Goal: Task Accomplishment & Management: Manage account settings

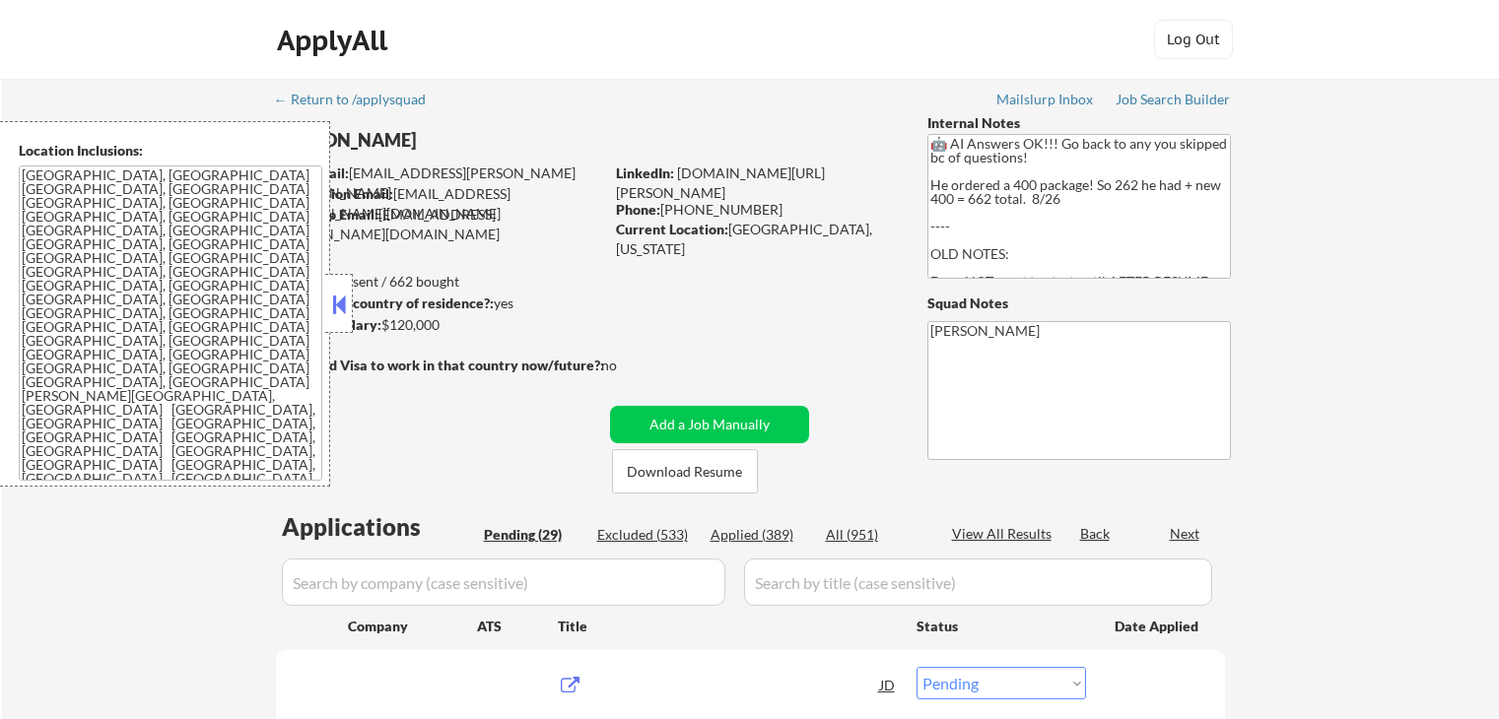
select select ""pending""
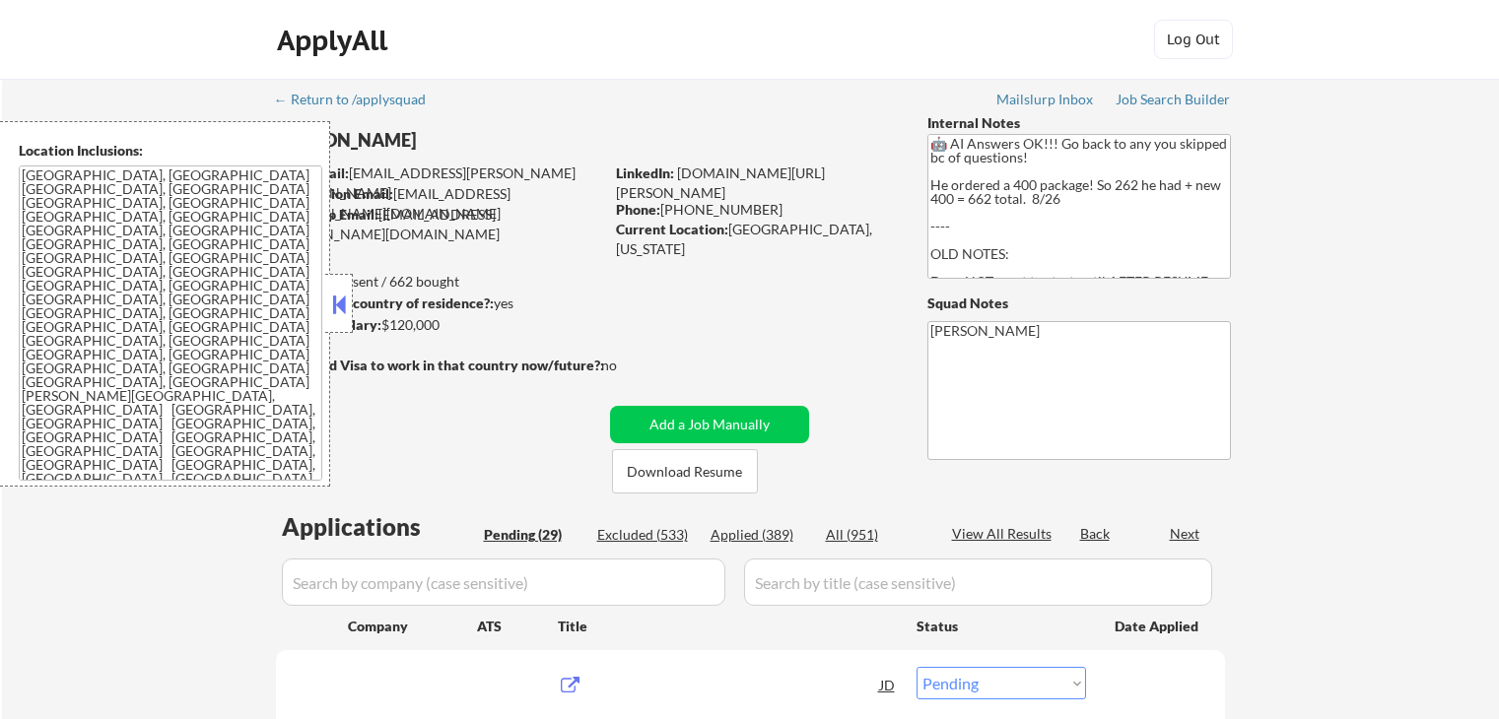
select select ""pending""
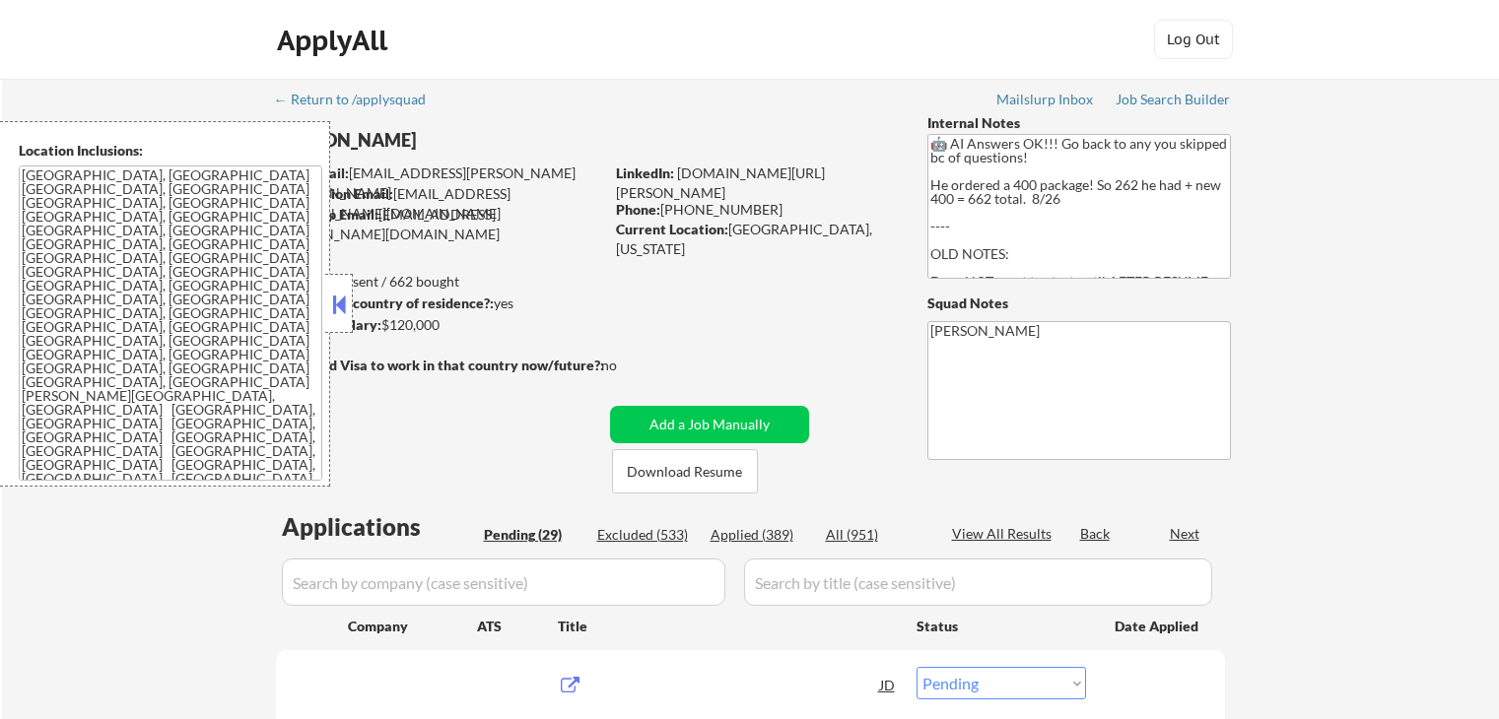
select select ""pending""
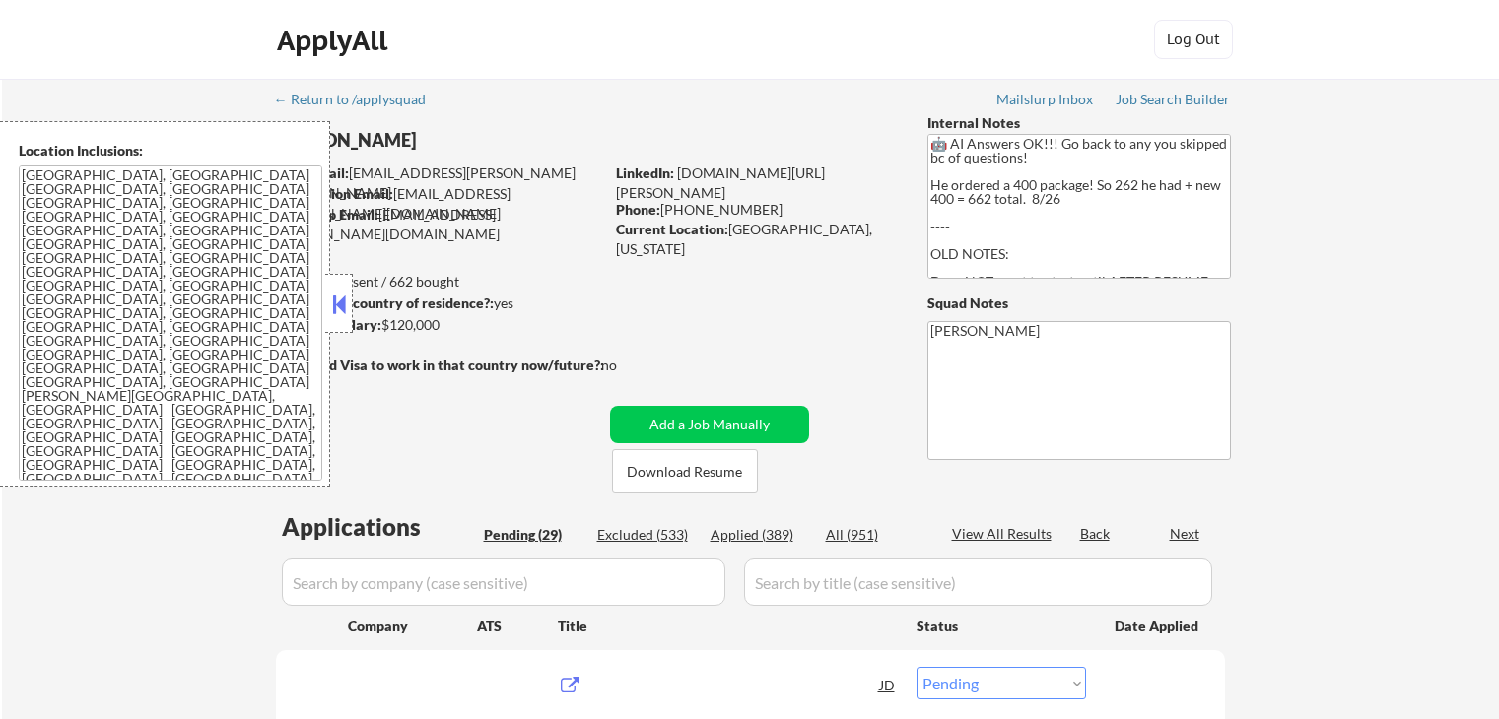
select select ""pending""
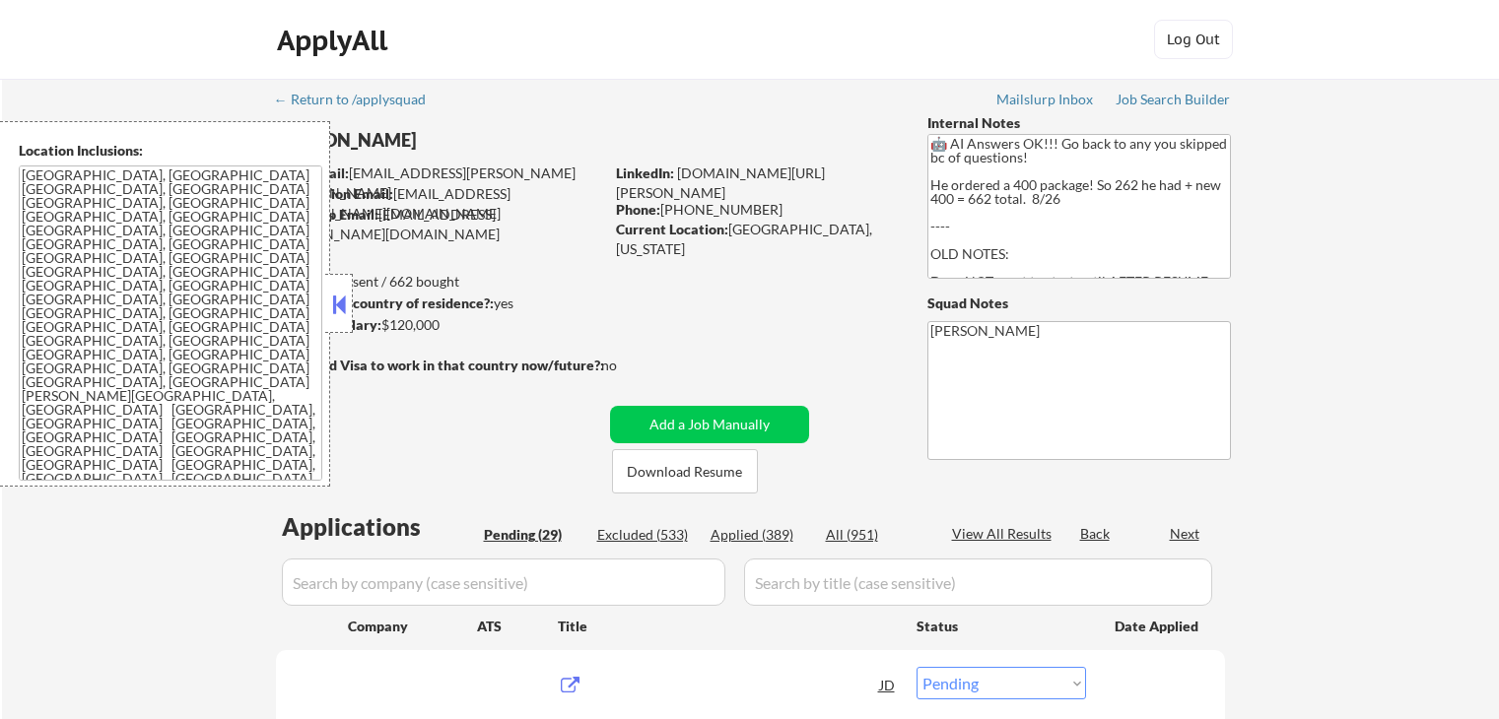
select select ""pending""
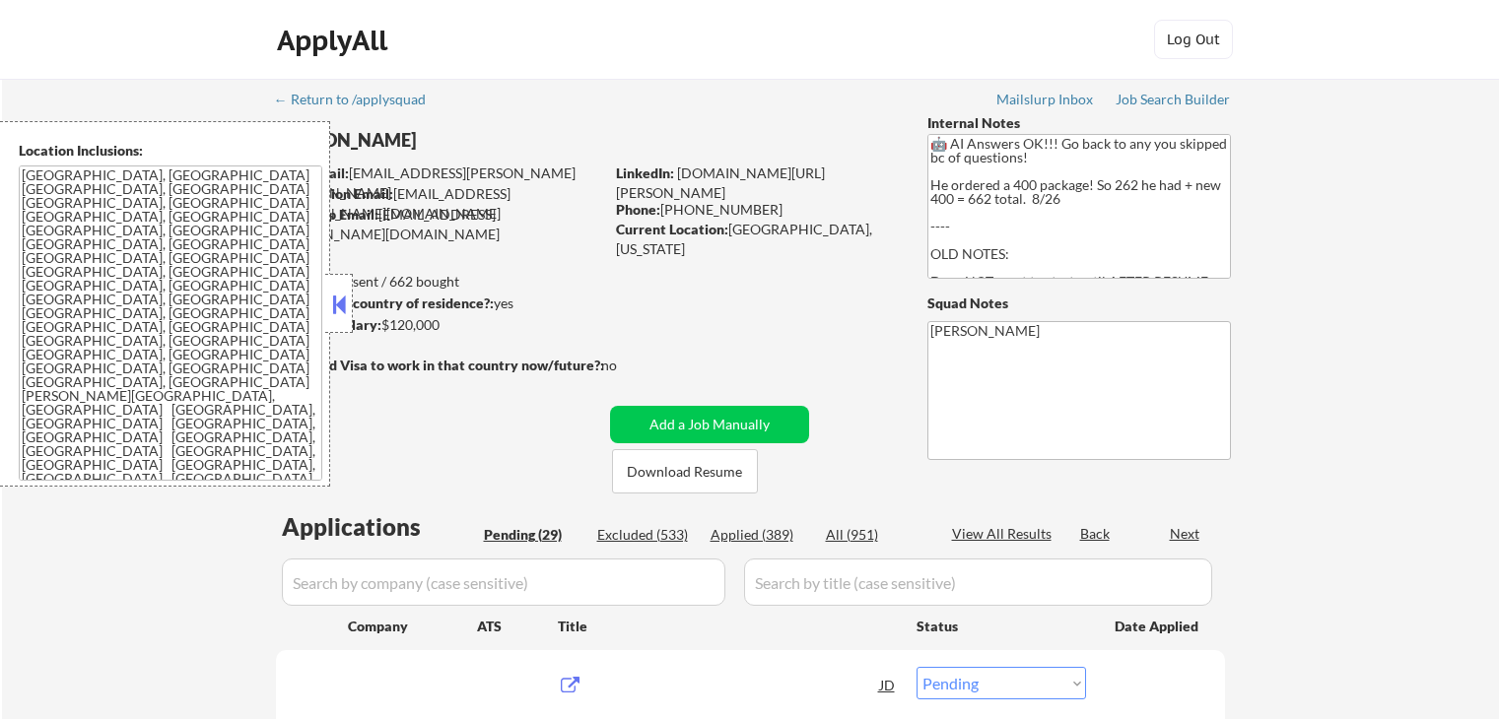
select select ""pending""
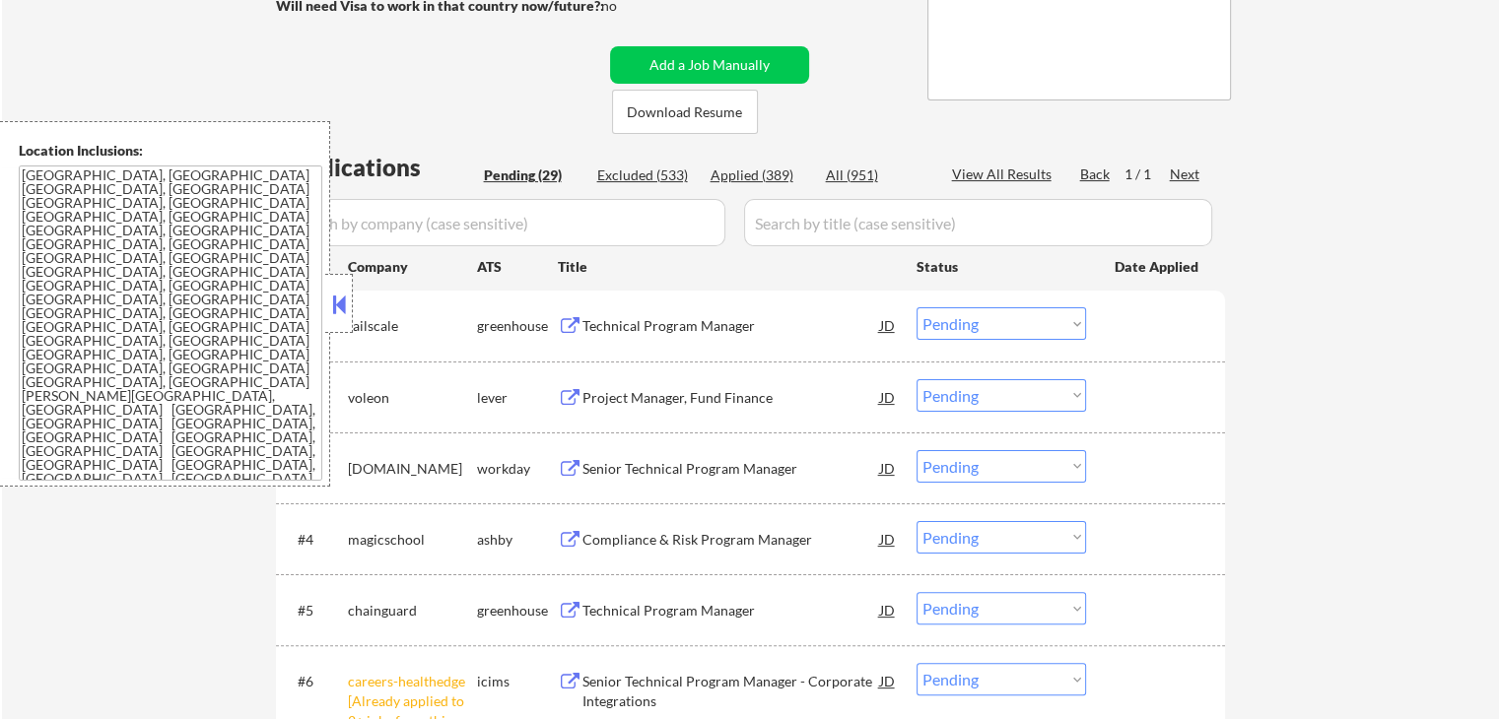
scroll to position [394, 0]
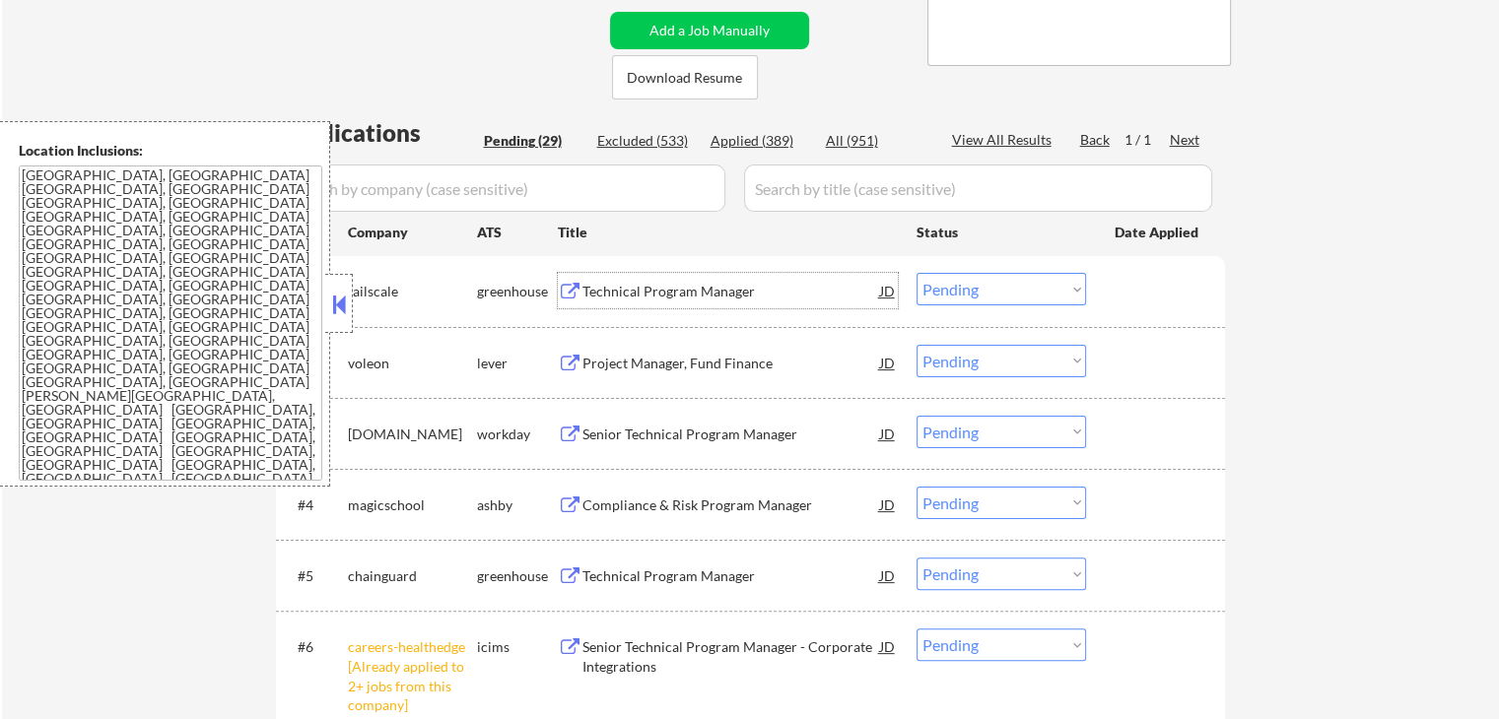
click at [628, 282] on div "Technical Program Manager" at bounding box center [731, 292] width 298 height 20
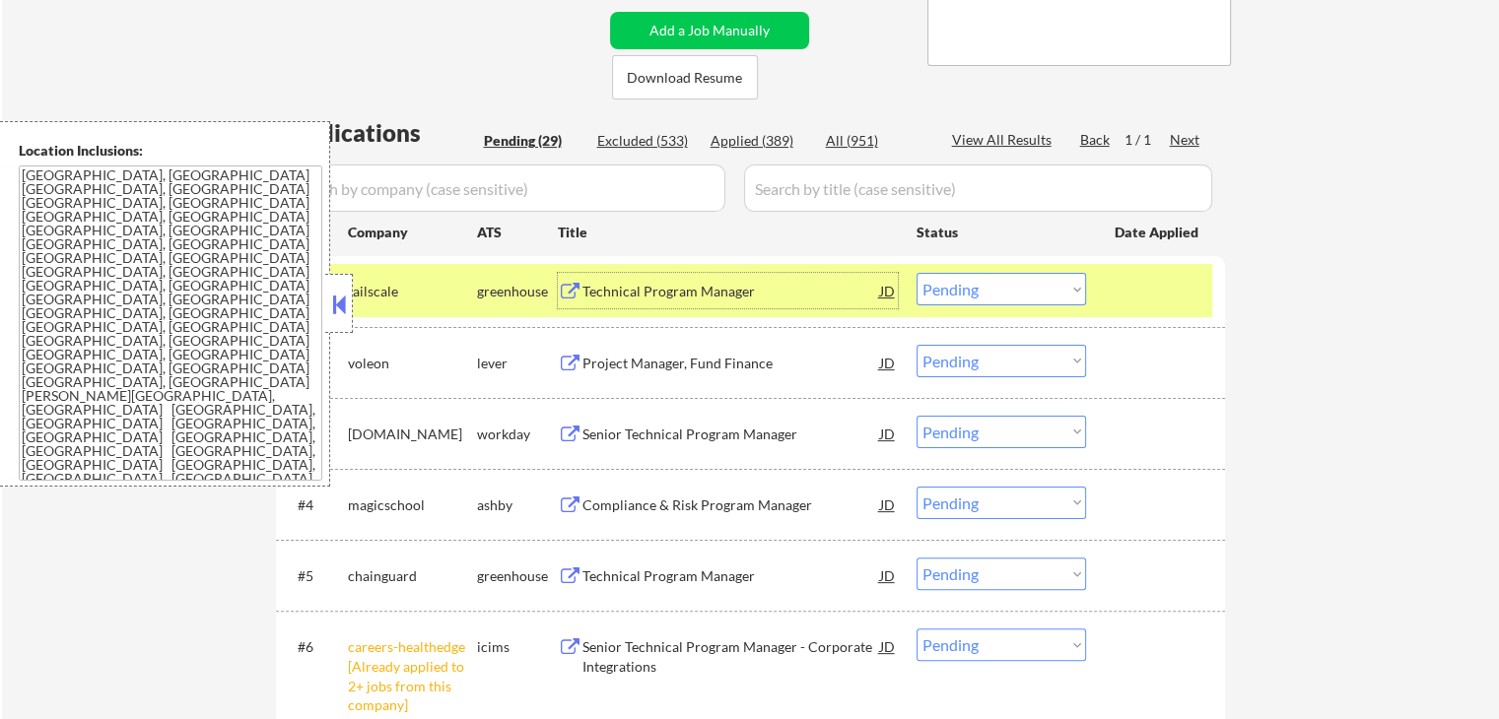
click at [629, 425] on div "Senior Technical Program Manager" at bounding box center [731, 435] width 298 height 20
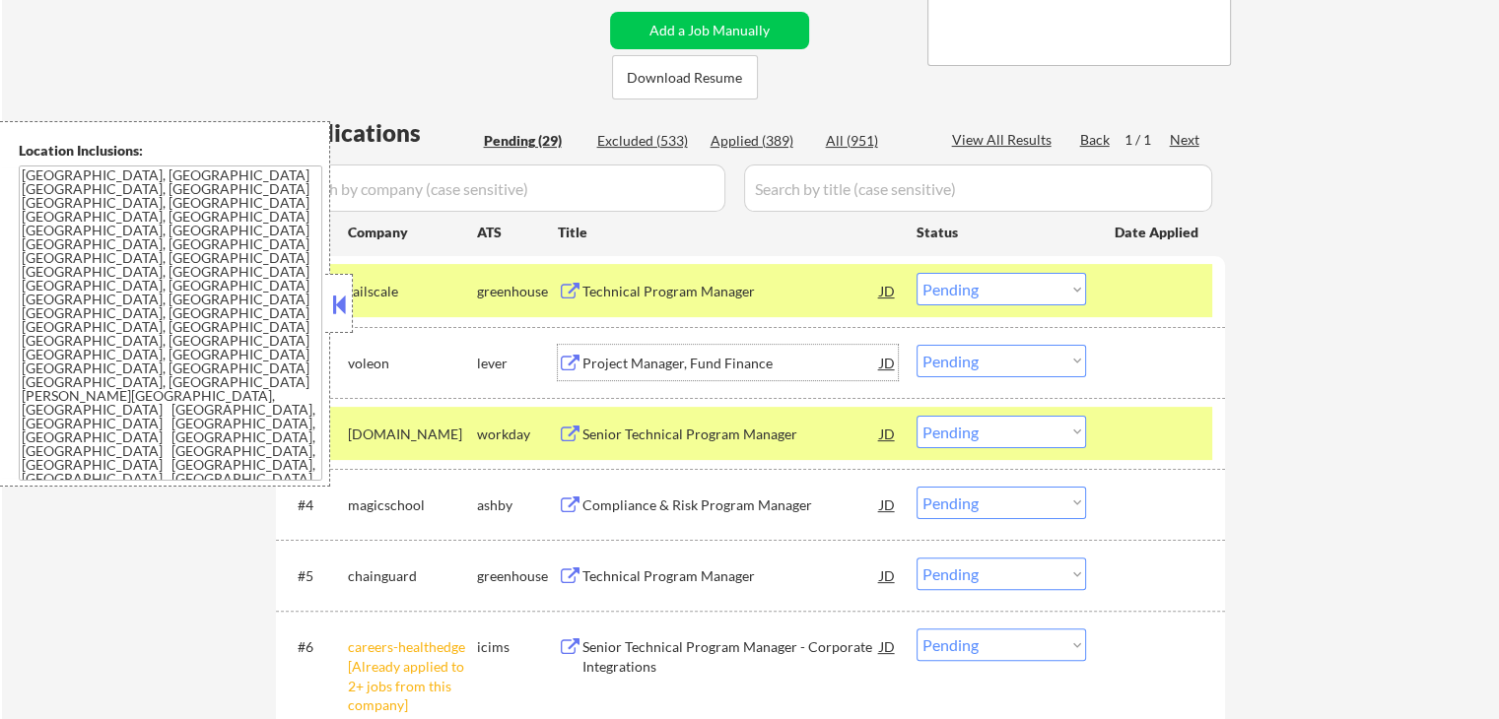
click at [612, 363] on div "Project Manager, Fund Finance" at bounding box center [731, 364] width 298 height 20
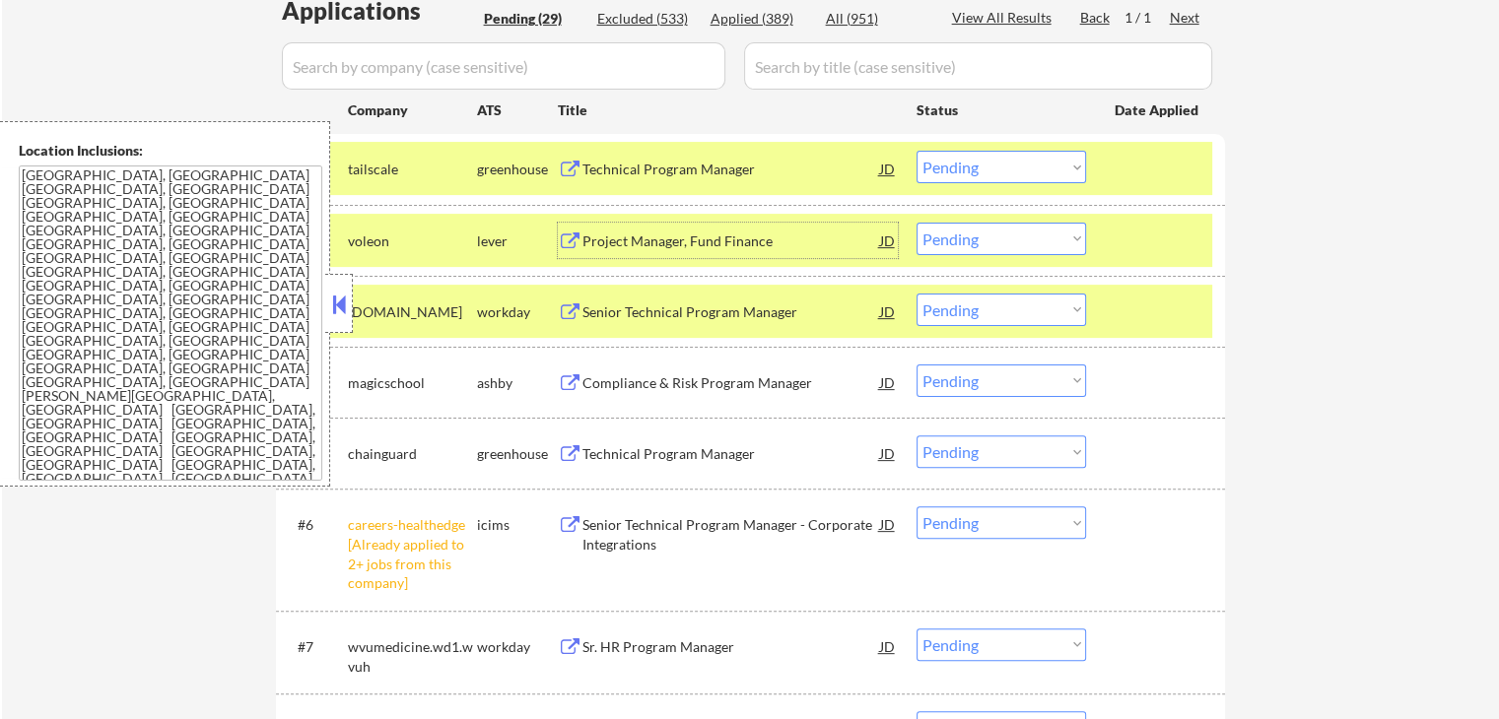
scroll to position [690, 0]
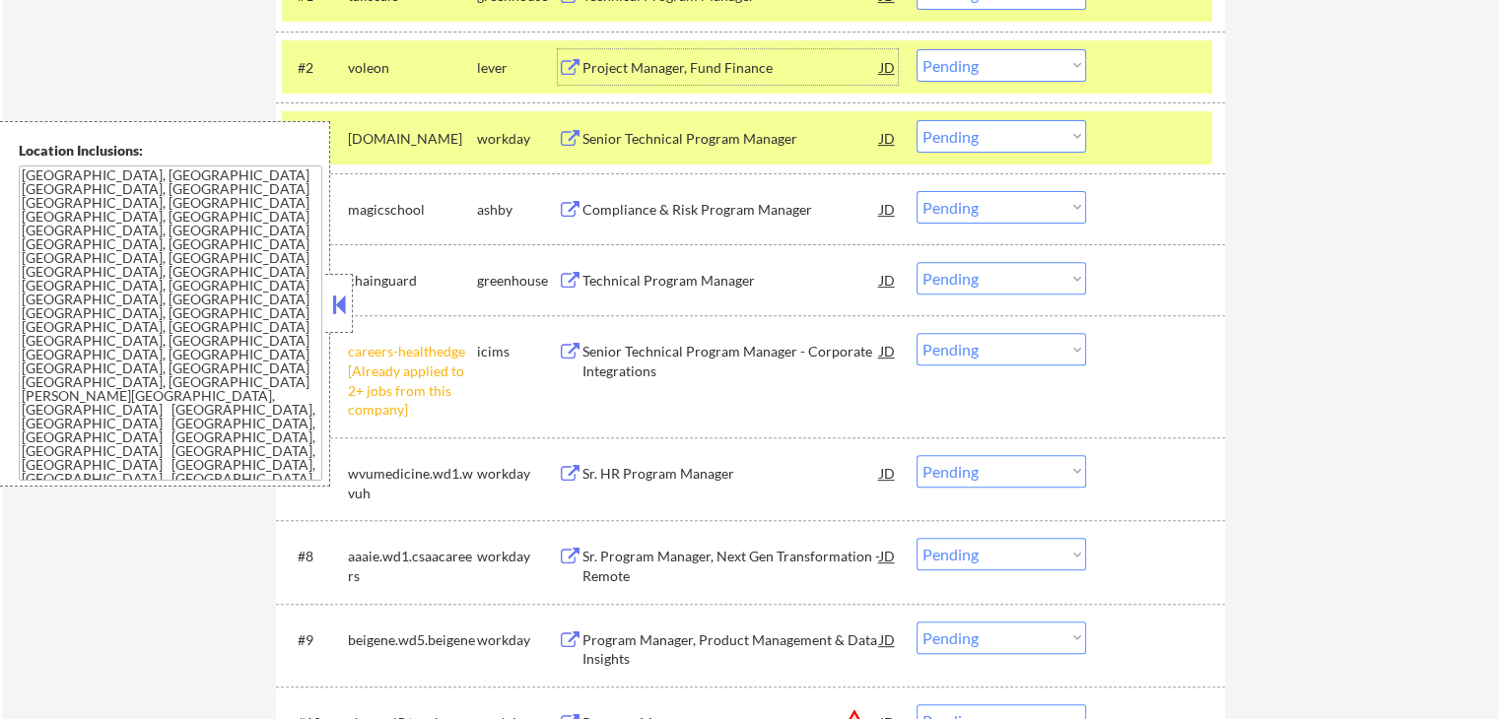
drag, startPoint x: 964, startPoint y: 343, endPoint x: 981, endPoint y: 360, distance: 24.4
click at [967, 344] on select "Choose an option... Pending Applied Excluded (Questions) Excluded (Expired) Exc…" at bounding box center [1000, 349] width 169 height 33
click at [916, 333] on select "Choose an option... Pending Applied Excluded (Questions) Excluded (Expired) Exc…" at bounding box center [1000, 349] width 169 height 33
select select ""pending""
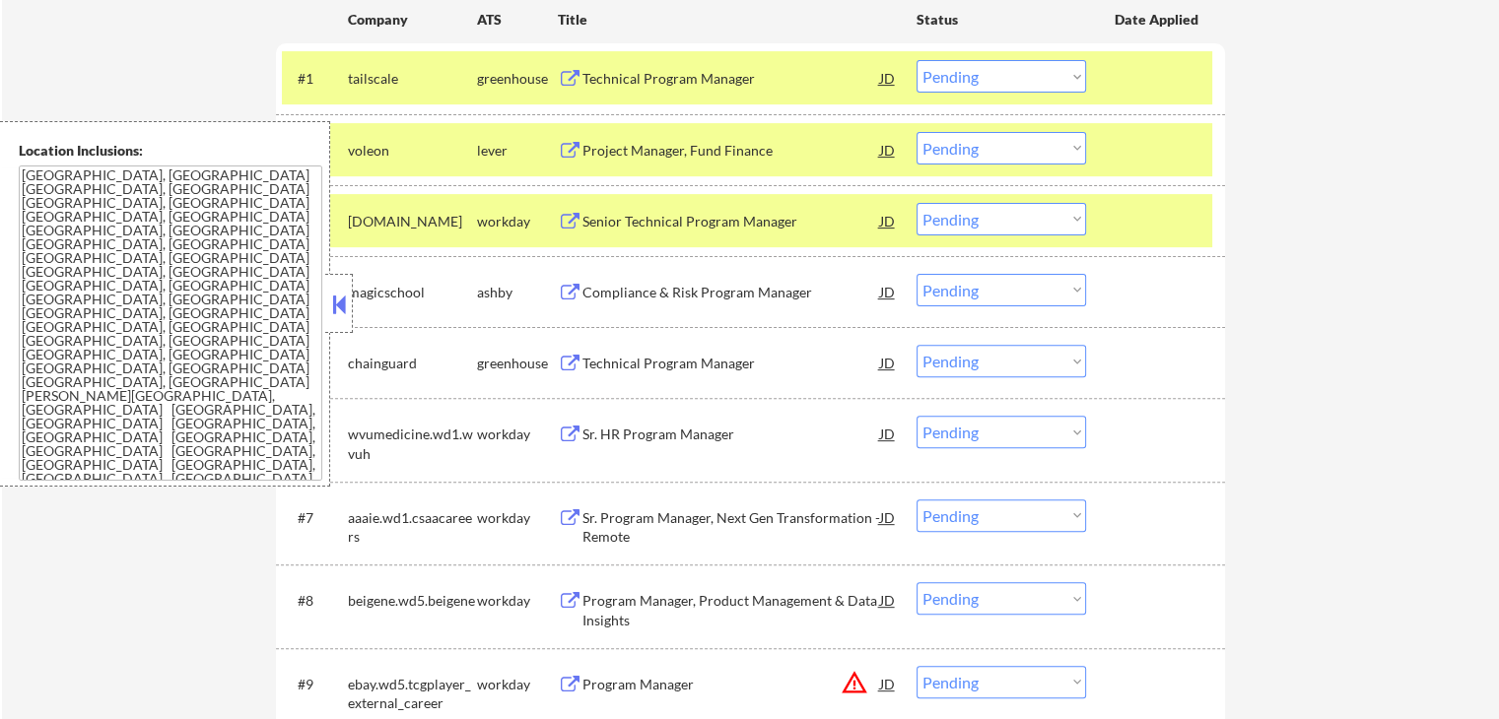
scroll to position [493, 0]
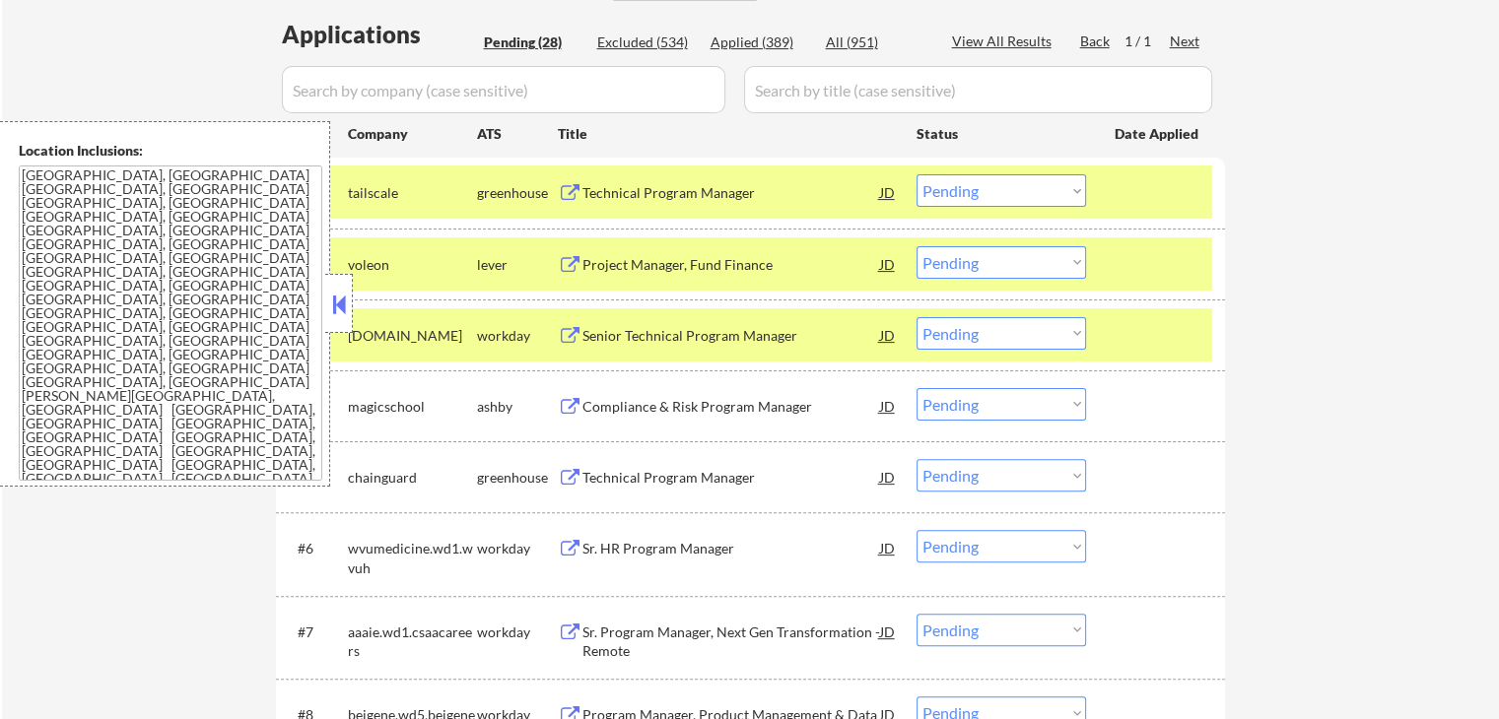
click at [1005, 267] on select "Choose an option... Pending Applied Excluded (Questions) Excluded (Expired) Exc…" at bounding box center [1000, 262] width 169 height 33
click at [916, 246] on select "Choose an option... Pending Applied Excluded (Questions) Excluded (Expired) Exc…" at bounding box center [1000, 262] width 169 height 33
select select ""pending""
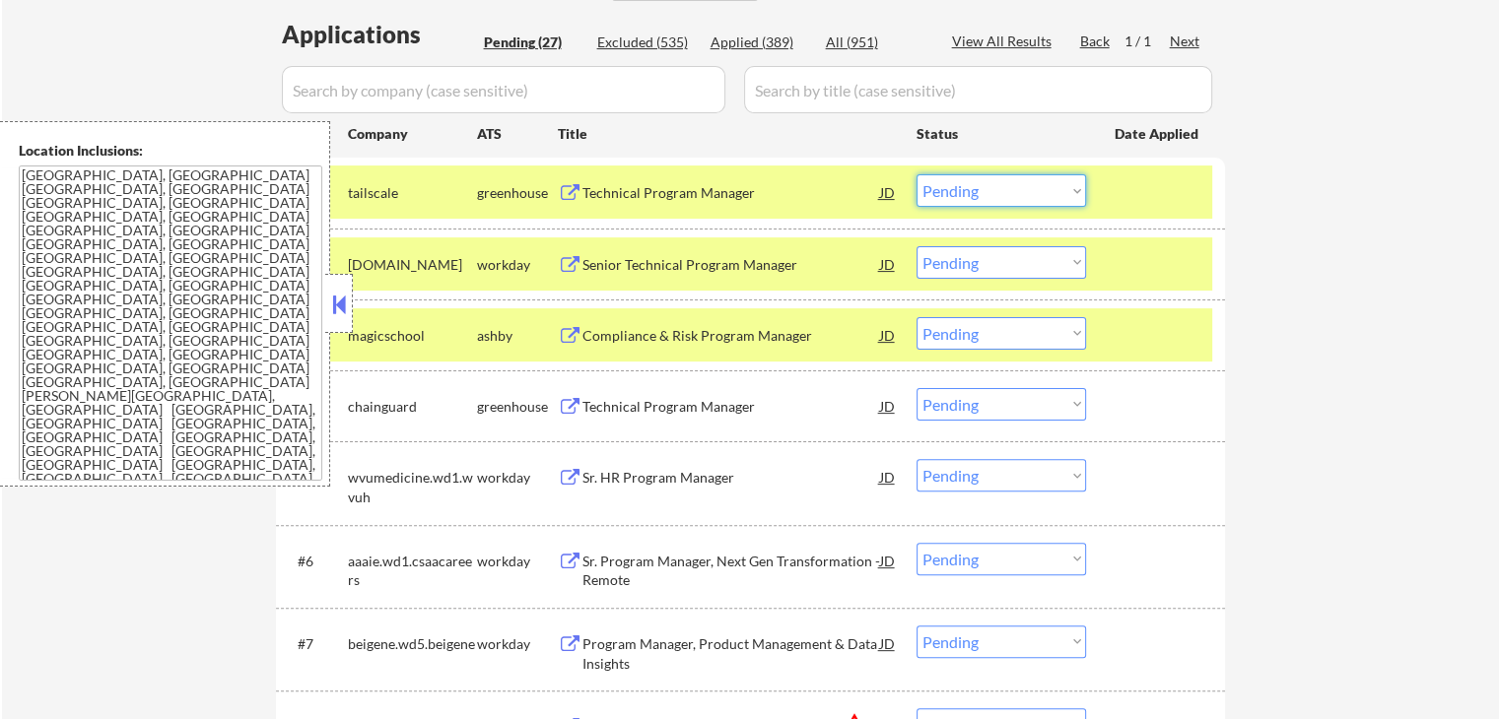
click at [983, 190] on select "Choose an option... Pending Applied Excluded (Questions) Excluded (Expired) Exc…" at bounding box center [1000, 190] width 169 height 33
click at [916, 174] on select "Choose an option... Pending Applied Excluded (Questions) Excluded (Expired) Exc…" at bounding box center [1000, 190] width 169 height 33
click at [591, 261] on div "Senior Technical Program Manager" at bounding box center [731, 265] width 298 height 20
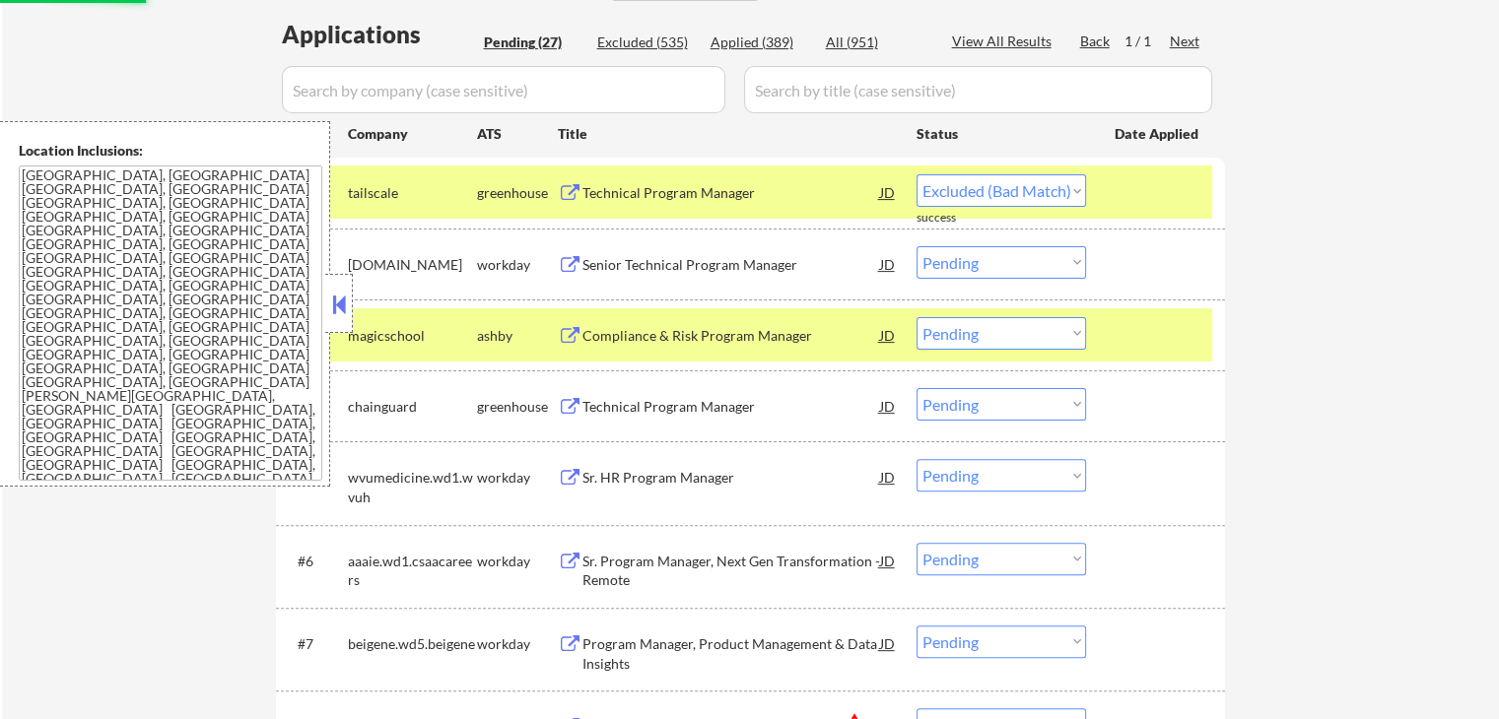
select select ""pending""
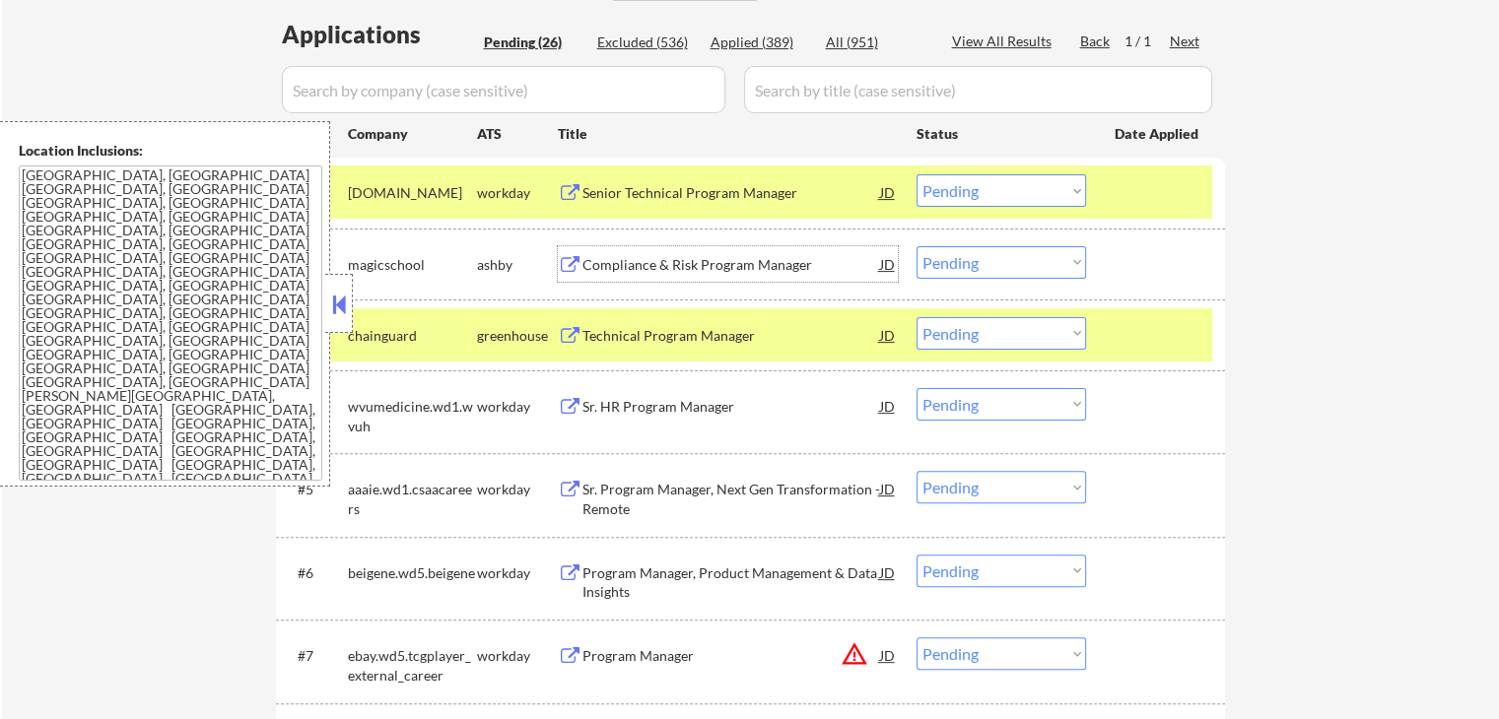
click at [586, 257] on div "Compliance & Risk Program Manager" at bounding box center [731, 265] width 298 height 20
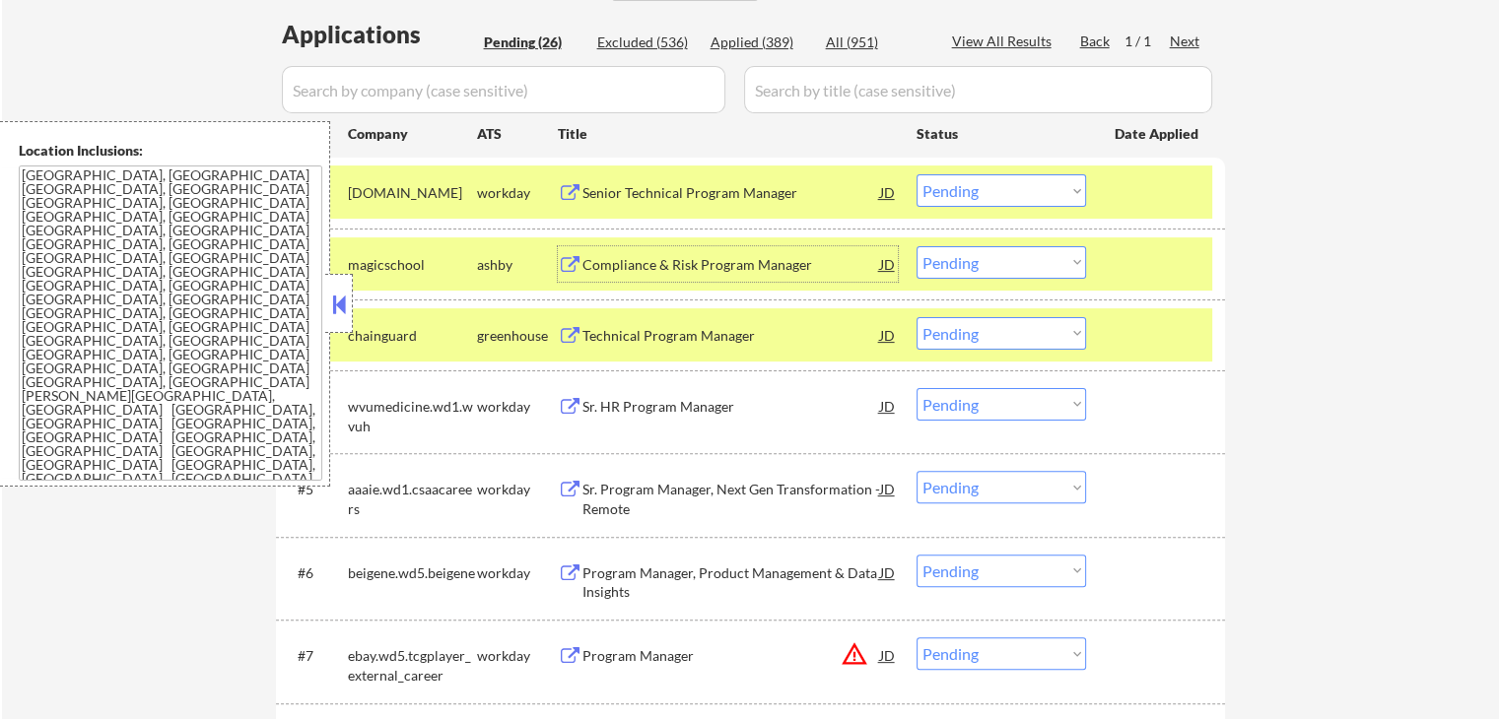
click at [582, 342] on div "Technical Program Manager" at bounding box center [731, 336] width 298 height 20
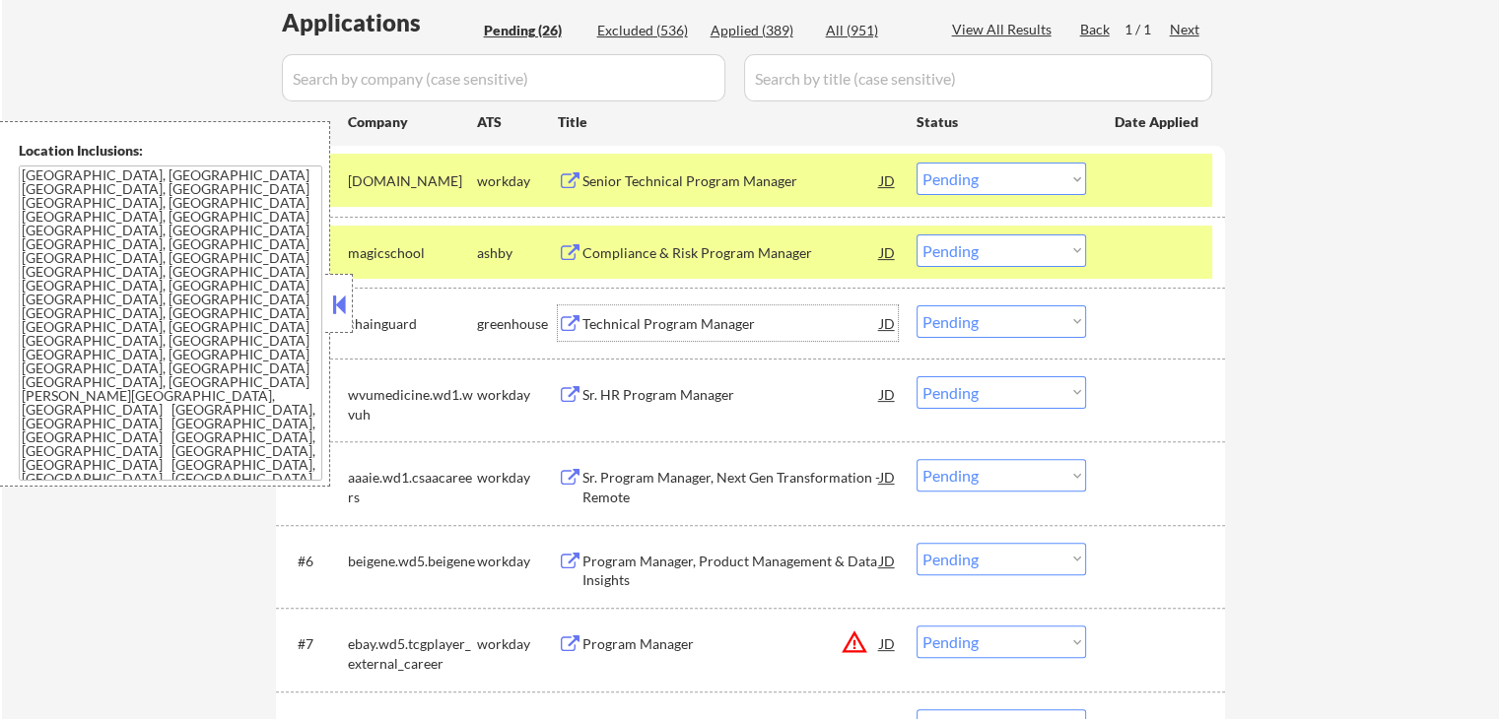
scroll to position [591, 0]
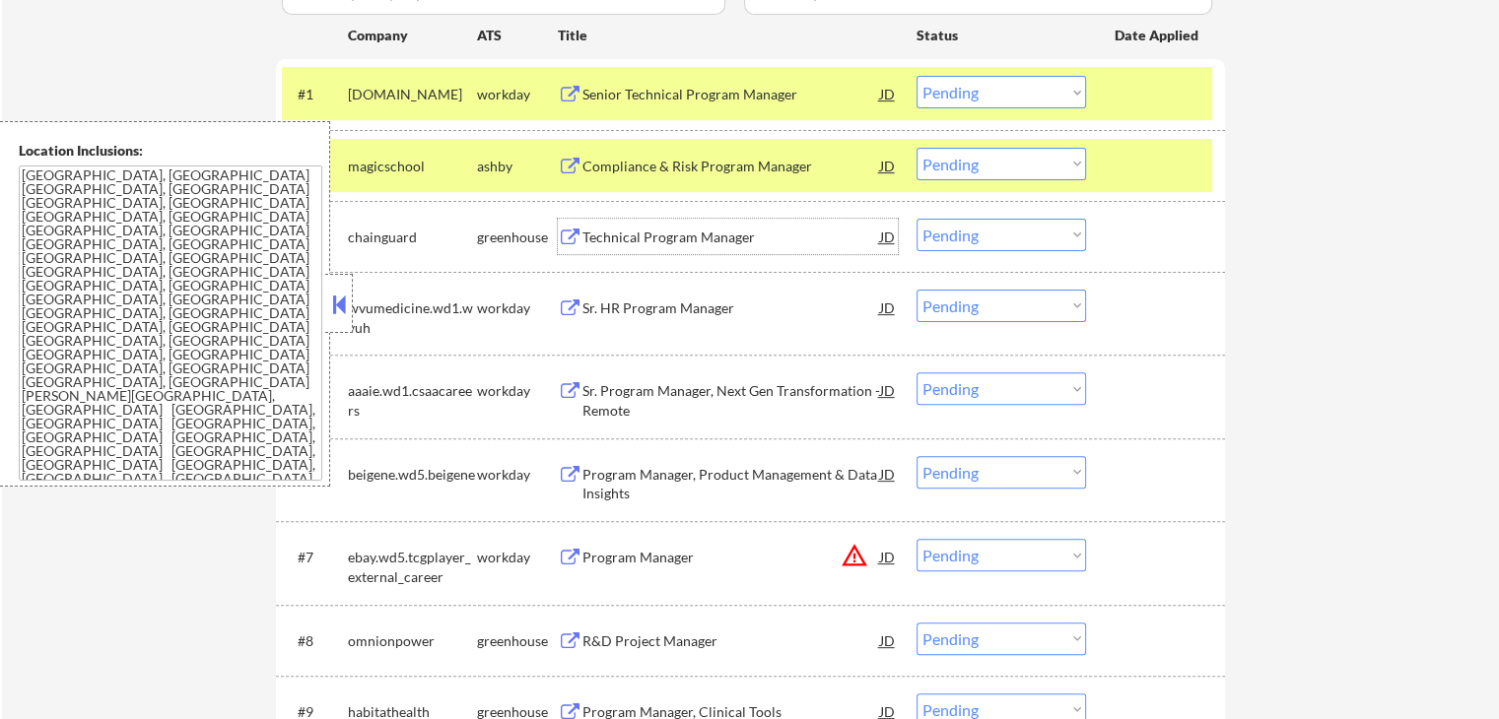
click at [982, 167] on select "Choose an option... Pending Applied Excluded (Questions) Excluded (Expired) Exc…" at bounding box center [1000, 164] width 169 height 33
click at [916, 148] on select "Choose an option... Pending Applied Excluded (Questions) Excluded (Expired) Exc…" at bounding box center [1000, 164] width 169 height 33
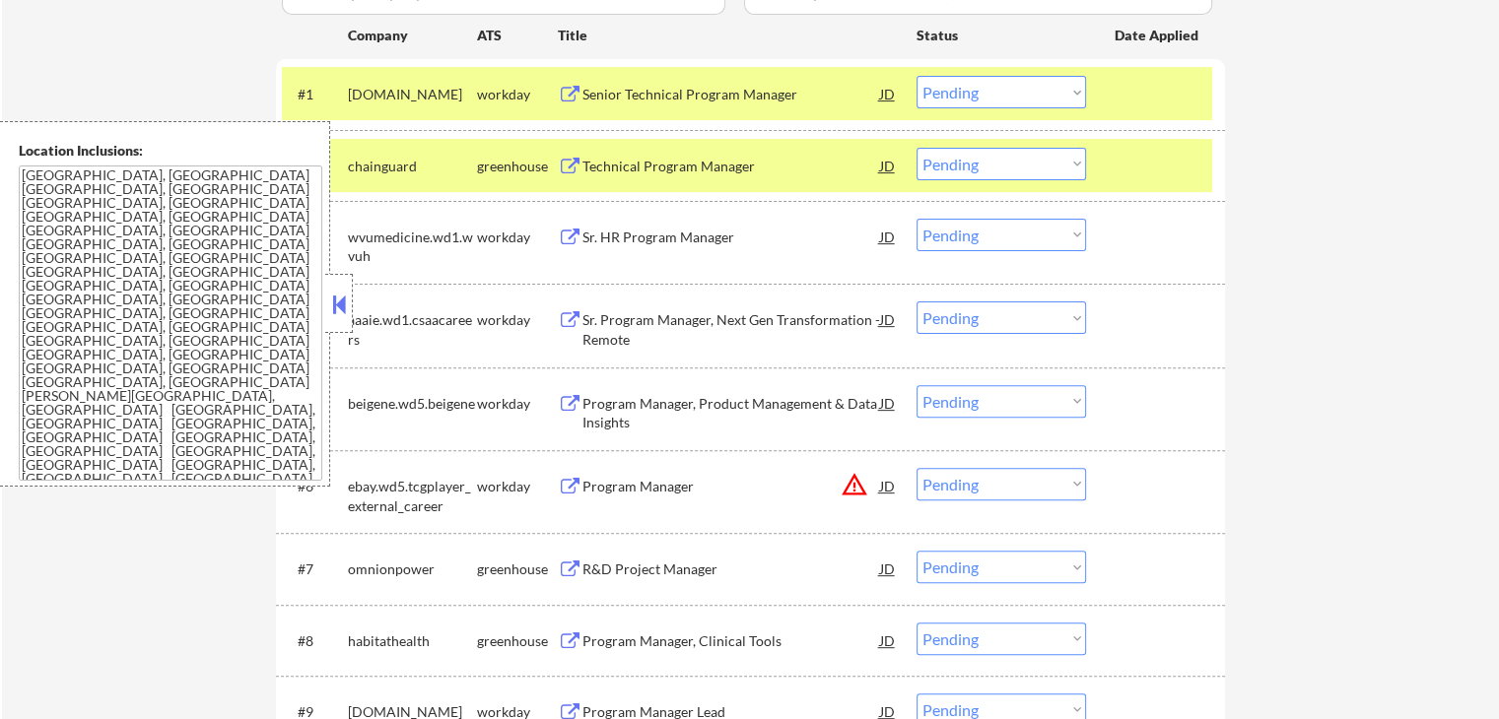
click at [981, 160] on select "Choose an option... Pending Applied Excluded (Questions) Excluded (Expired) Exc…" at bounding box center [1000, 164] width 169 height 33
click at [916, 148] on select "Choose an option... Pending Applied Excluded (Questions) Excluded (Expired) Exc…" at bounding box center [1000, 164] width 169 height 33
select select ""pending""
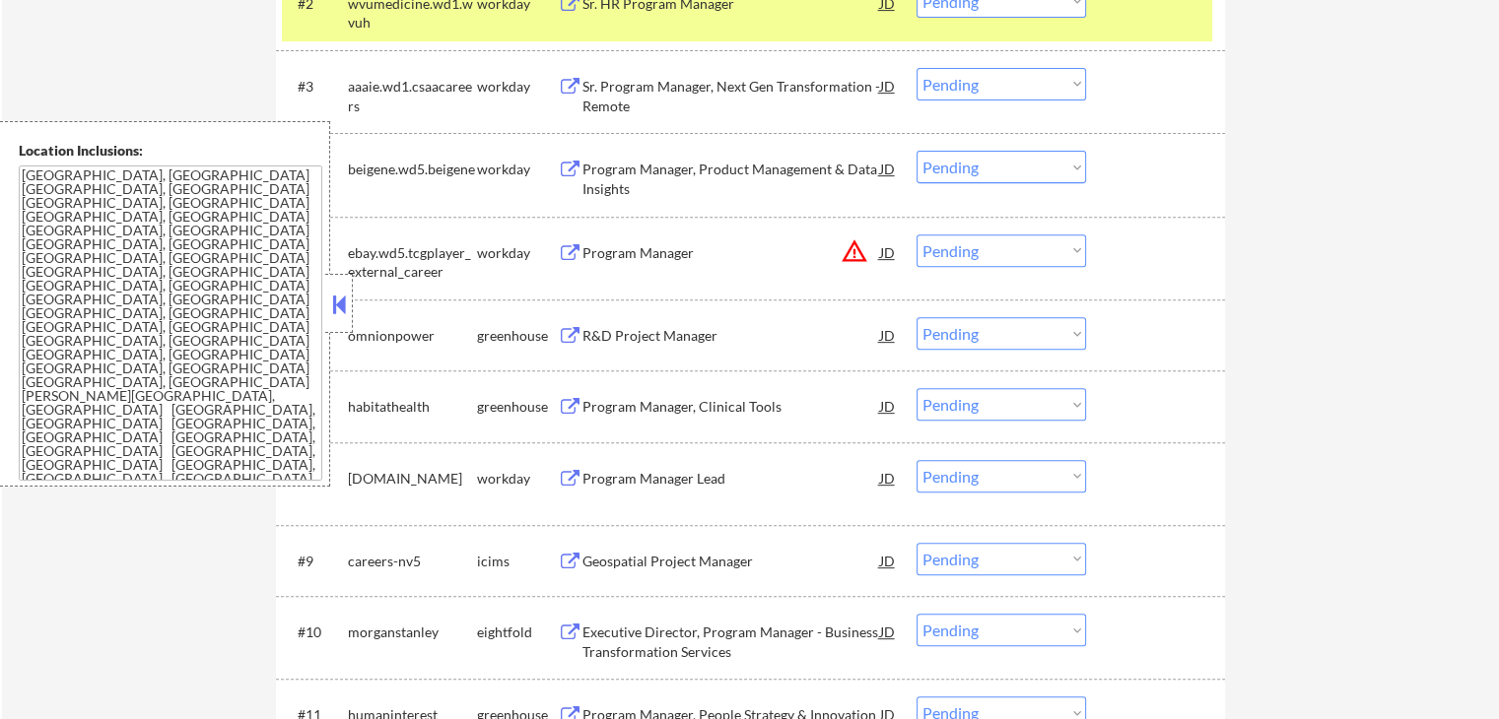
scroll to position [788, 0]
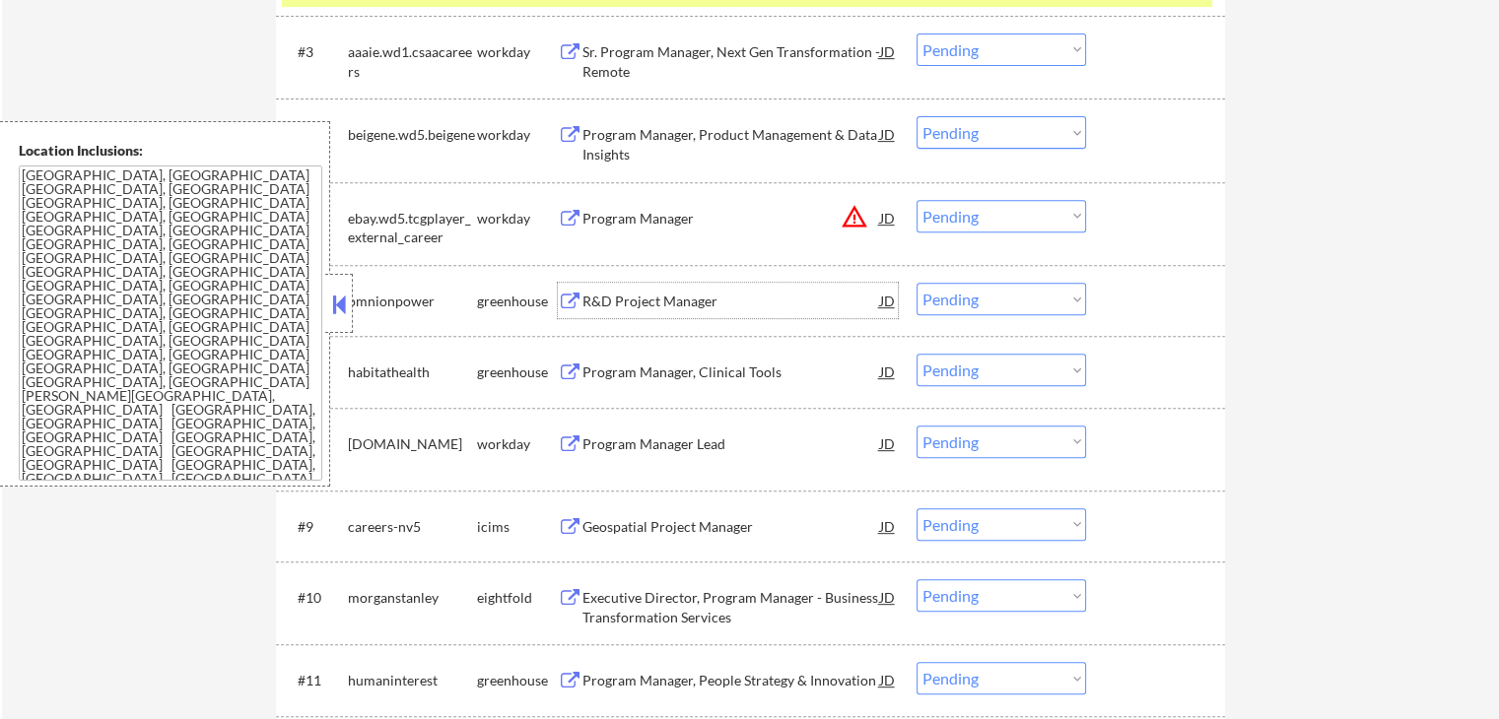
click at [623, 299] on div "R&D Project Manager" at bounding box center [731, 302] width 298 height 20
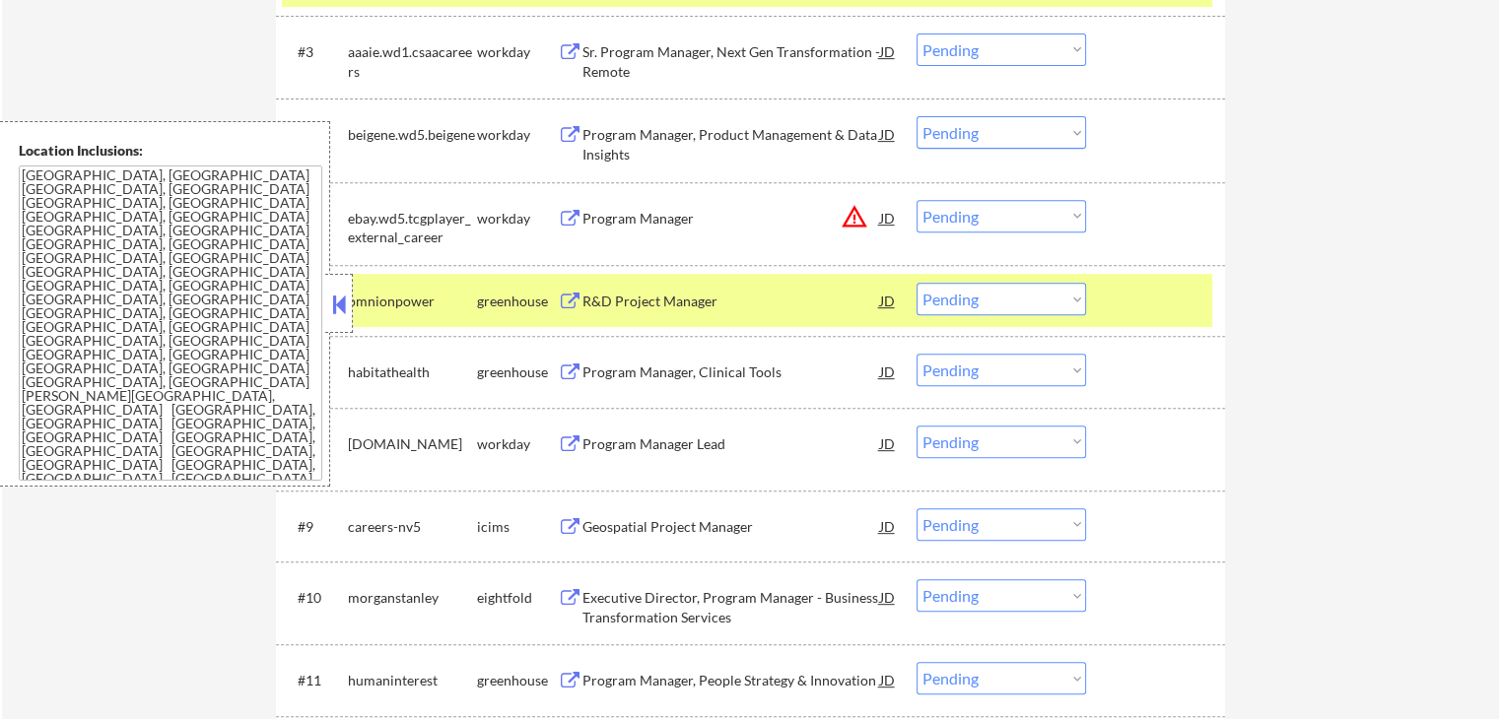
click at [592, 370] on div "Program Manager, Clinical Tools" at bounding box center [731, 373] width 298 height 20
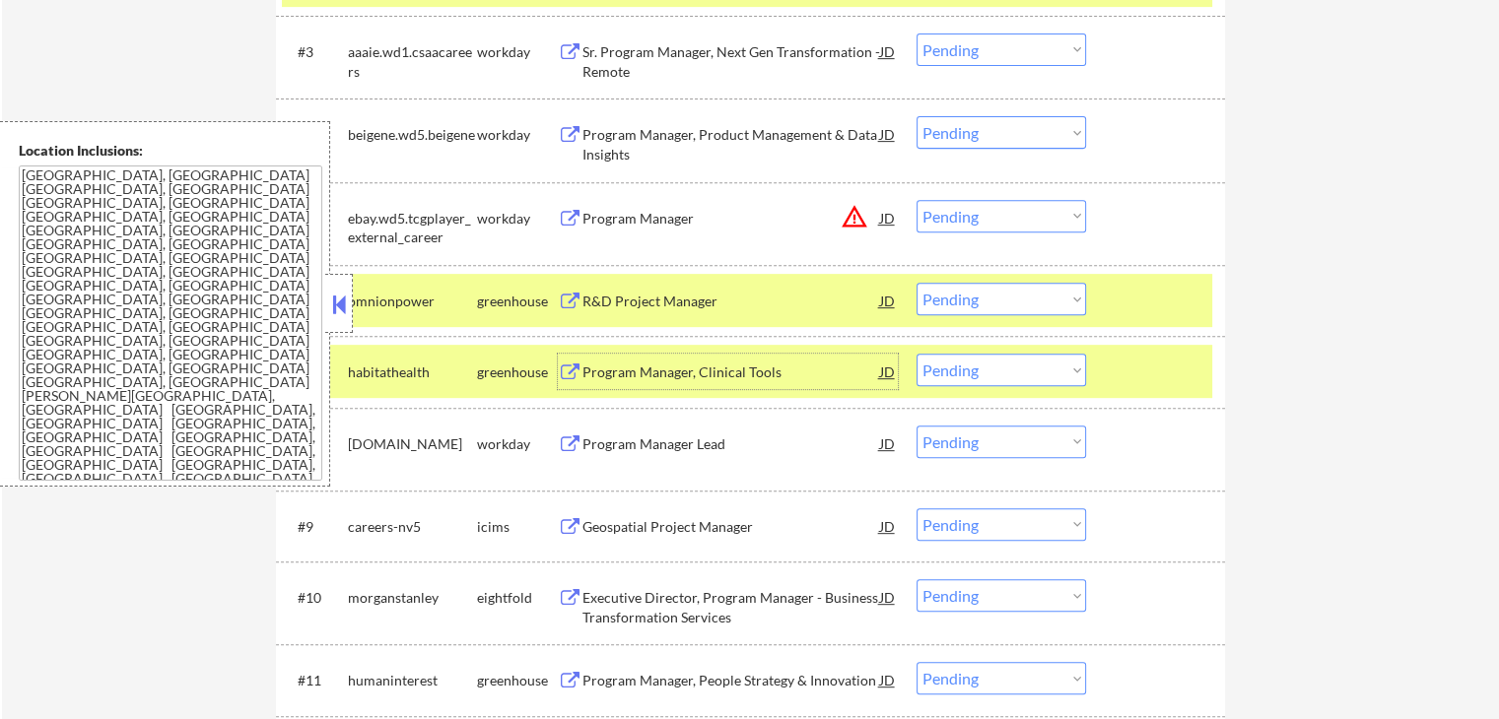
scroll to position [887, 0]
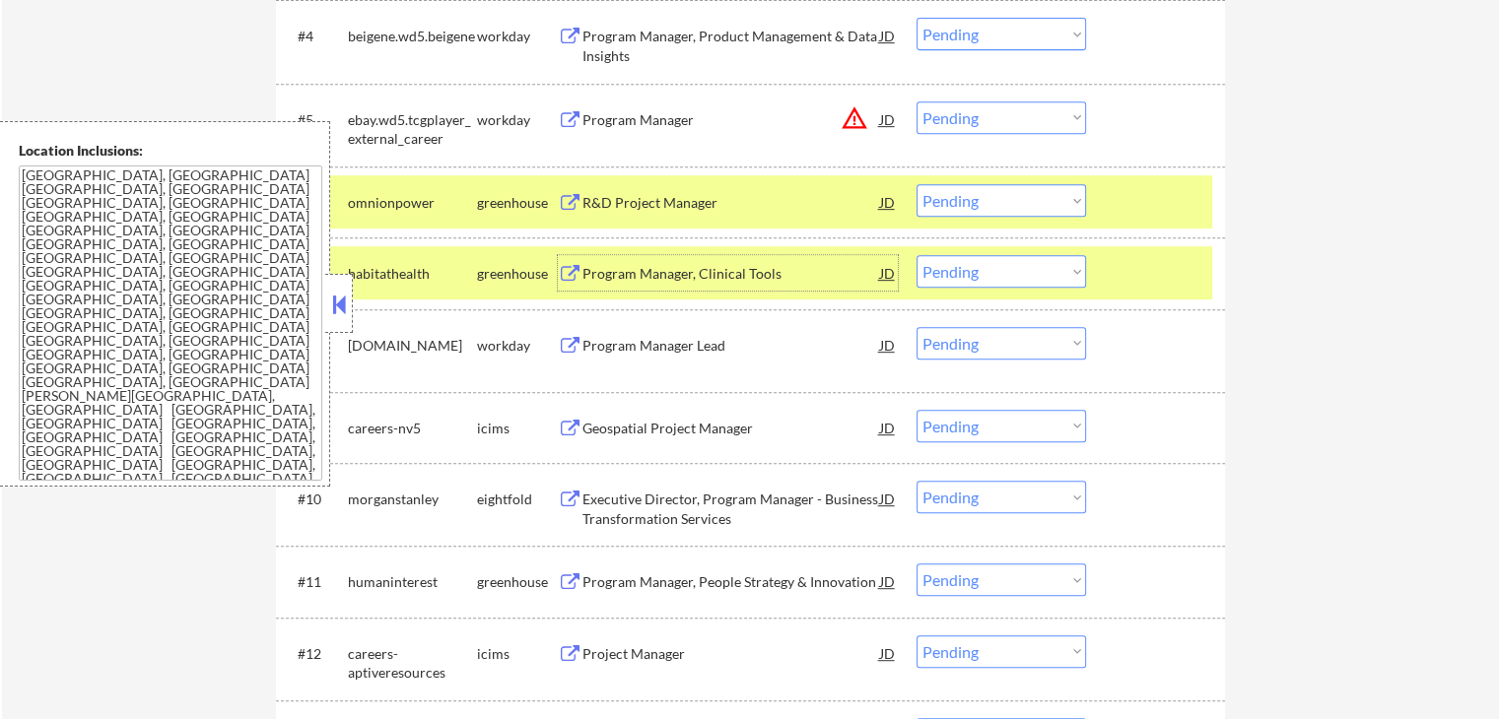
click at [989, 193] on select "Choose an option... Pending Applied Excluded (Questions) Excluded (Expired) Exc…" at bounding box center [1000, 200] width 169 height 33
click at [916, 184] on select "Choose an option... Pending Applied Excluded (Questions) Excluded (Expired) Exc…" at bounding box center [1000, 200] width 169 height 33
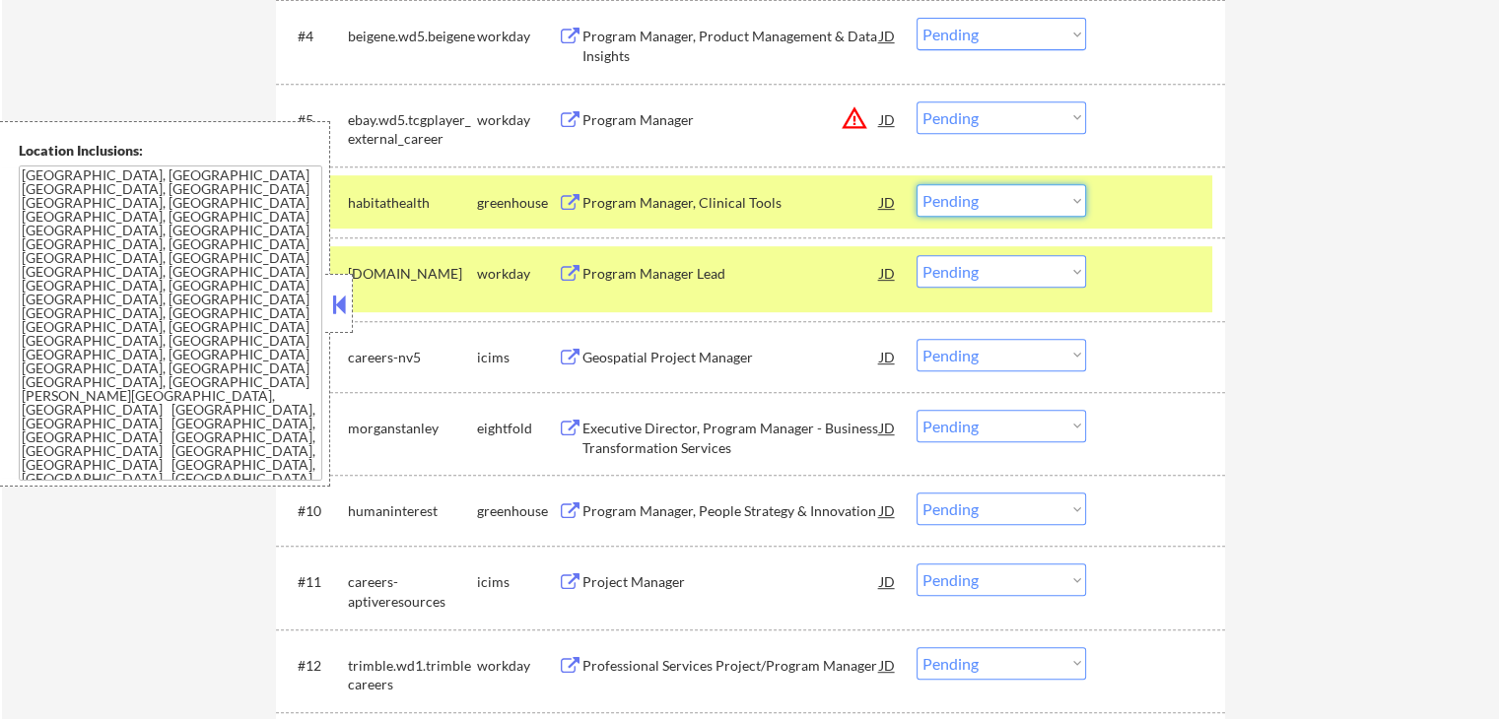
click at [1017, 209] on select "Choose an option... Pending Applied Excluded (Questions) Excluded (Expired) Exc…" at bounding box center [1000, 200] width 169 height 33
click at [916, 184] on select "Choose an option... Pending Applied Excluded (Questions) Excluded (Expired) Exc…" at bounding box center [1000, 200] width 169 height 33
select select ""pending""
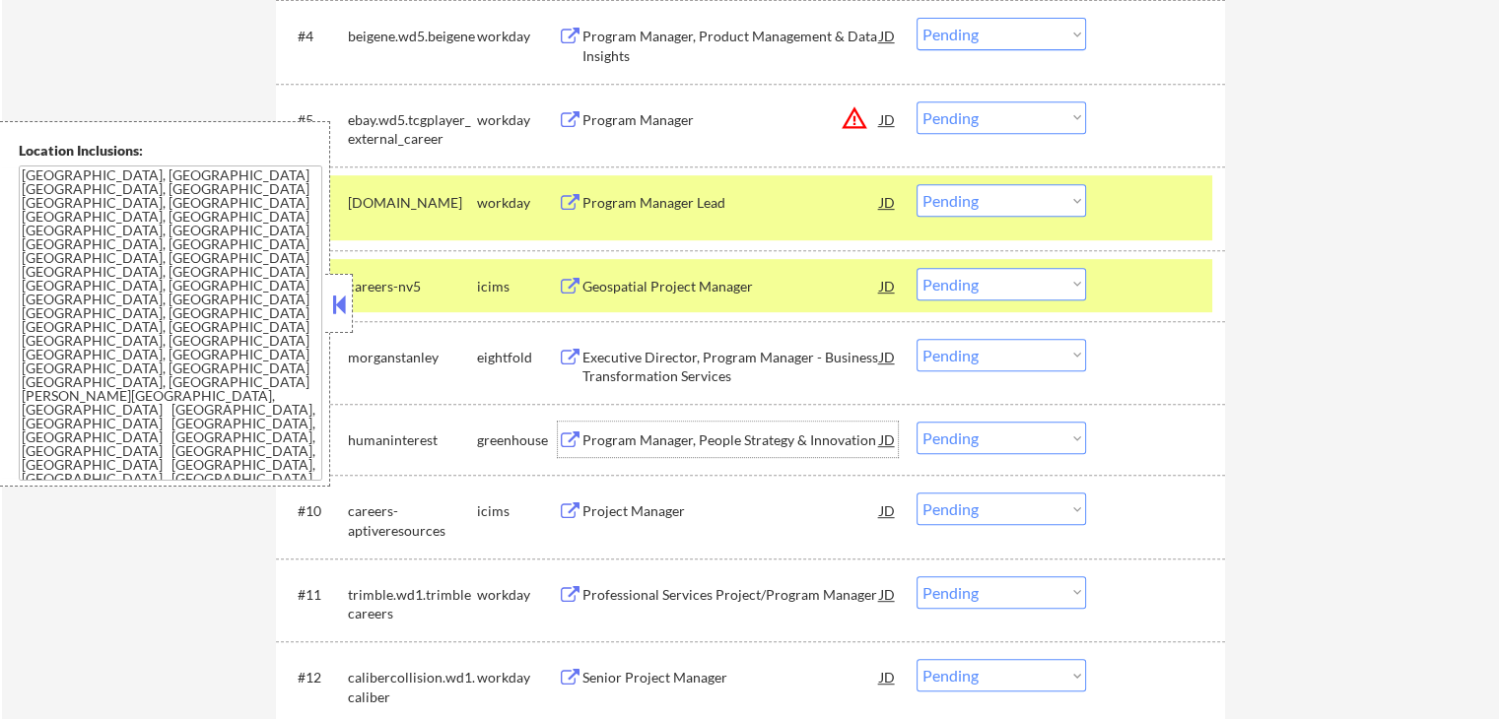
click at [615, 445] on div "Program Manager, People Strategy & Innovation" at bounding box center [731, 441] width 298 height 20
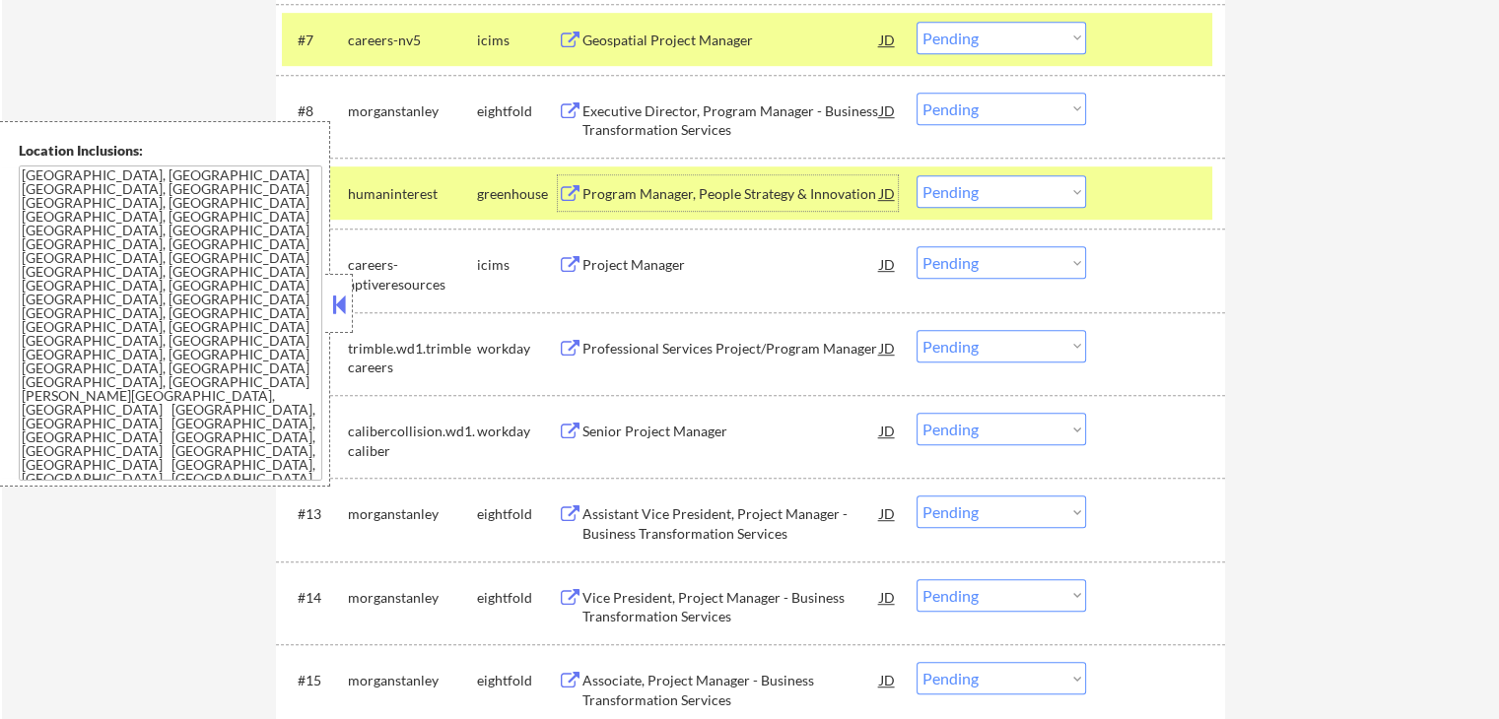
scroll to position [1182, 0]
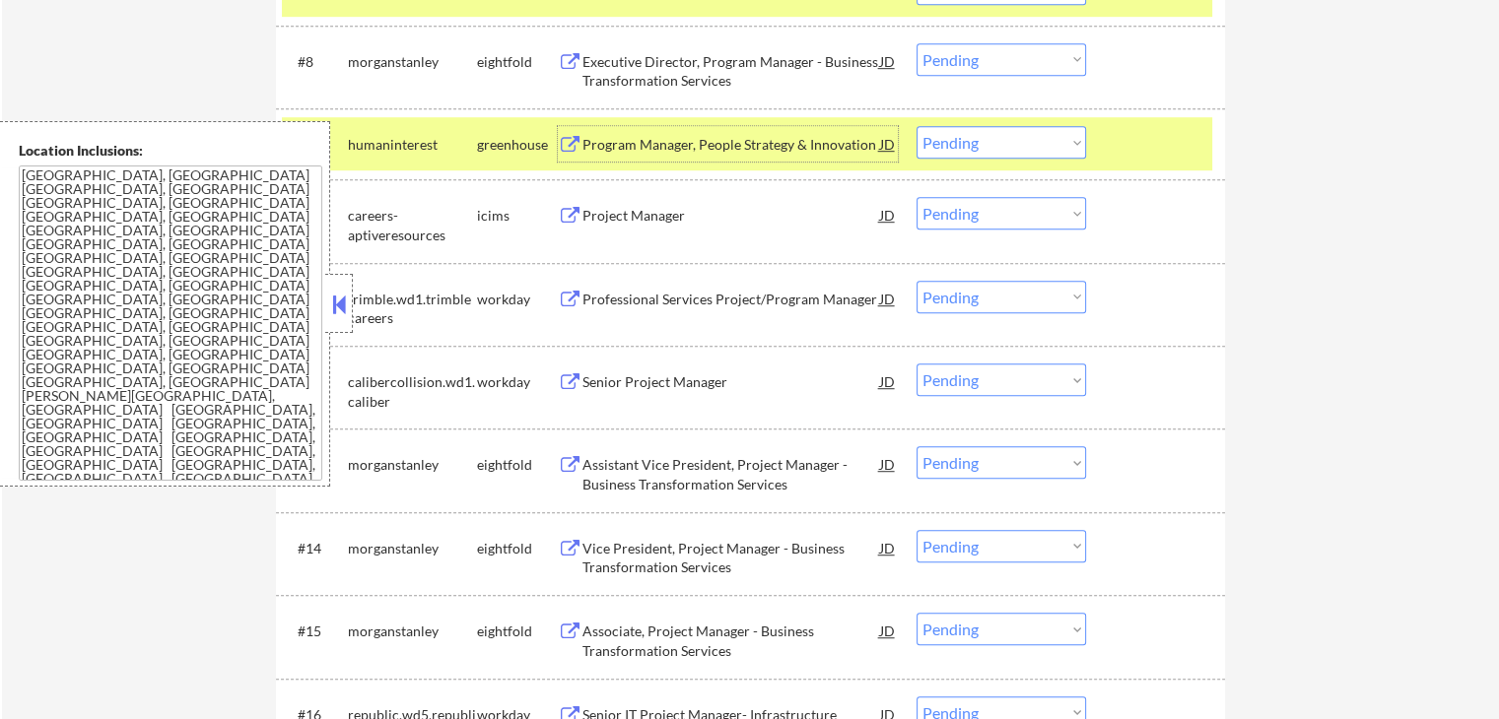
click at [982, 135] on select "Choose an option... Pending Applied Excluded (Questions) Excluded (Expired) Exc…" at bounding box center [1000, 142] width 169 height 33
click at [916, 126] on select "Choose an option... Pending Applied Excluded (Questions) Excluded (Expired) Exc…" at bounding box center [1000, 142] width 169 height 33
select select ""pending""
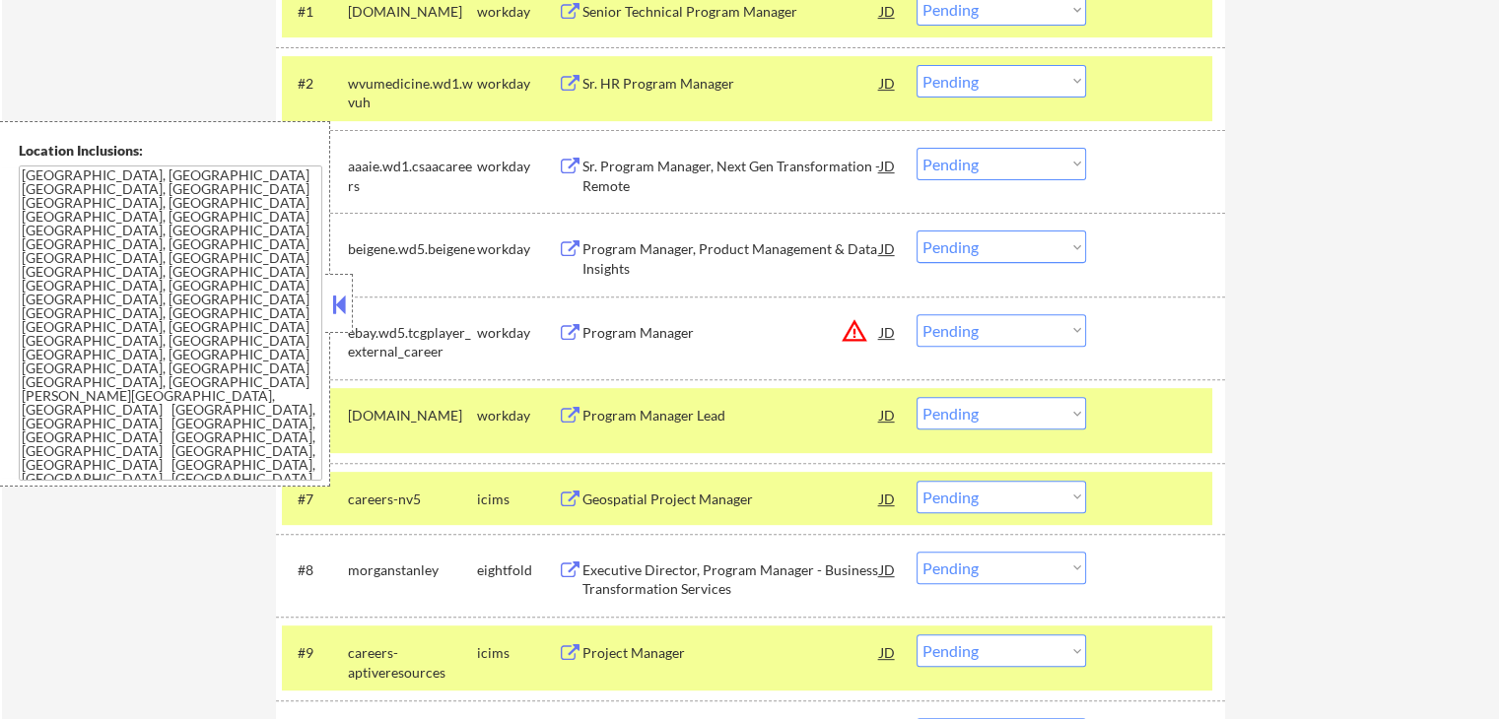
scroll to position [591, 0]
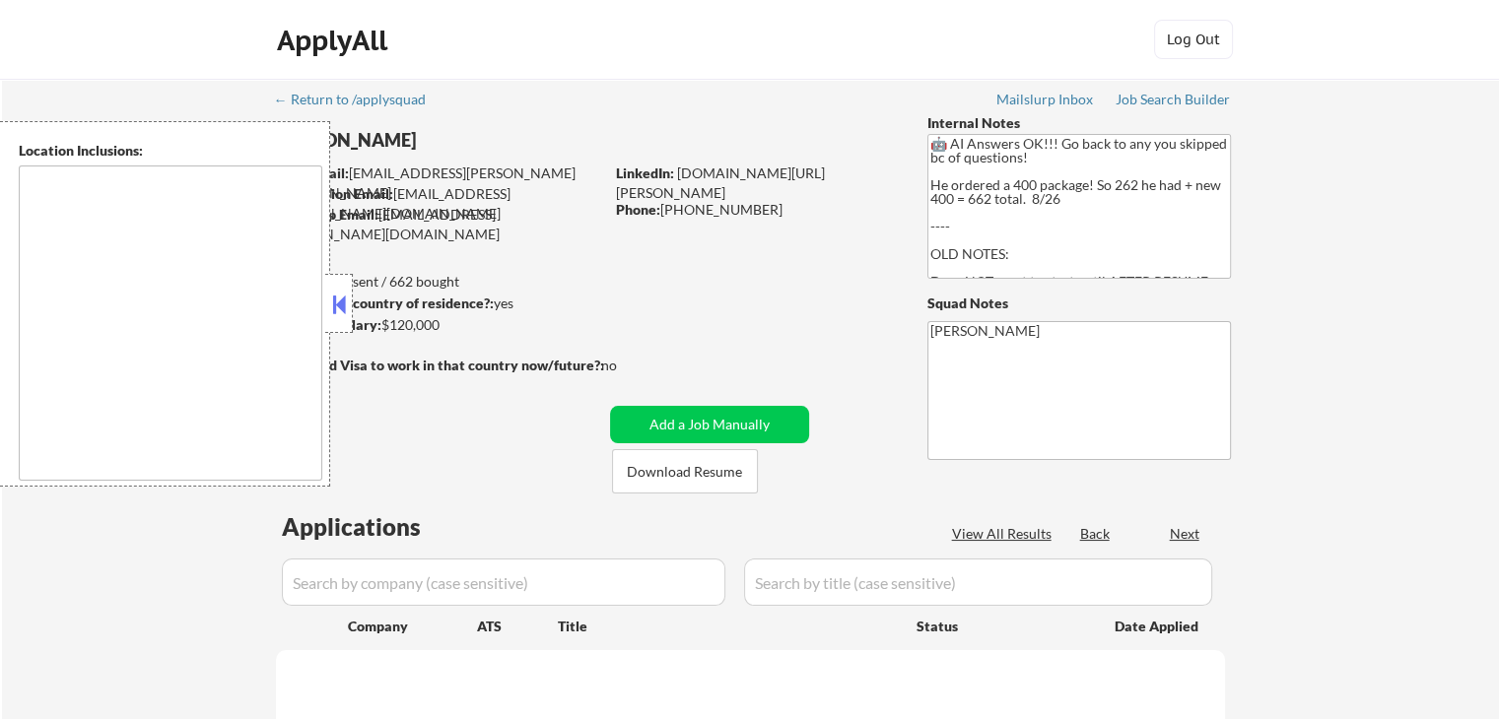
select select ""pending""
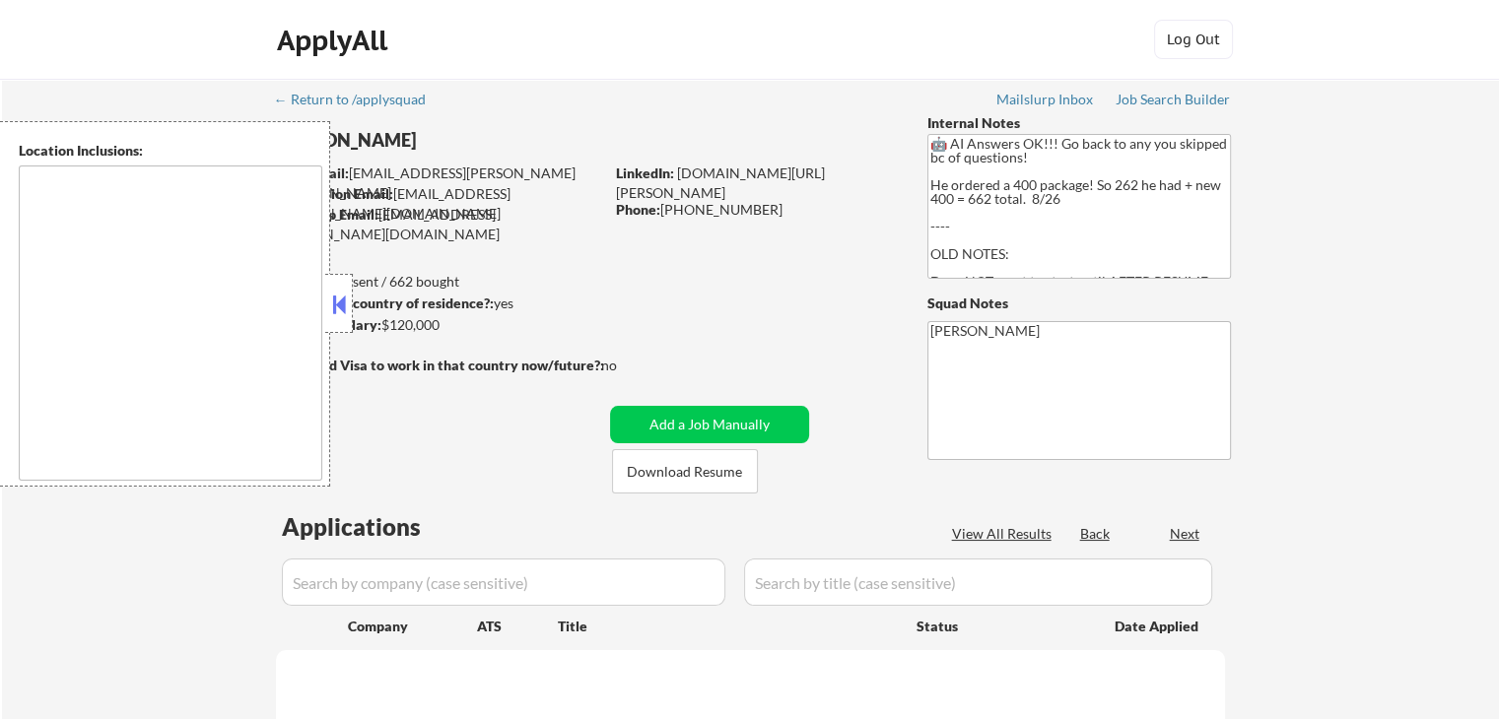
select select ""pending""
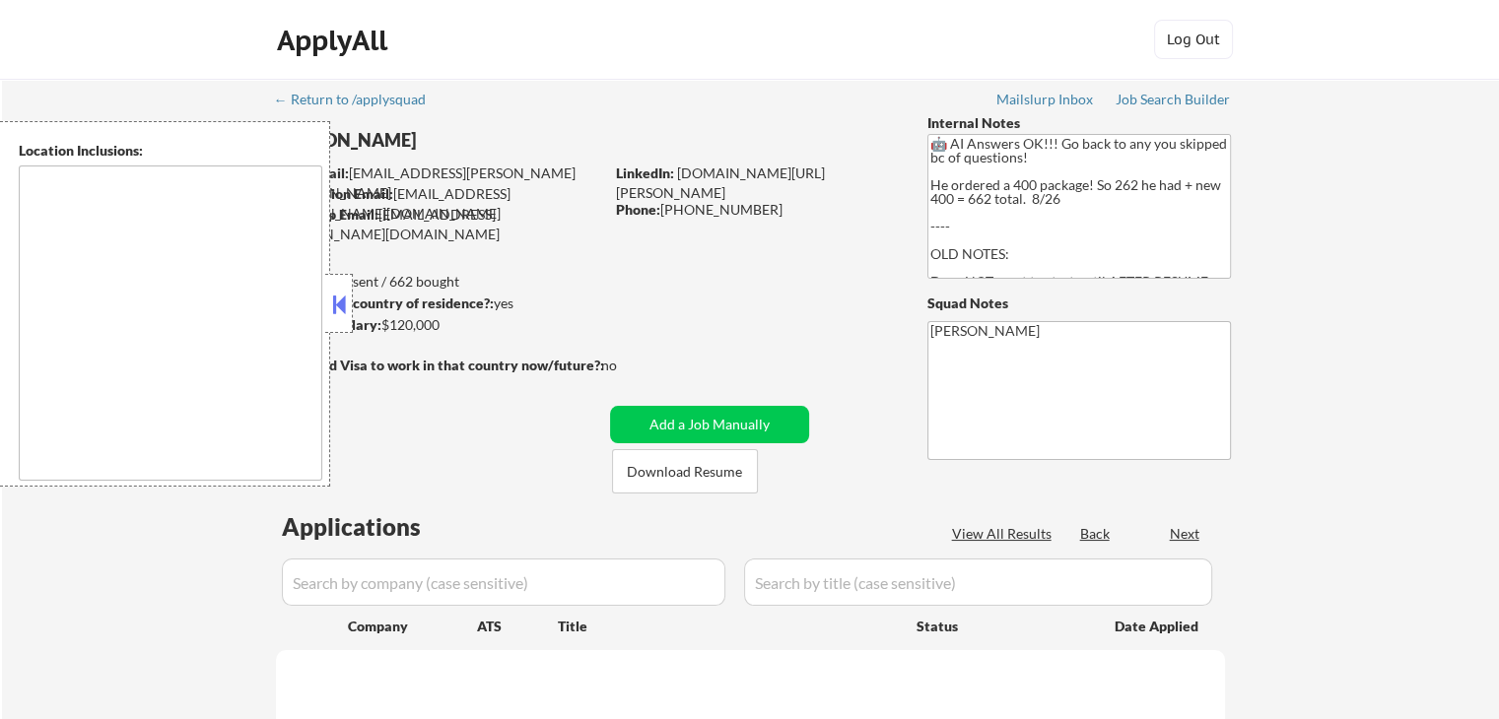
select select ""pending""
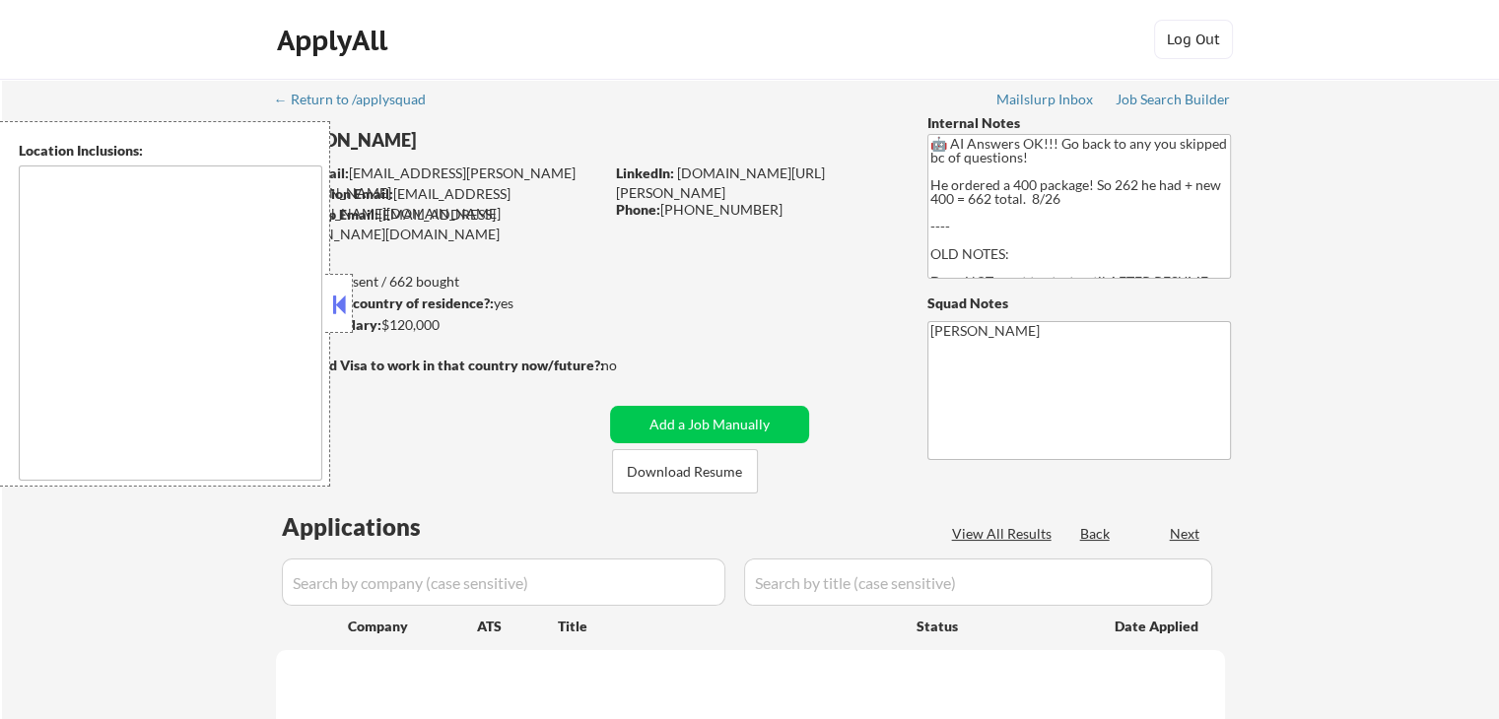
select select ""pending""
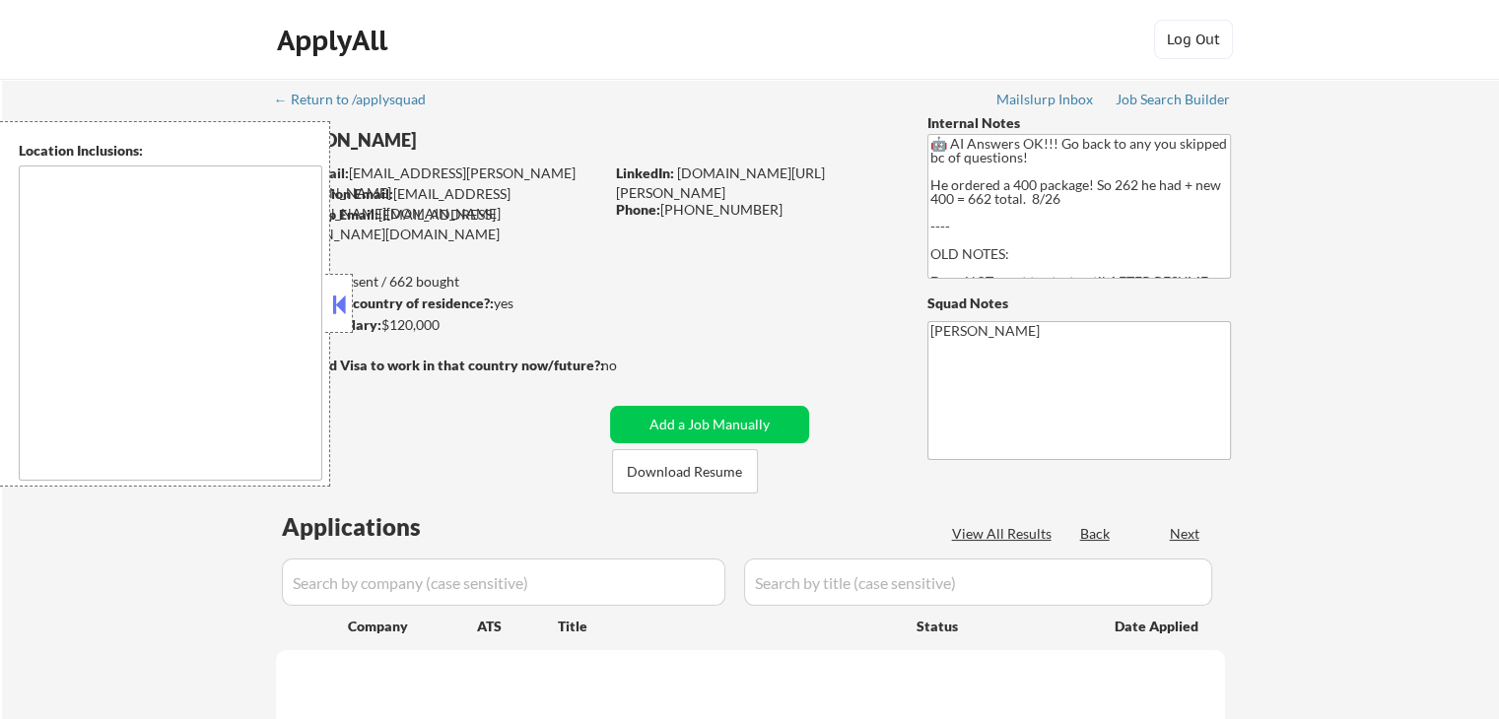
select select ""pending""
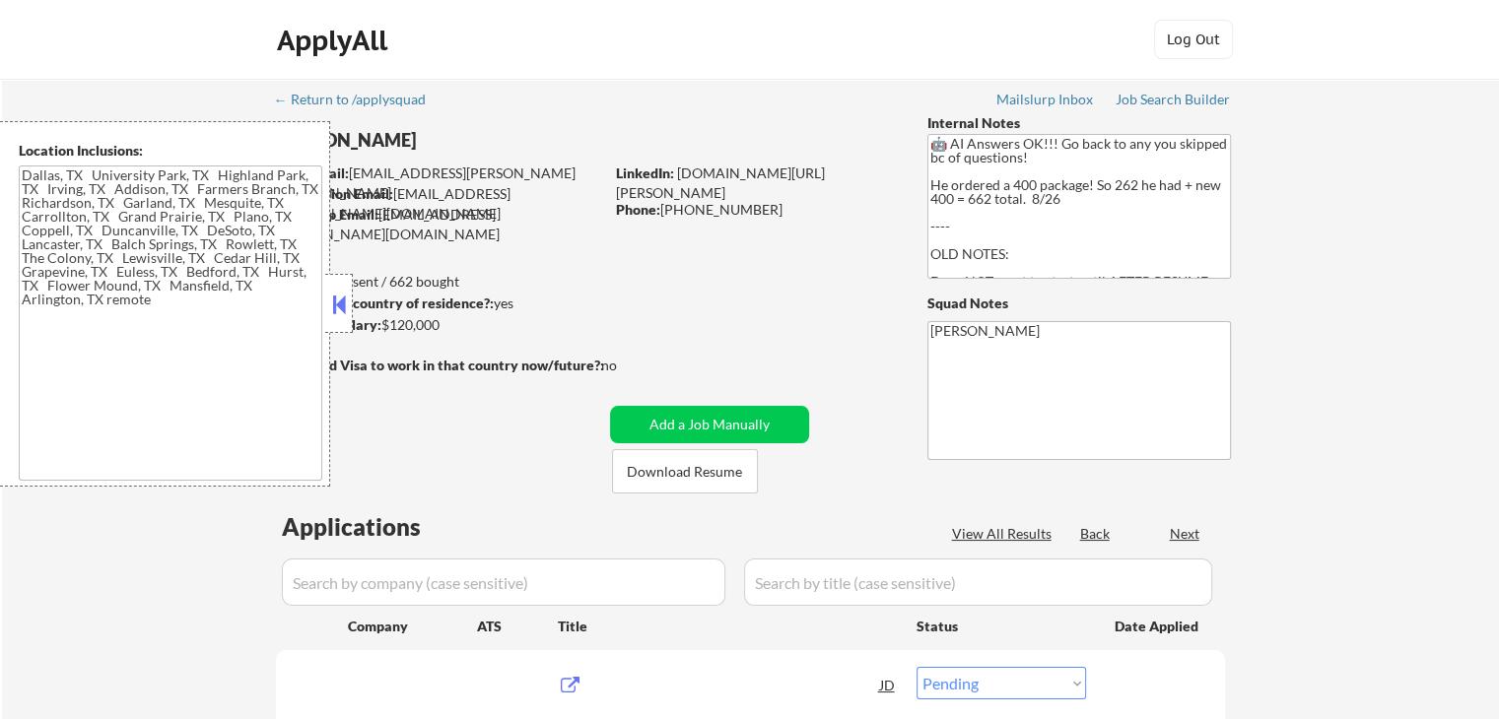
type textarea "[GEOGRAPHIC_DATA], [GEOGRAPHIC_DATA] [GEOGRAPHIC_DATA], [GEOGRAPHIC_DATA] [GEOG…"
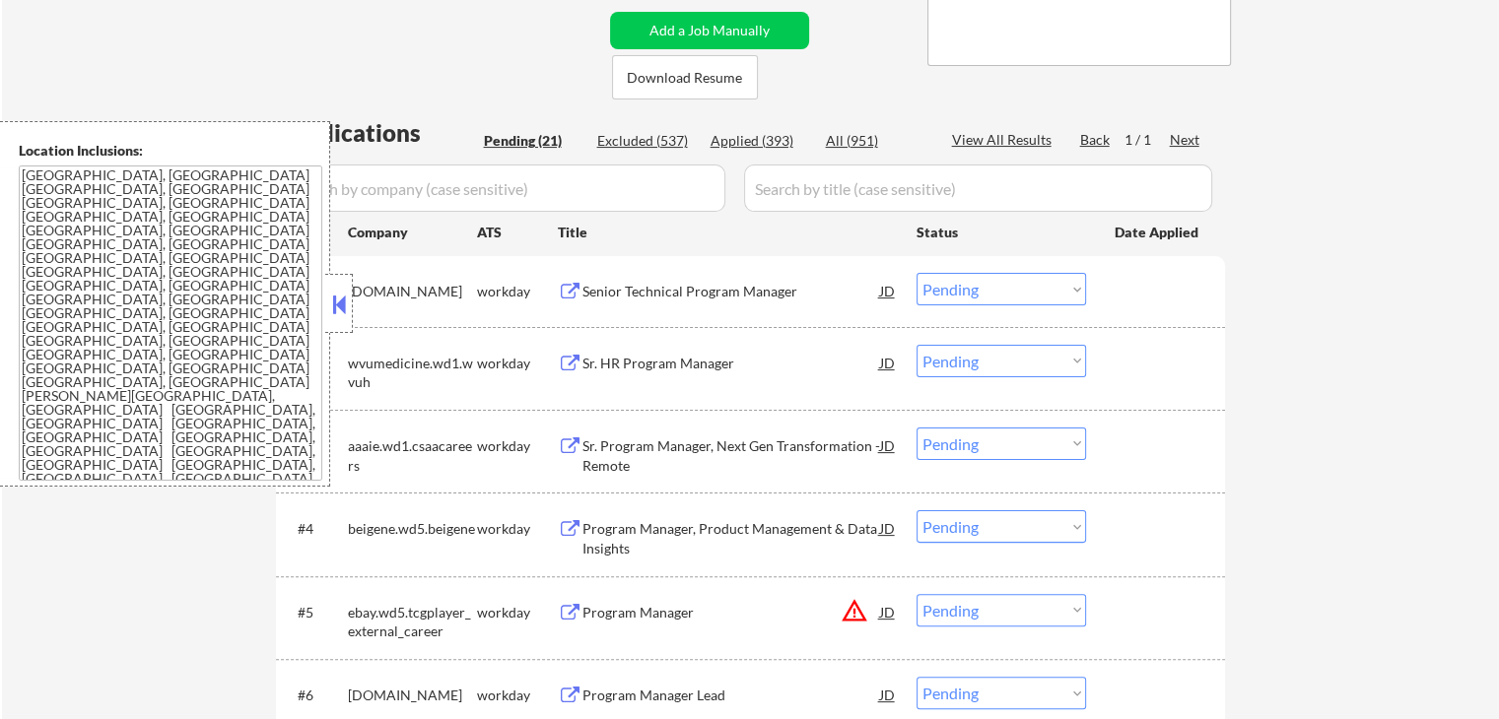
scroll to position [493, 0]
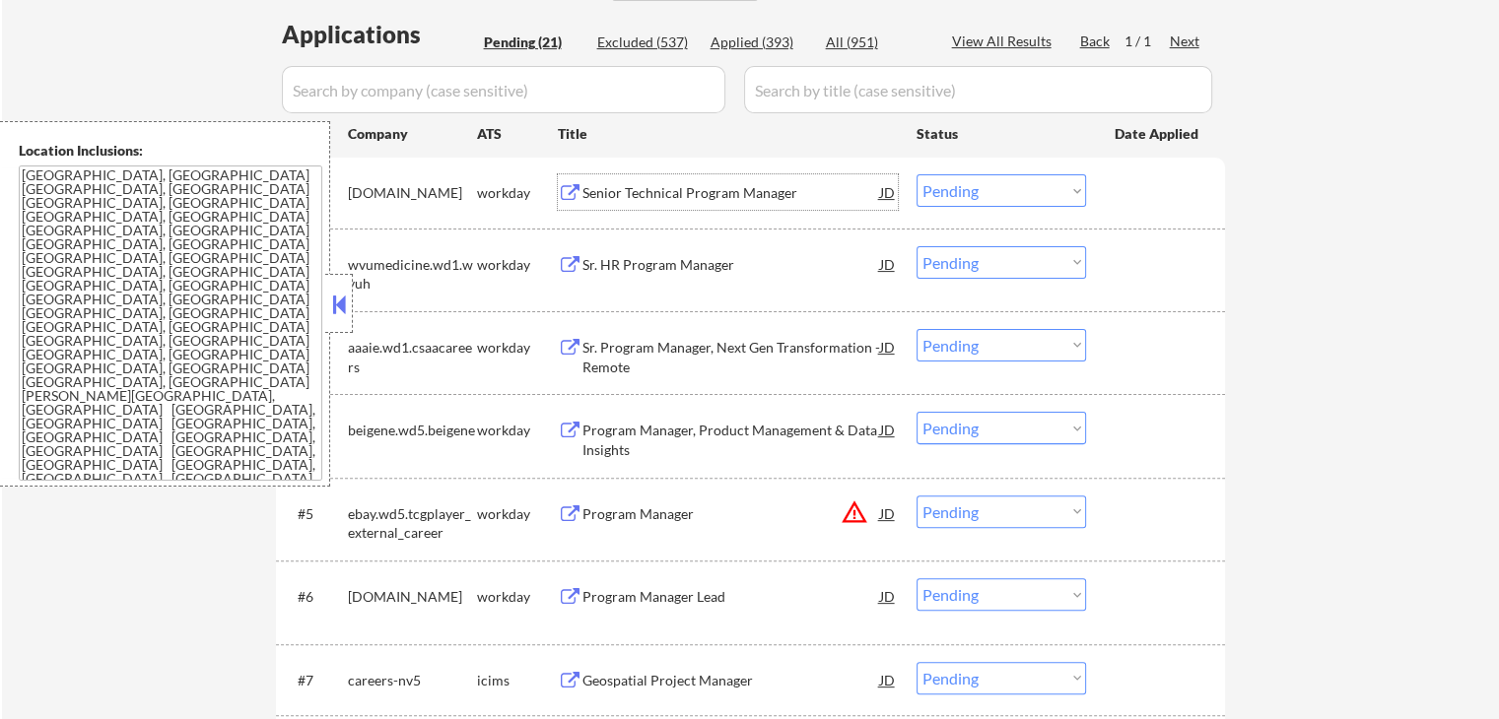
click at [606, 195] on div "Senior Technical Program Manager" at bounding box center [731, 193] width 298 height 20
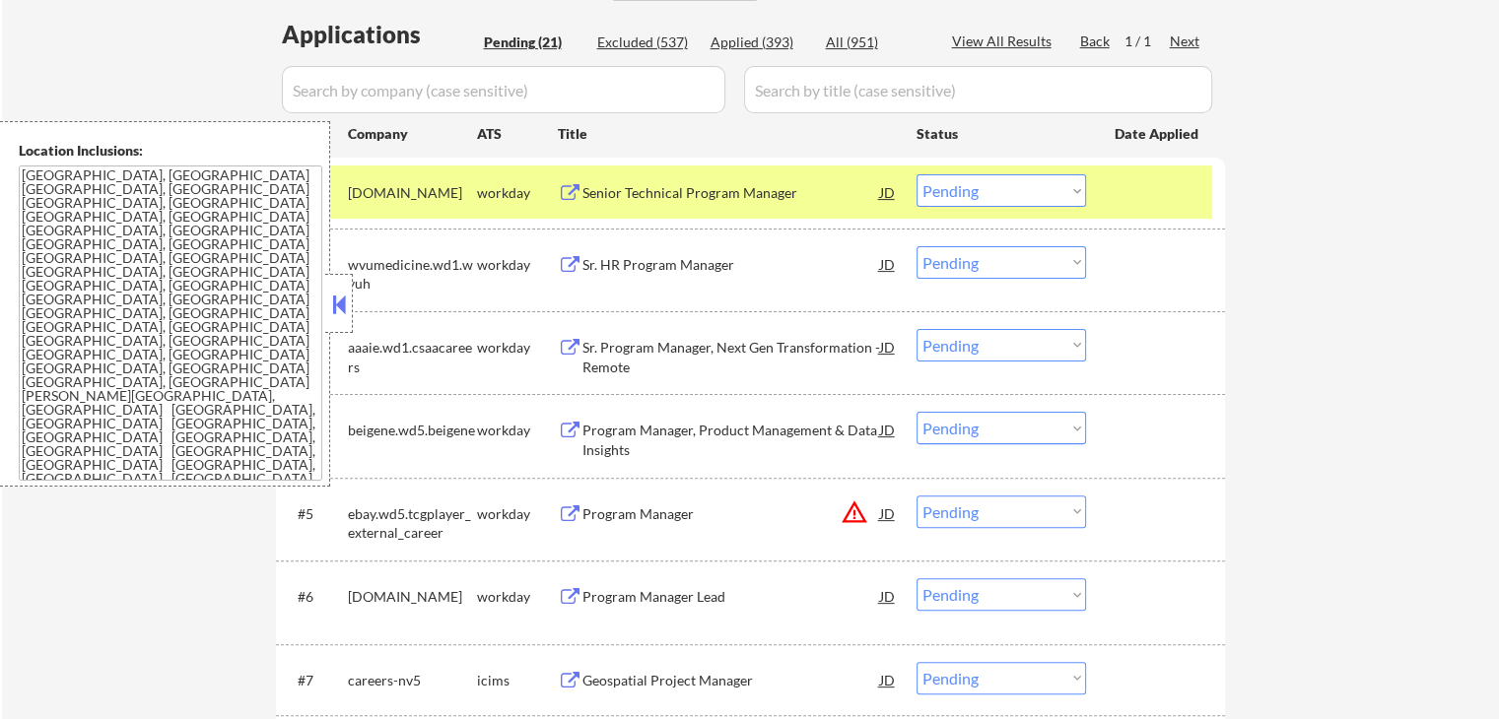
click at [604, 252] on div "Sr. HR Program Manager" at bounding box center [731, 263] width 298 height 35
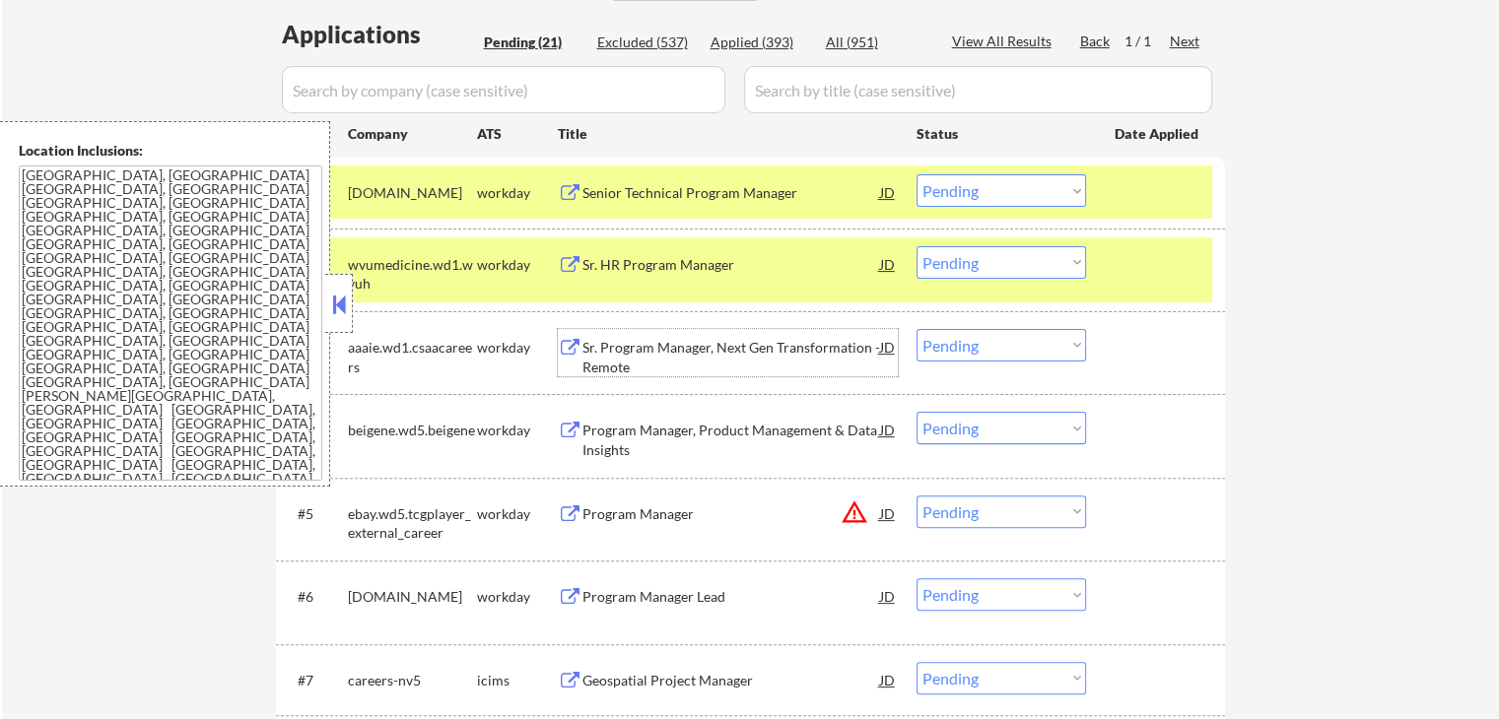
click at [611, 341] on div "Sr. Program Manager, Next Gen Transformation - Remote" at bounding box center [731, 357] width 298 height 38
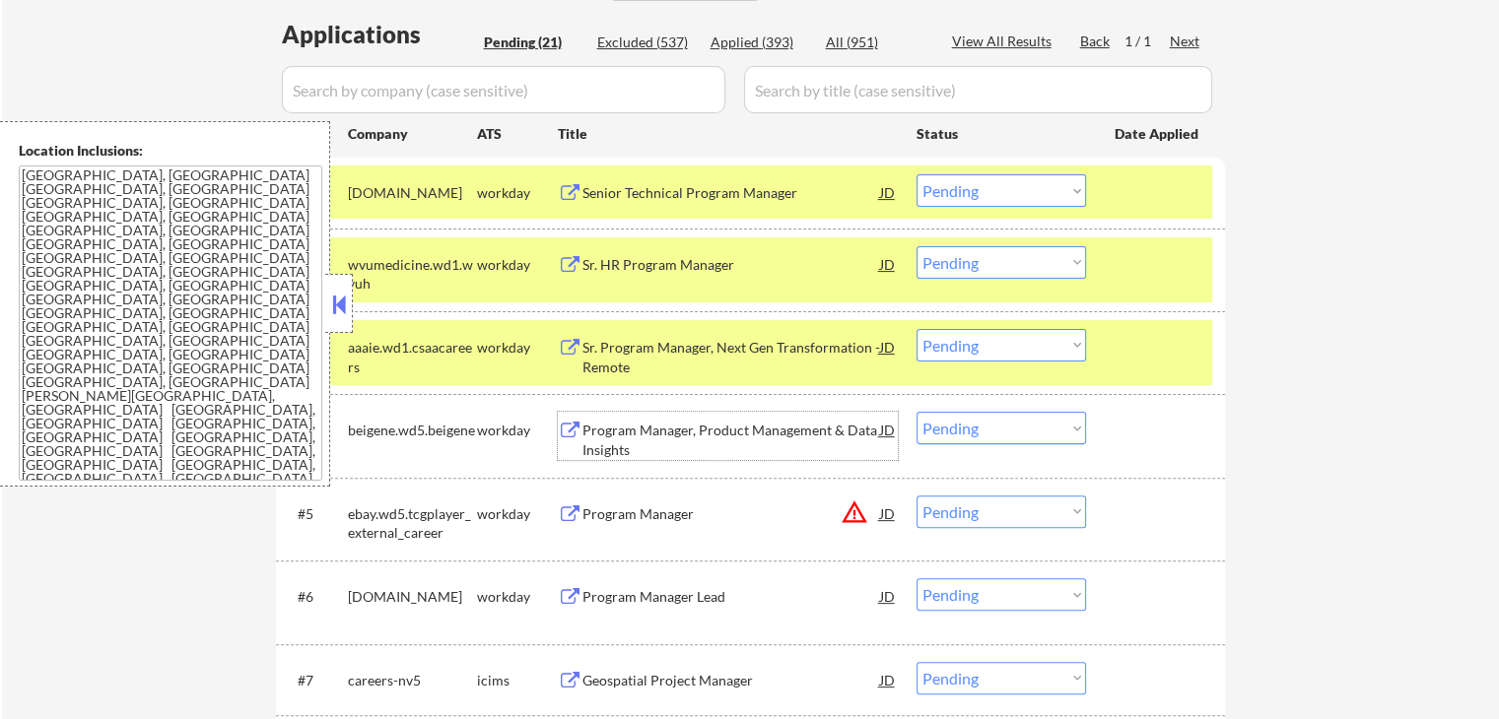
click at [611, 442] on div "Program Manager, Product Management & Data Insights" at bounding box center [731, 440] width 298 height 38
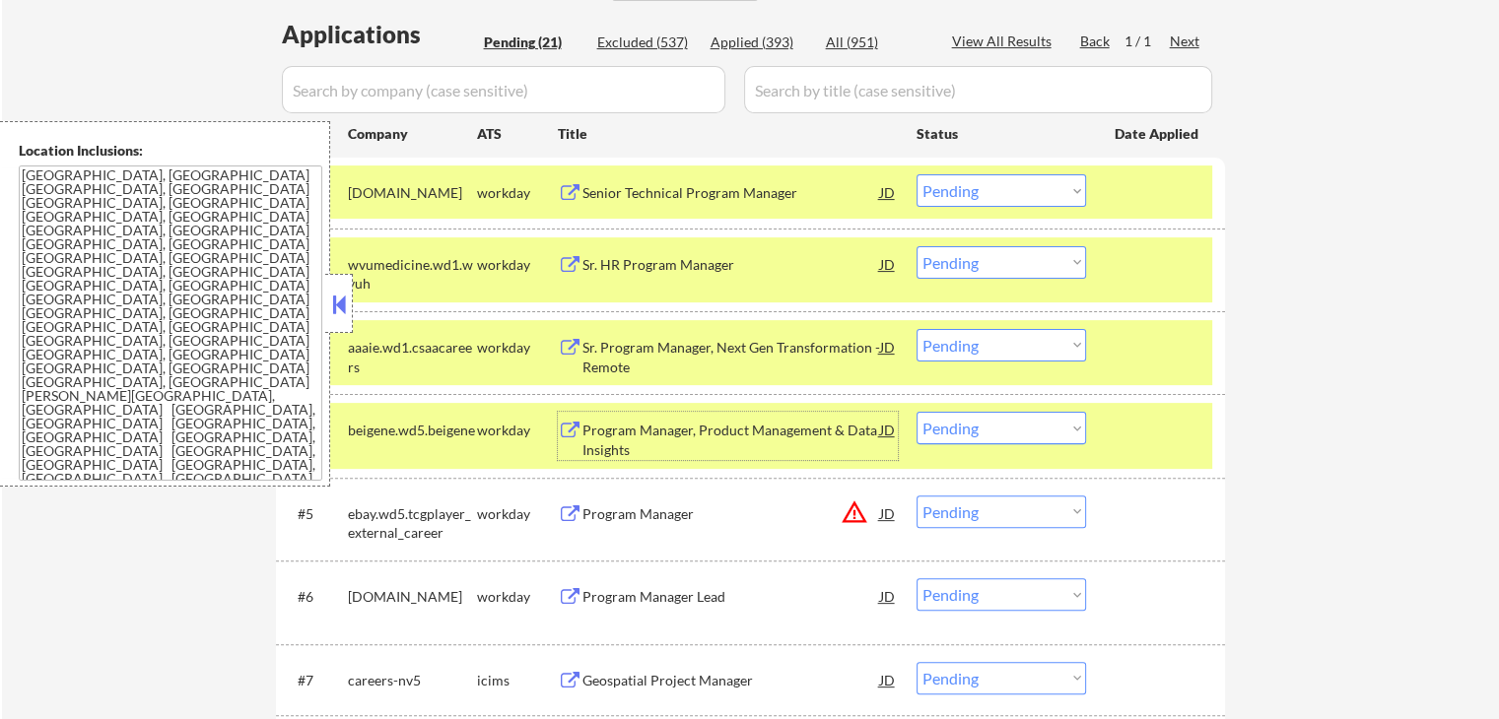
click at [607, 240] on div "#2 wvumedicine.wd1.wvuh workday Sr. HR Program Manager JD Choose an option... P…" at bounding box center [747, 269] width 930 height 65
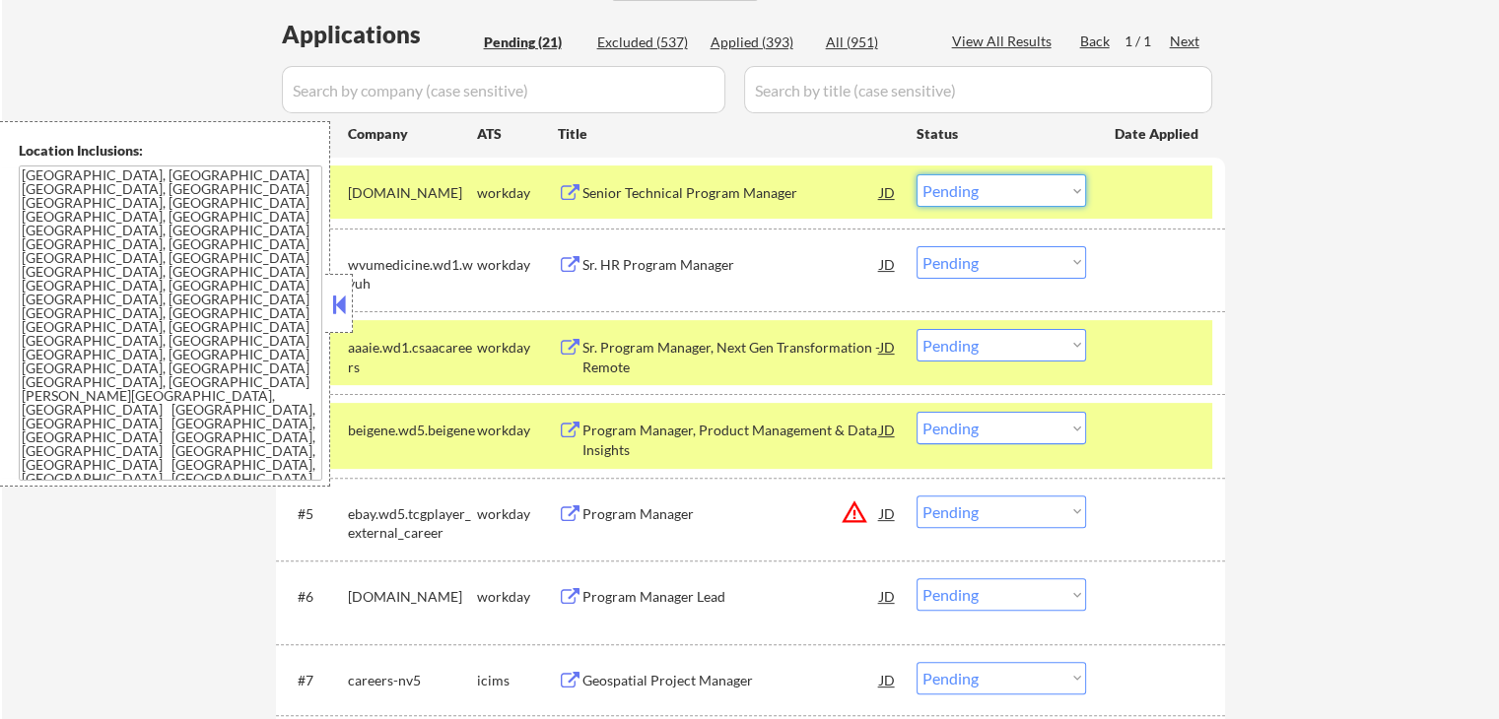
drag, startPoint x: 983, startPoint y: 188, endPoint x: 994, endPoint y: 205, distance: 20.0
click at [985, 190] on select "Choose an option... Pending Applied Excluded (Questions) Excluded (Expired) Exc…" at bounding box center [1000, 190] width 169 height 33
click at [916, 174] on select "Choose an option... Pending Applied Excluded (Questions) Excluded (Expired) Exc…" at bounding box center [1000, 190] width 169 height 33
click at [632, 271] on div "Sr. HR Program Manager" at bounding box center [731, 265] width 298 height 20
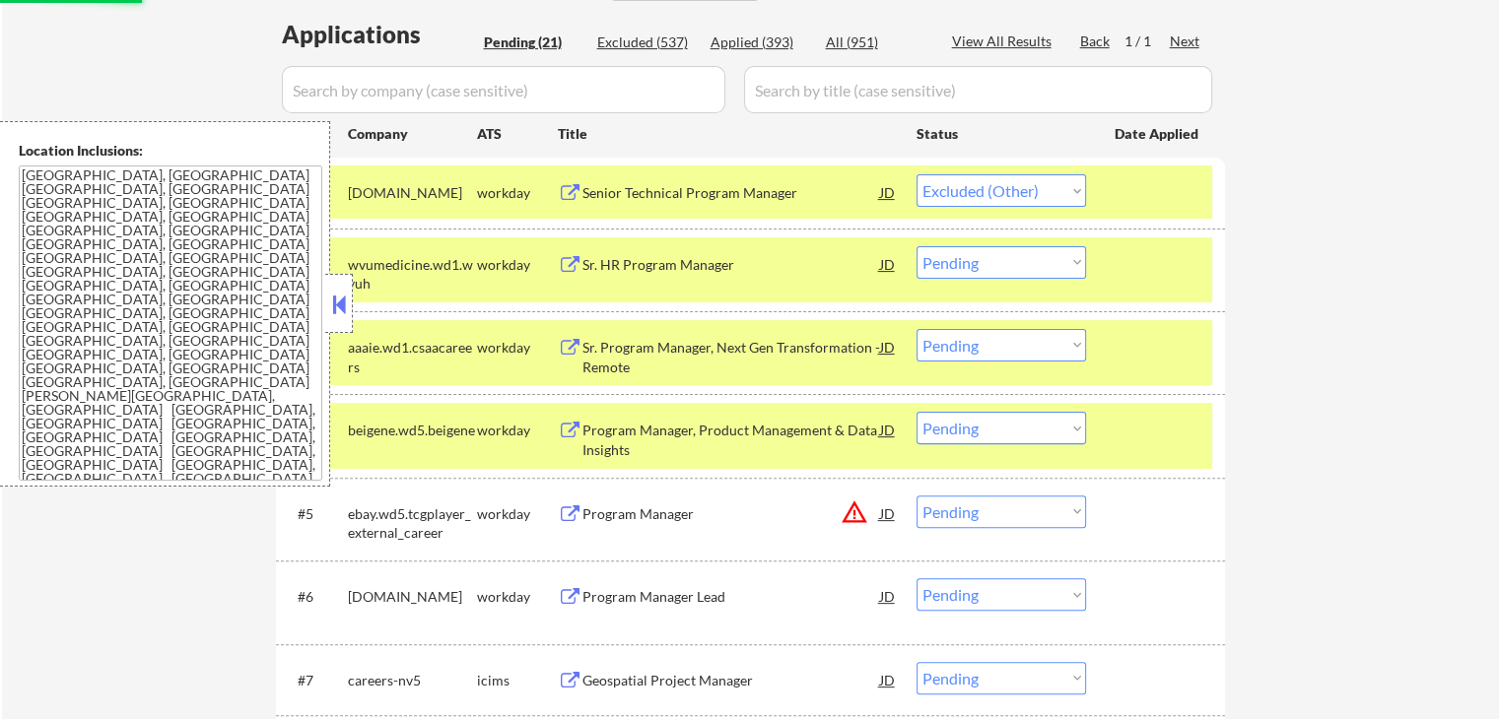
select select ""pending""
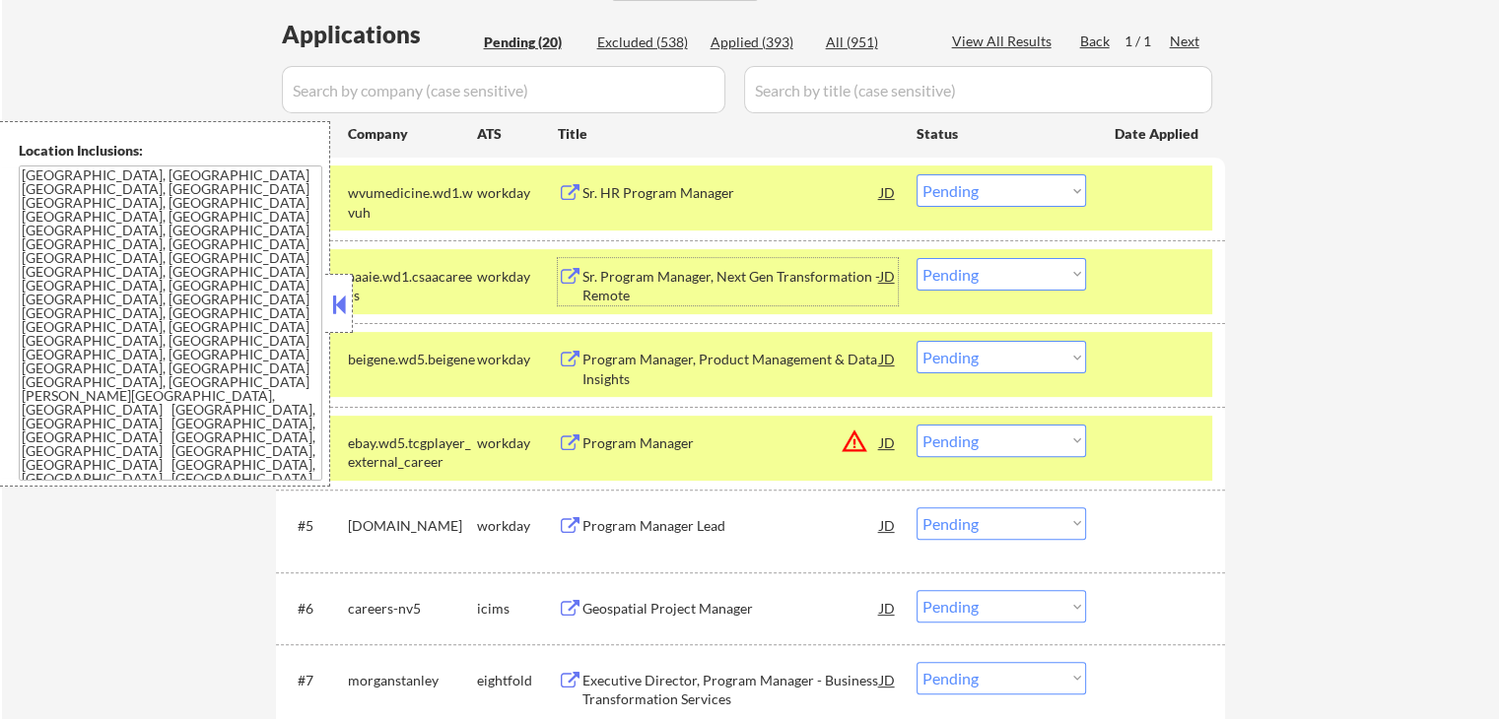
click at [1007, 278] on select "Choose an option... Pending Applied Excluded (Questions) Excluded (Expired) Exc…" at bounding box center [1000, 274] width 169 height 33
click at [916, 258] on select "Choose an option... Pending Applied Excluded (Questions) Excluded (Expired) Exc…" at bounding box center [1000, 274] width 169 height 33
select select ""pending""
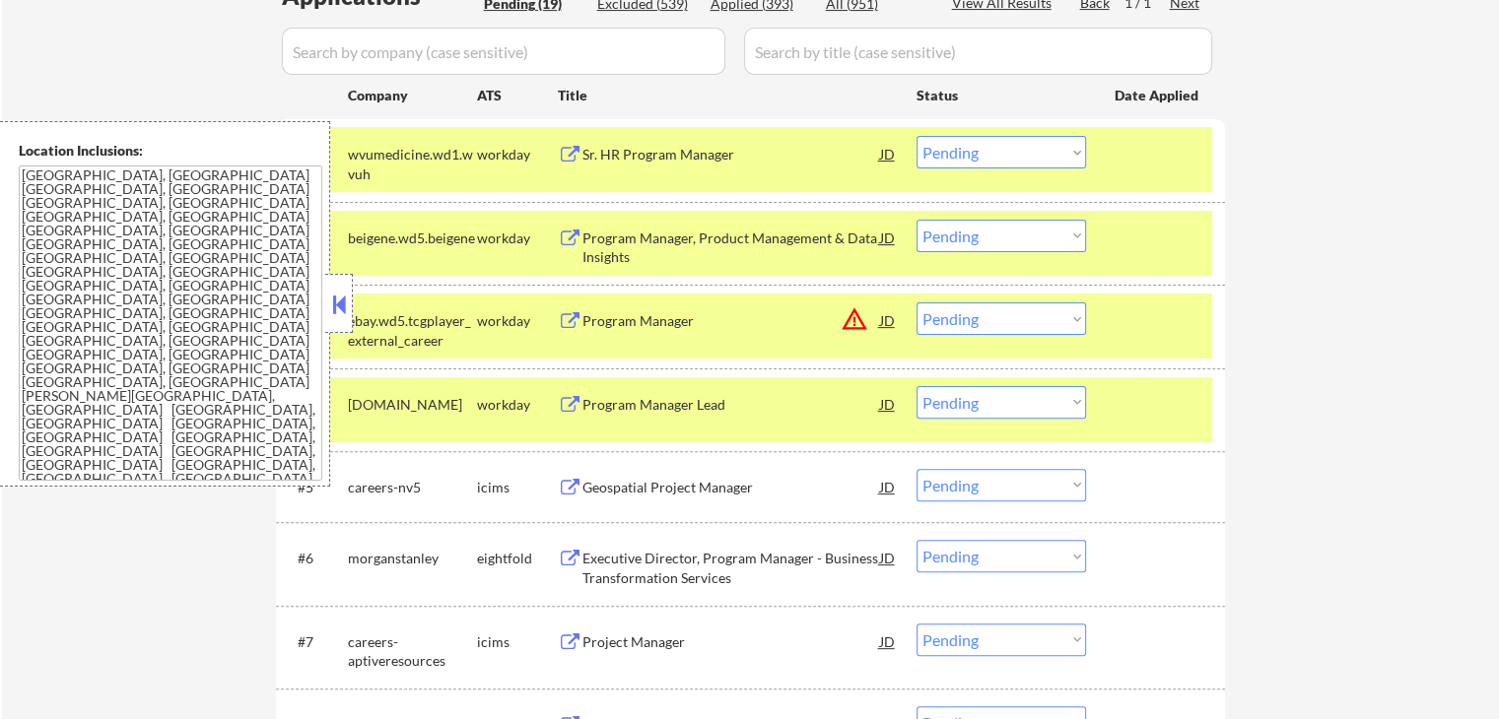
scroll to position [591, 0]
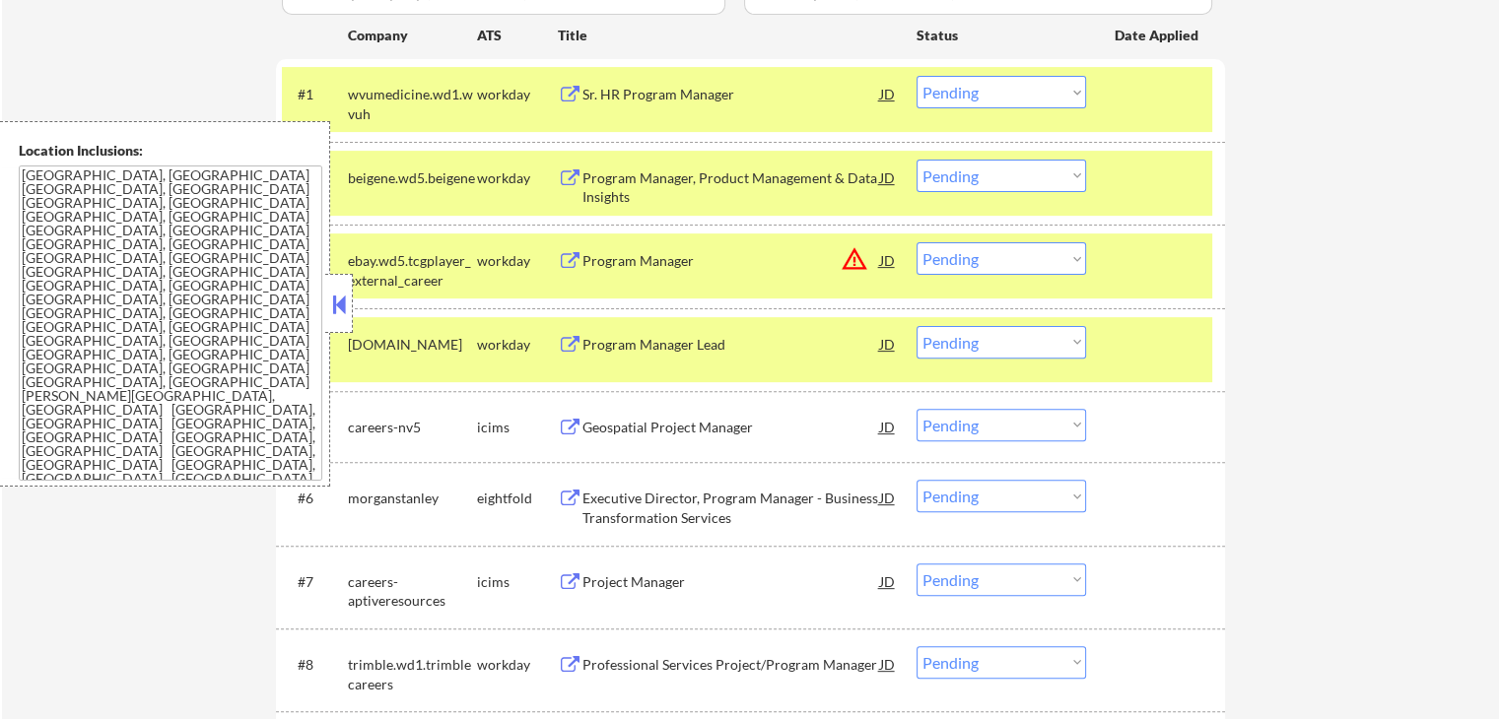
click at [340, 295] on button at bounding box center [339, 305] width 22 height 30
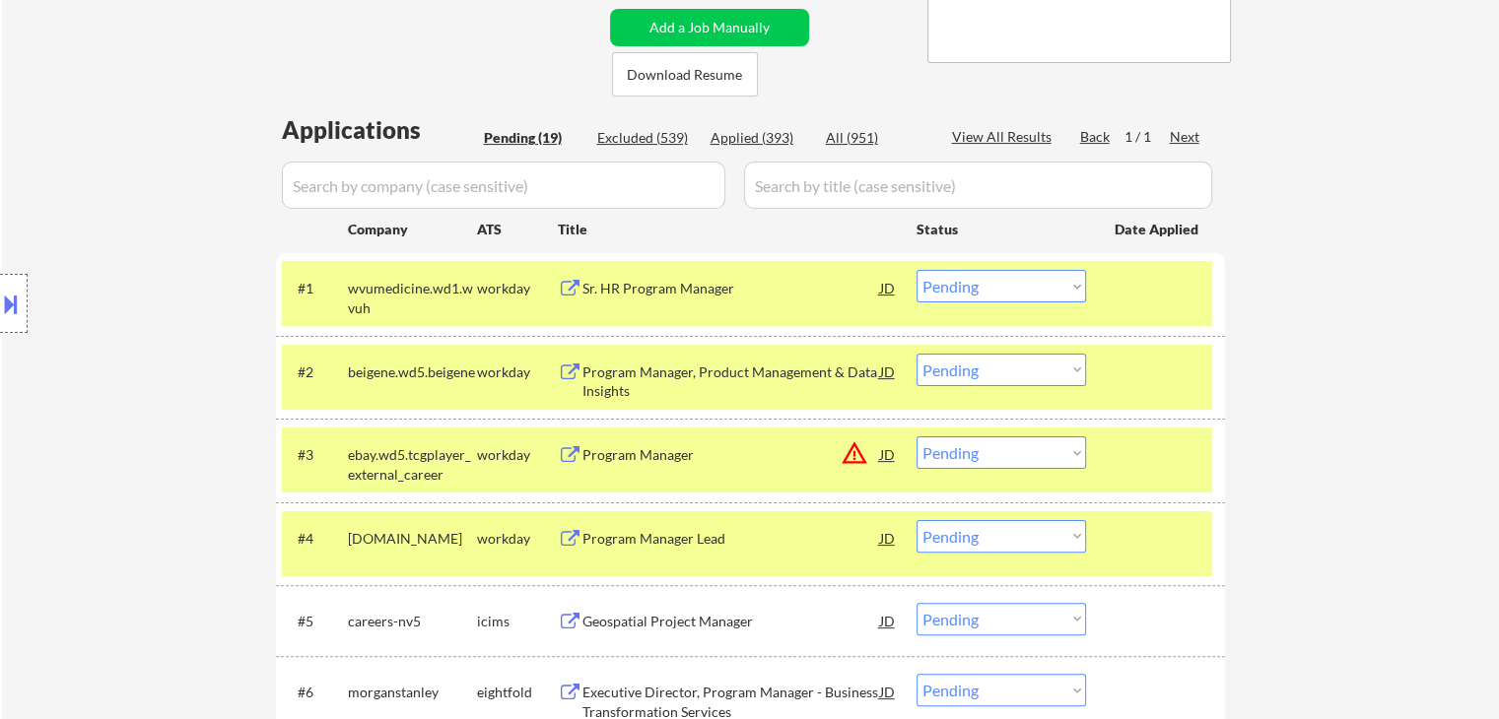
scroll to position [394, 0]
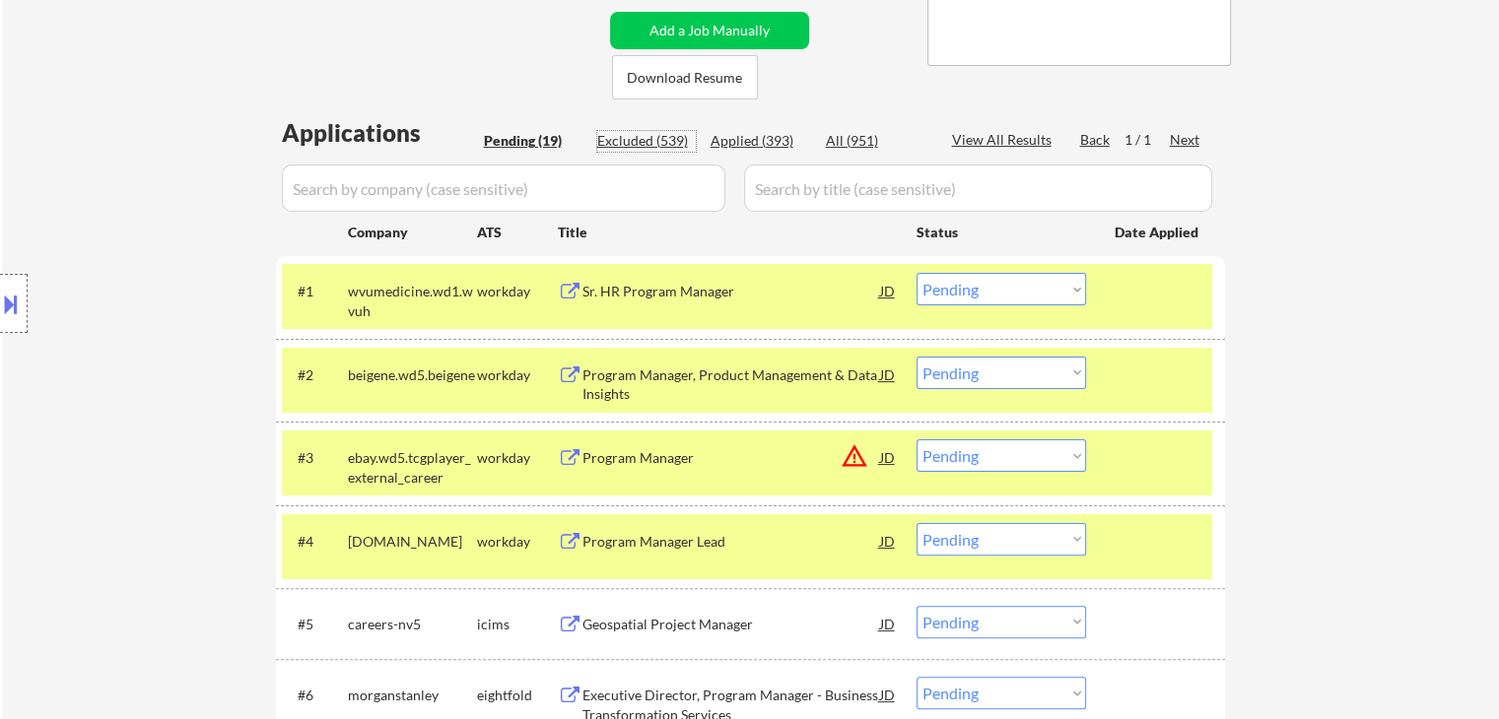
click at [656, 140] on div "Excluded (539)" at bounding box center [646, 141] width 99 height 20
select select ""excluded__other_""
select select ""excluded__expired_""
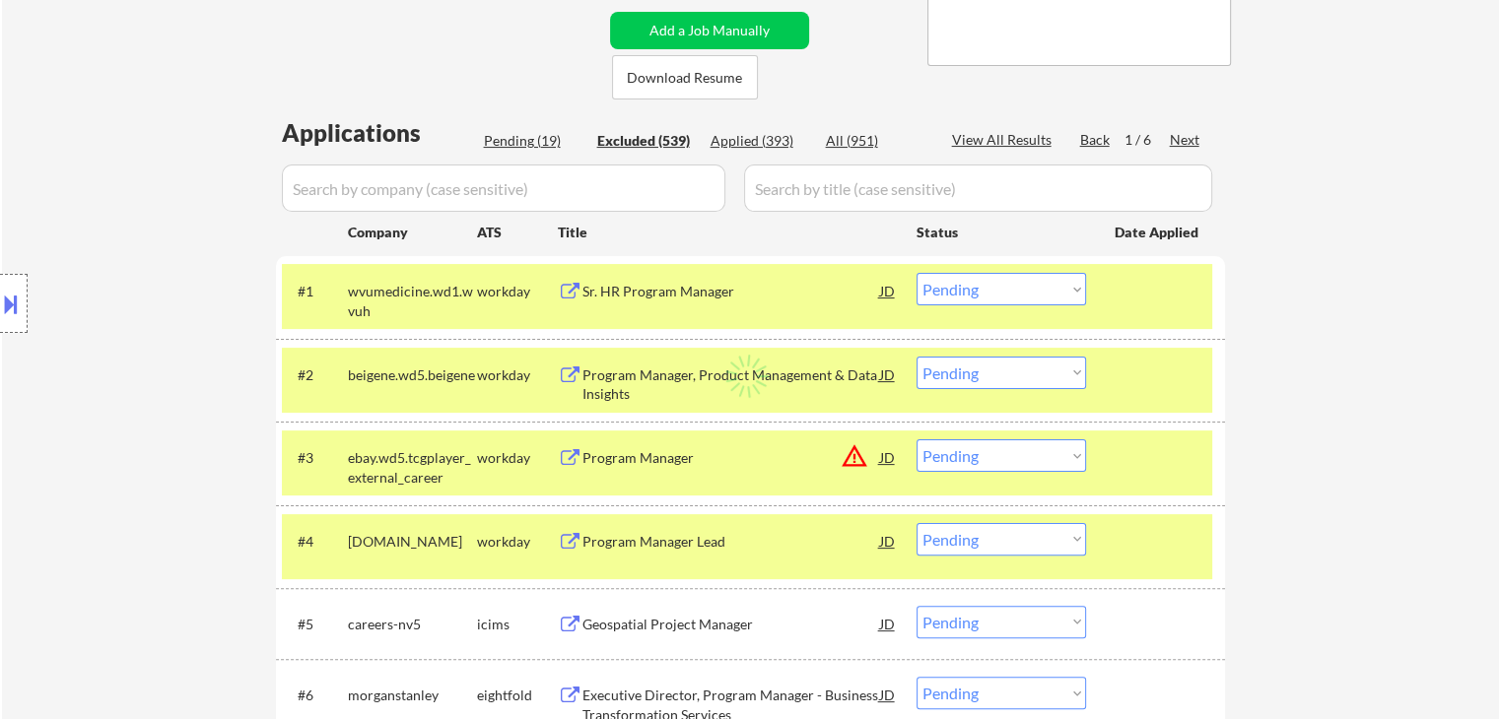
select select ""excluded__location_""
select select ""excluded__expired_""
select select ""excluded""
select select ""excluded__other_""
select select ""excluded""
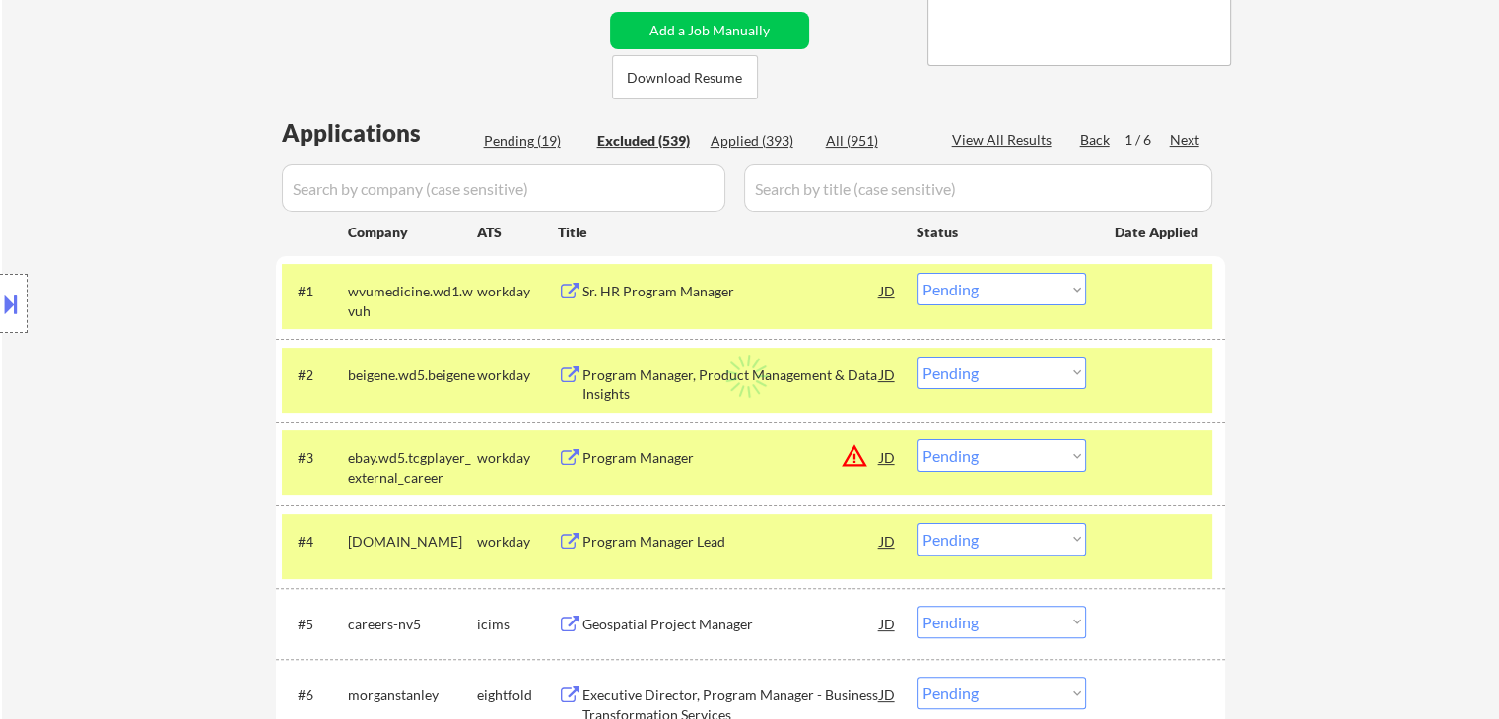
select select ""excluded__expired_""
select select ""excluded__other_""
select select ""excluded""
select select ""excluded__expired_""
select select ""excluded__bad_match_""
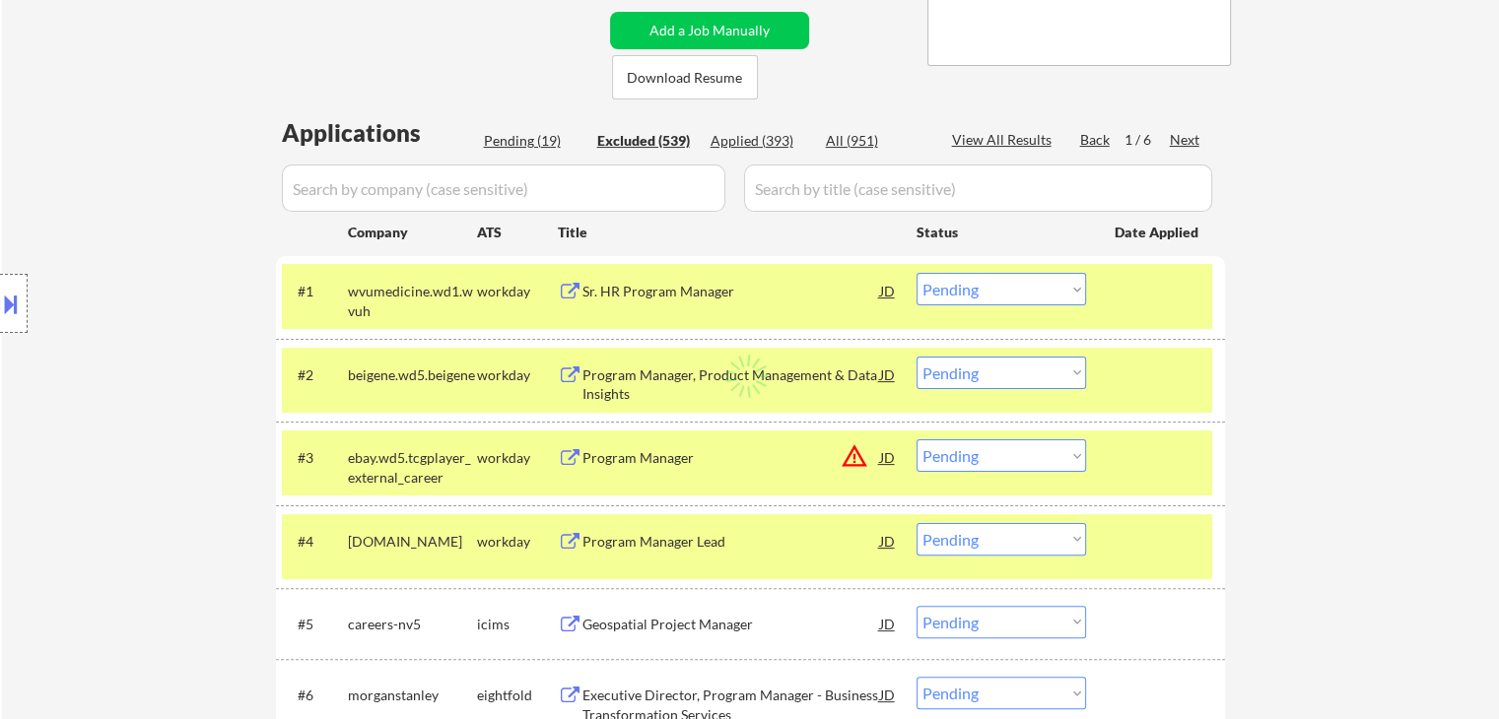
select select ""excluded__location_""
select select ""excluded__expired_""
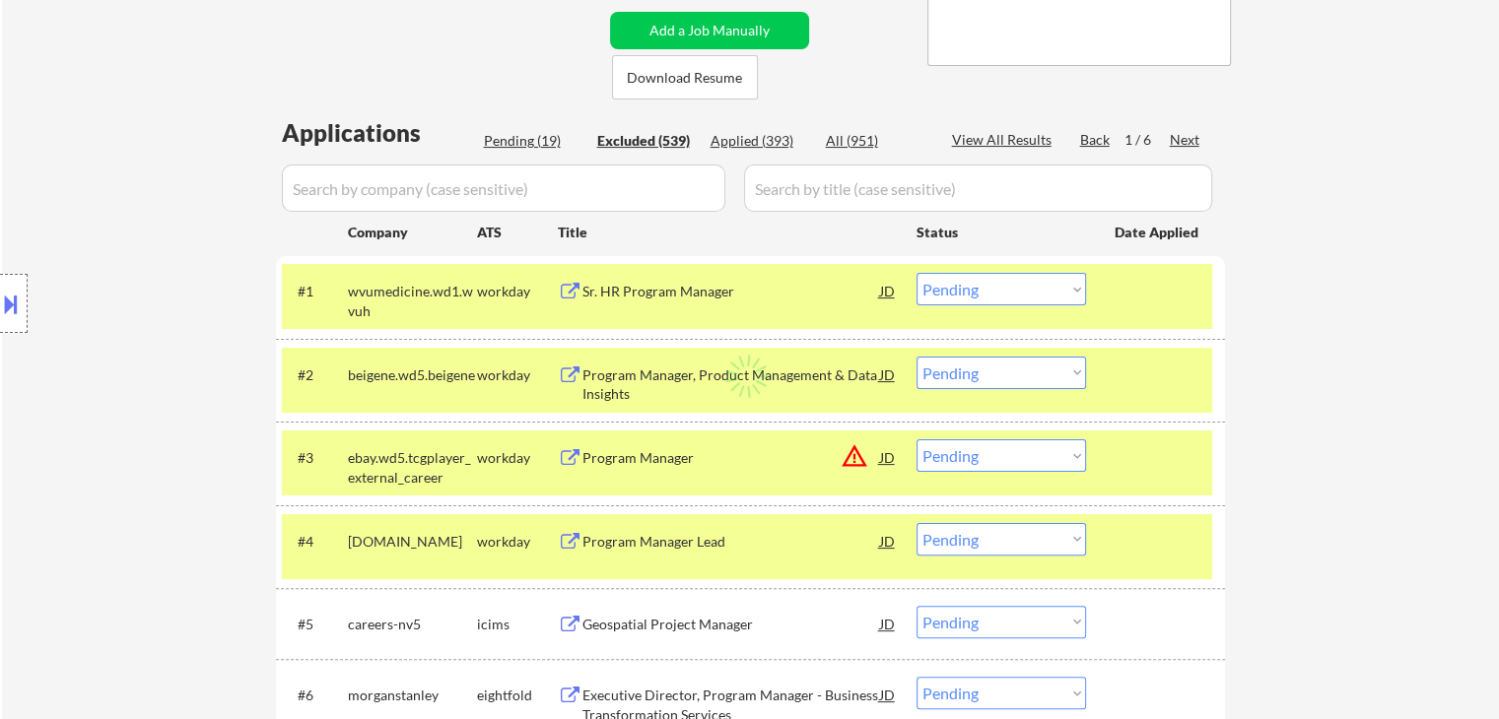
select select ""excluded__location_""
select select ""excluded__expired_""
select select ""excluded""
select select ""excluded__bad_match_""
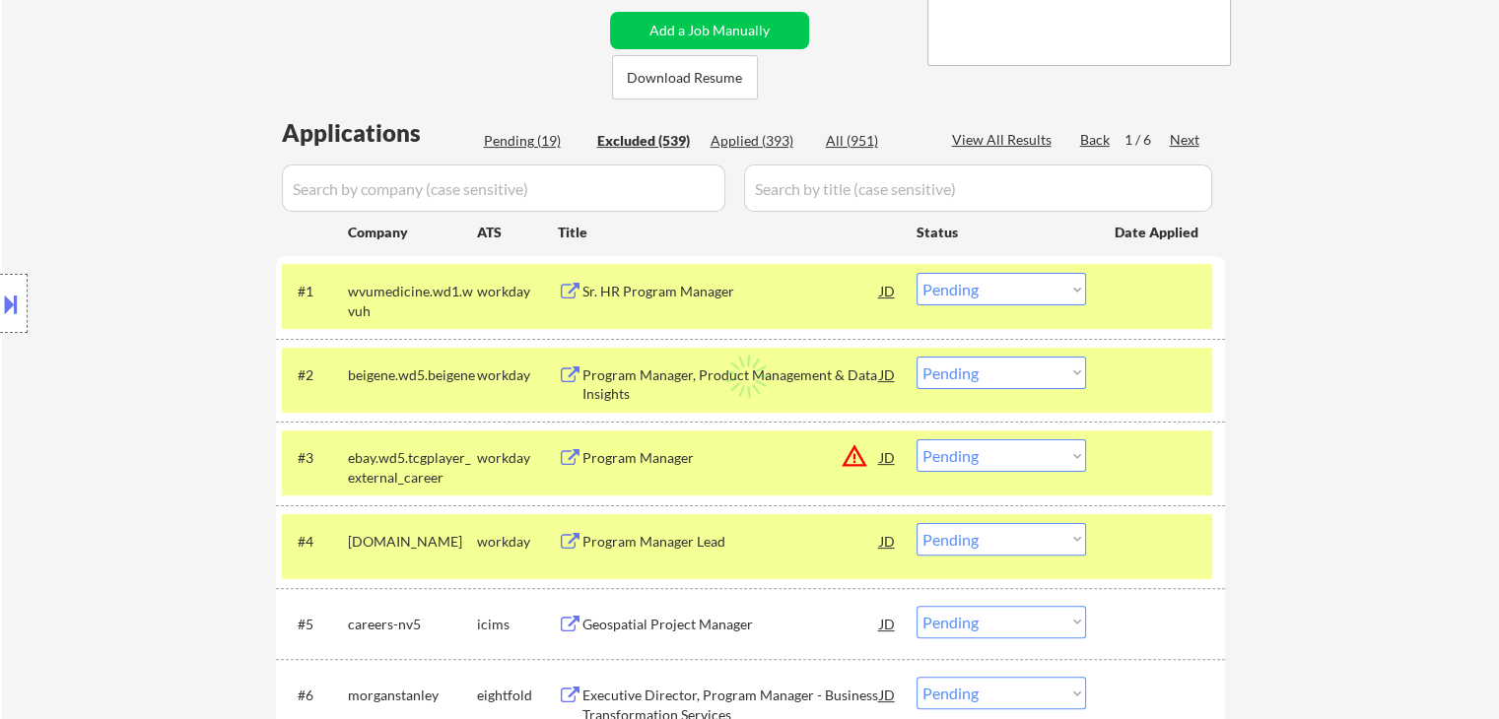
select select ""excluded""
select select ""excluded__expired_""
select select ""excluded__other_""
select select ""excluded__expired_""
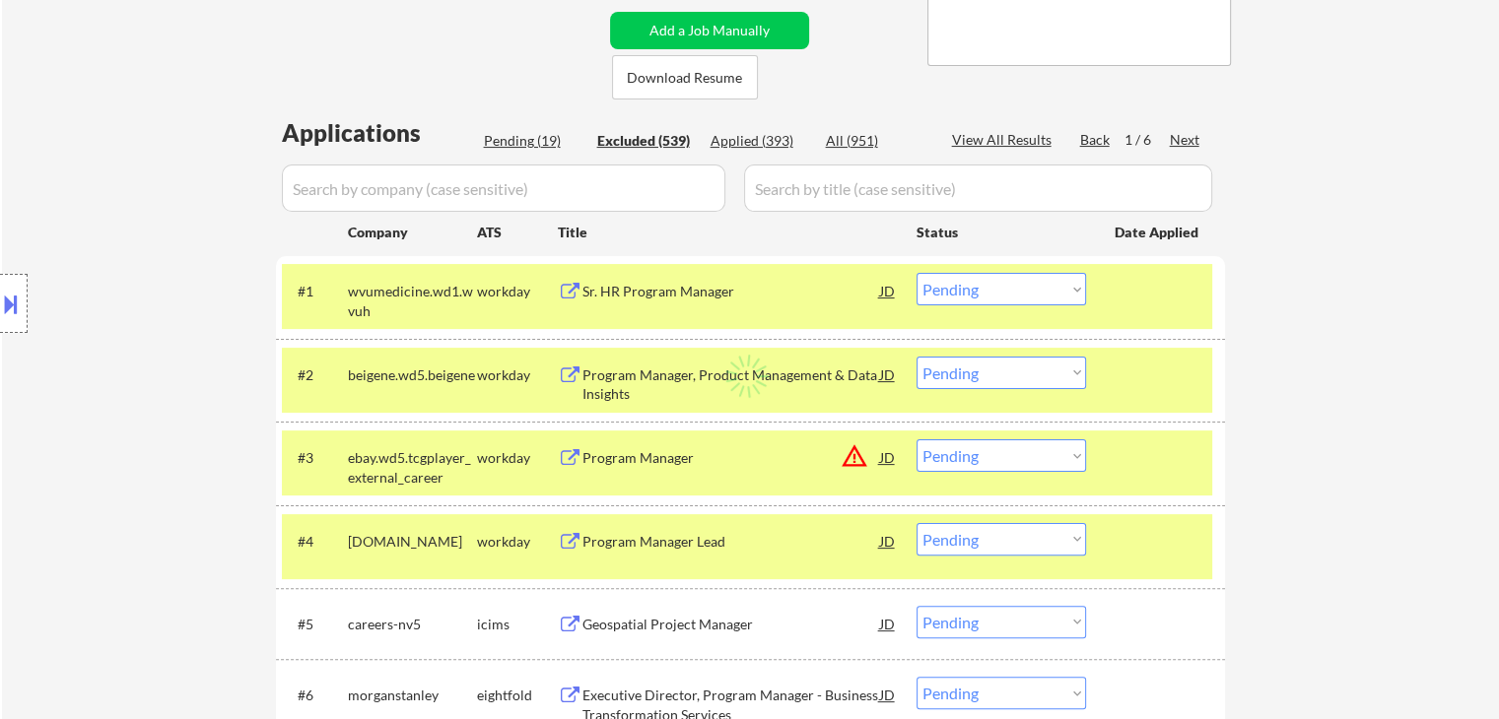
select select ""excluded__other_""
select select ""excluded__expired_""
select select ""excluded__location_""
select select ""excluded__expired_""
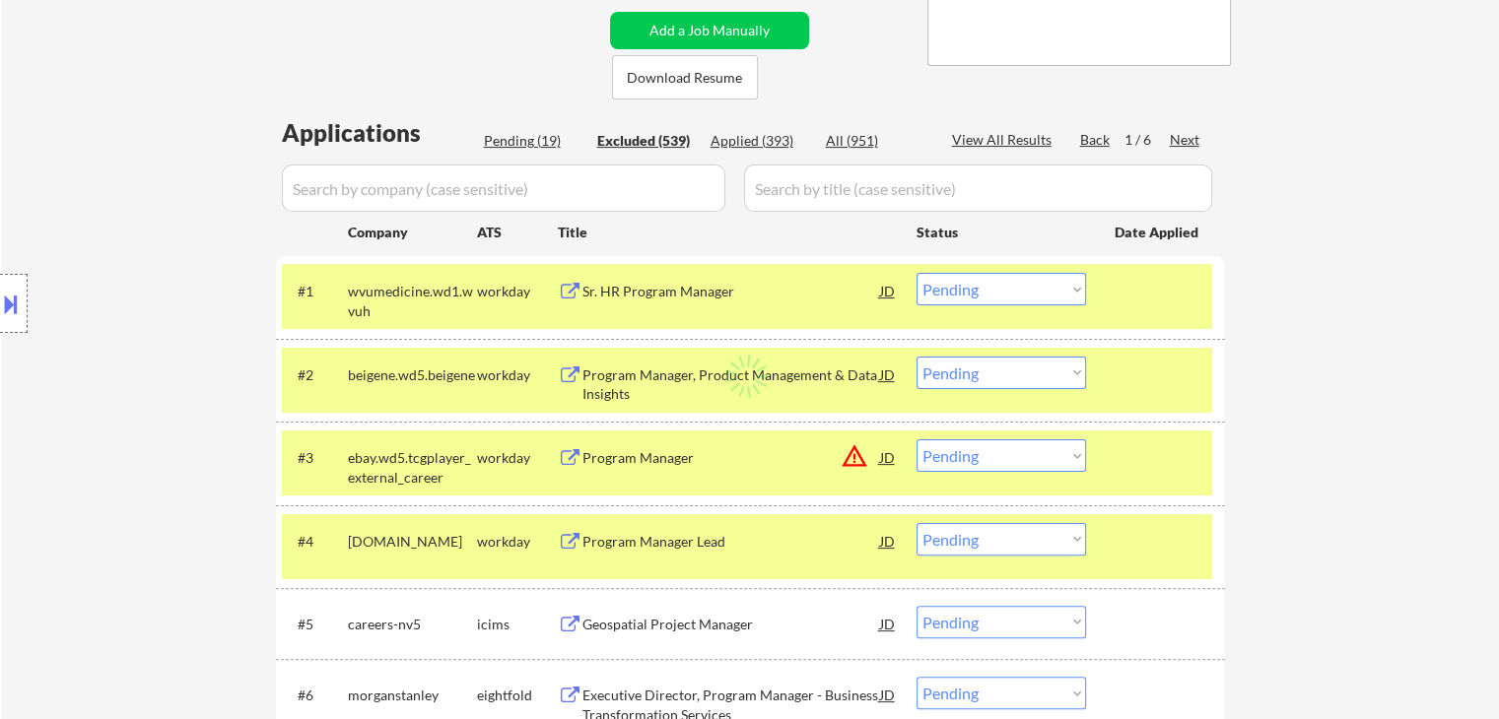
select select ""excluded__location_""
select select ""excluded__other_""
select select ""excluded__location_""
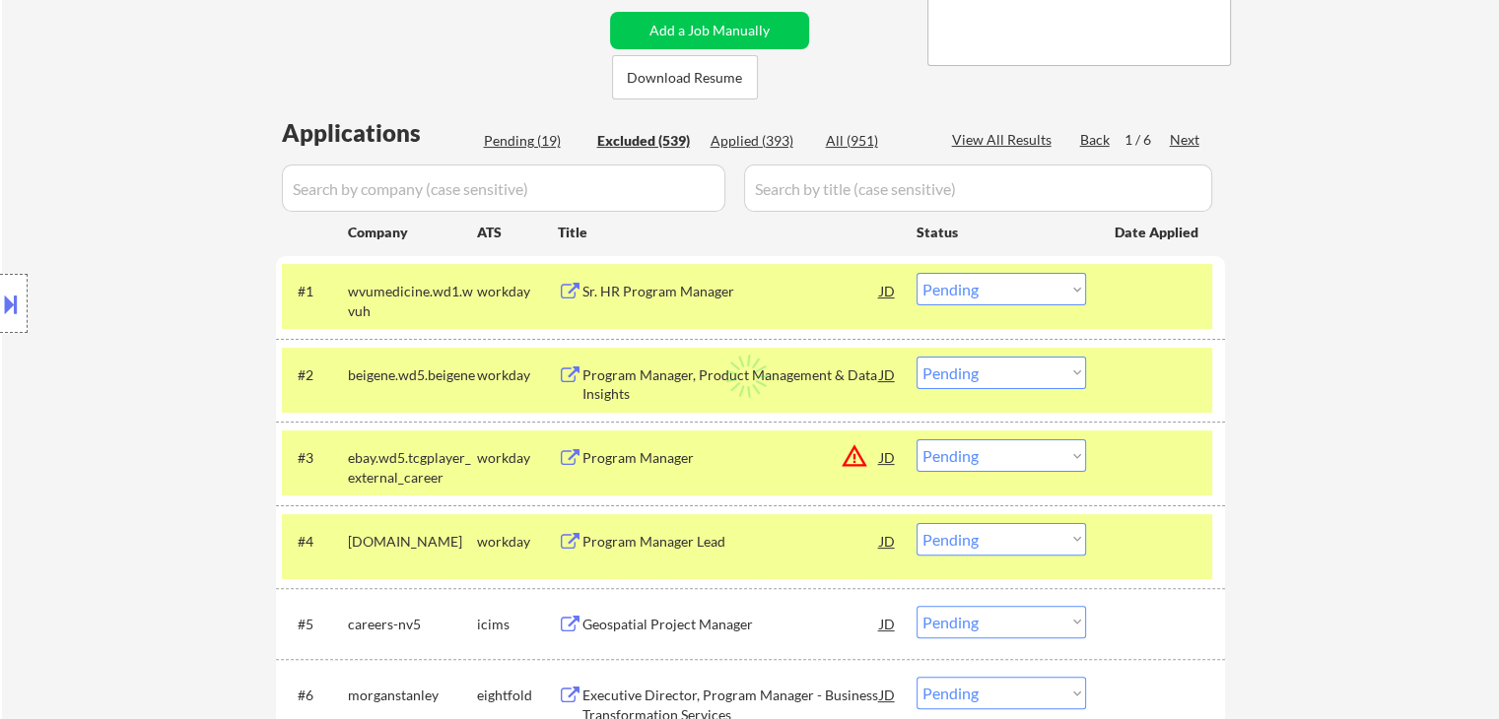
select select ""excluded""
select select ""excluded__location_""
select select ""excluded__other_""
select select ""excluded__location_""
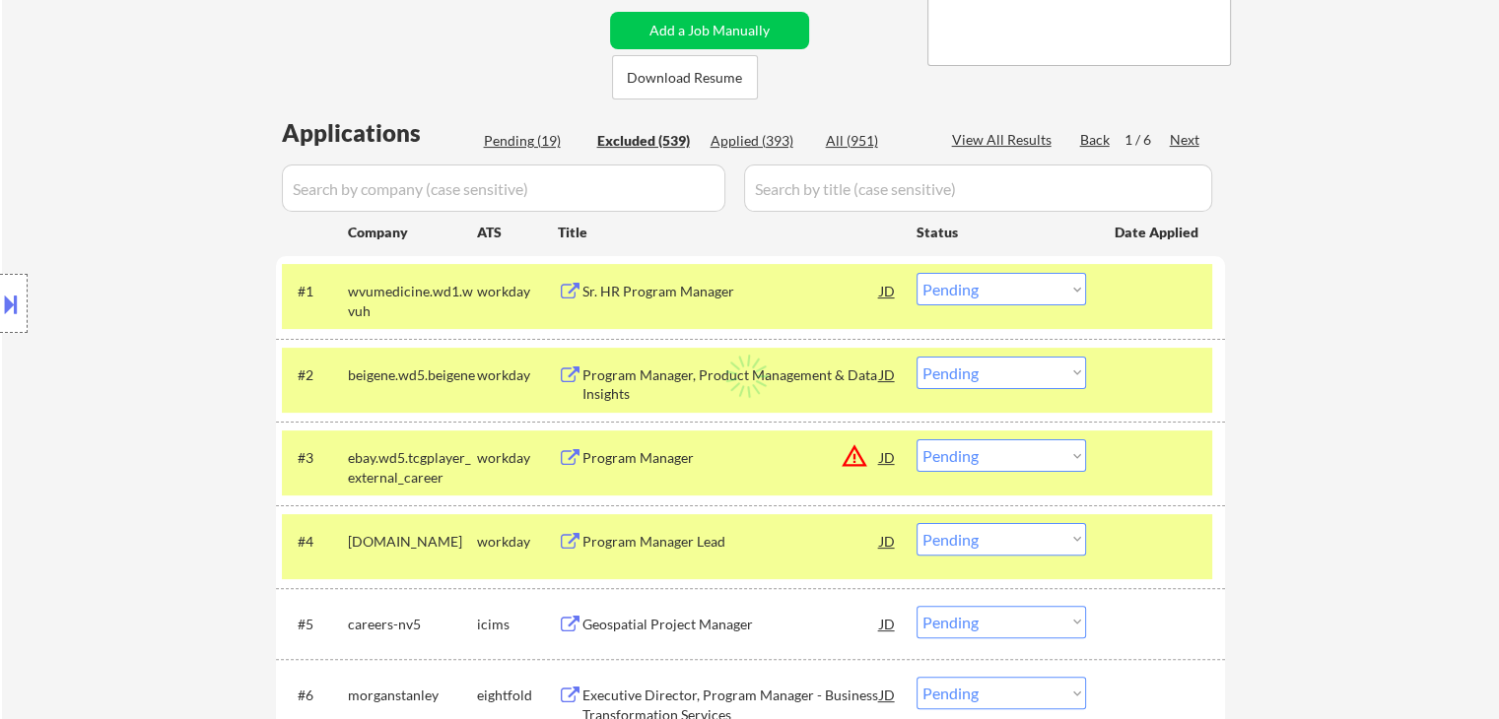
select select ""excluded__expired_""
select select ""excluded__bad_match_""
select select ""excluded__expired_""
select select ""excluded__other_""
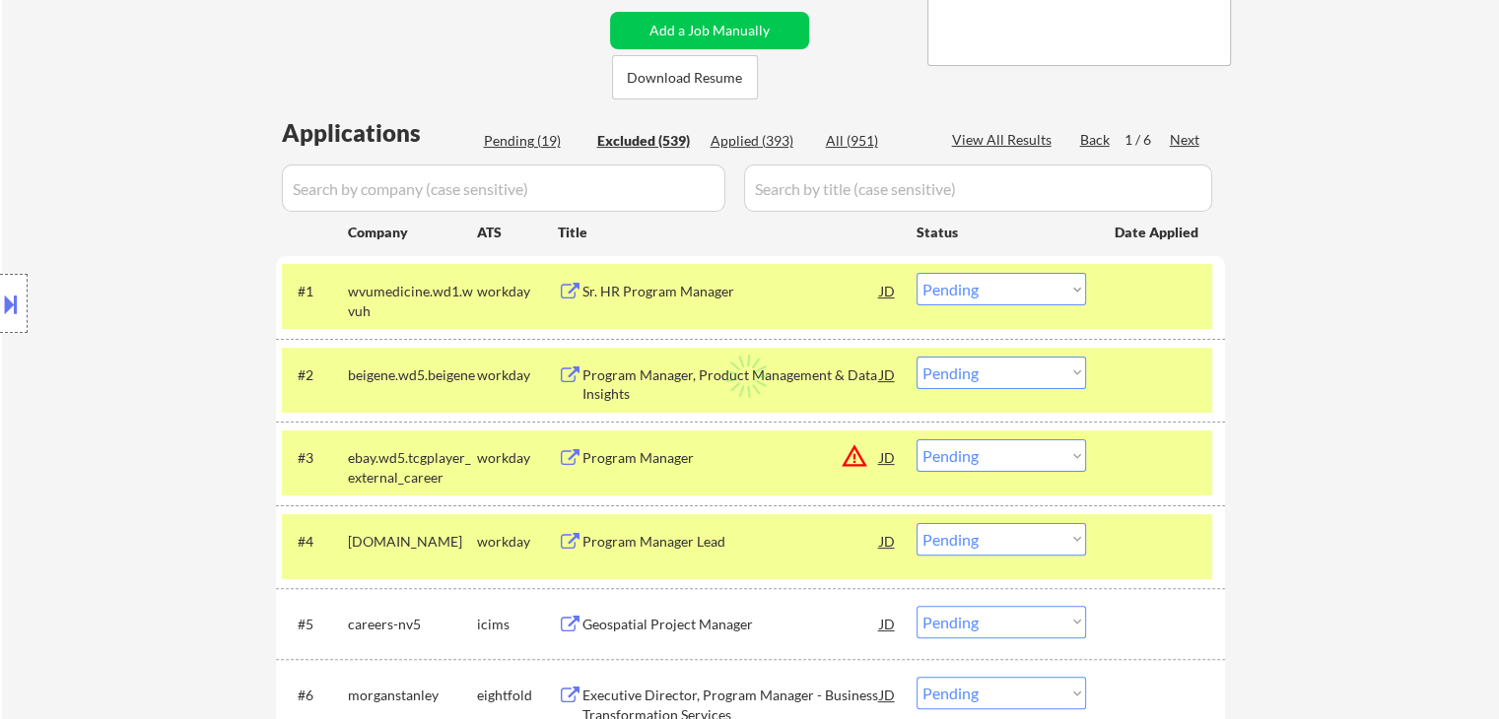
select select ""excluded__expired_""
select select ""excluded__bad_match_""
select select ""excluded__expired_""
select select ""excluded""
select select ""excluded__location_""
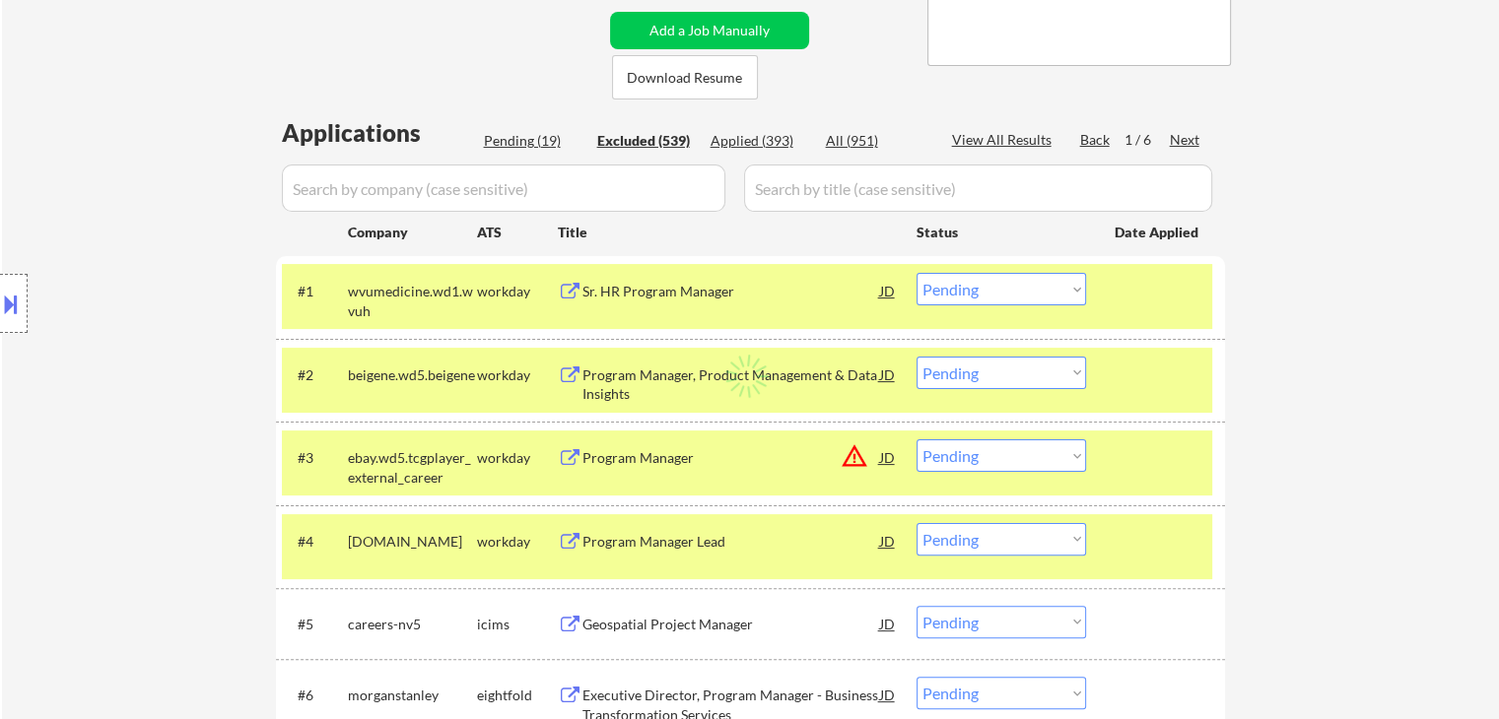
select select ""excluded__location_""
select select ""excluded""
select select ""excluded__location_""
select select ""excluded__expired_""
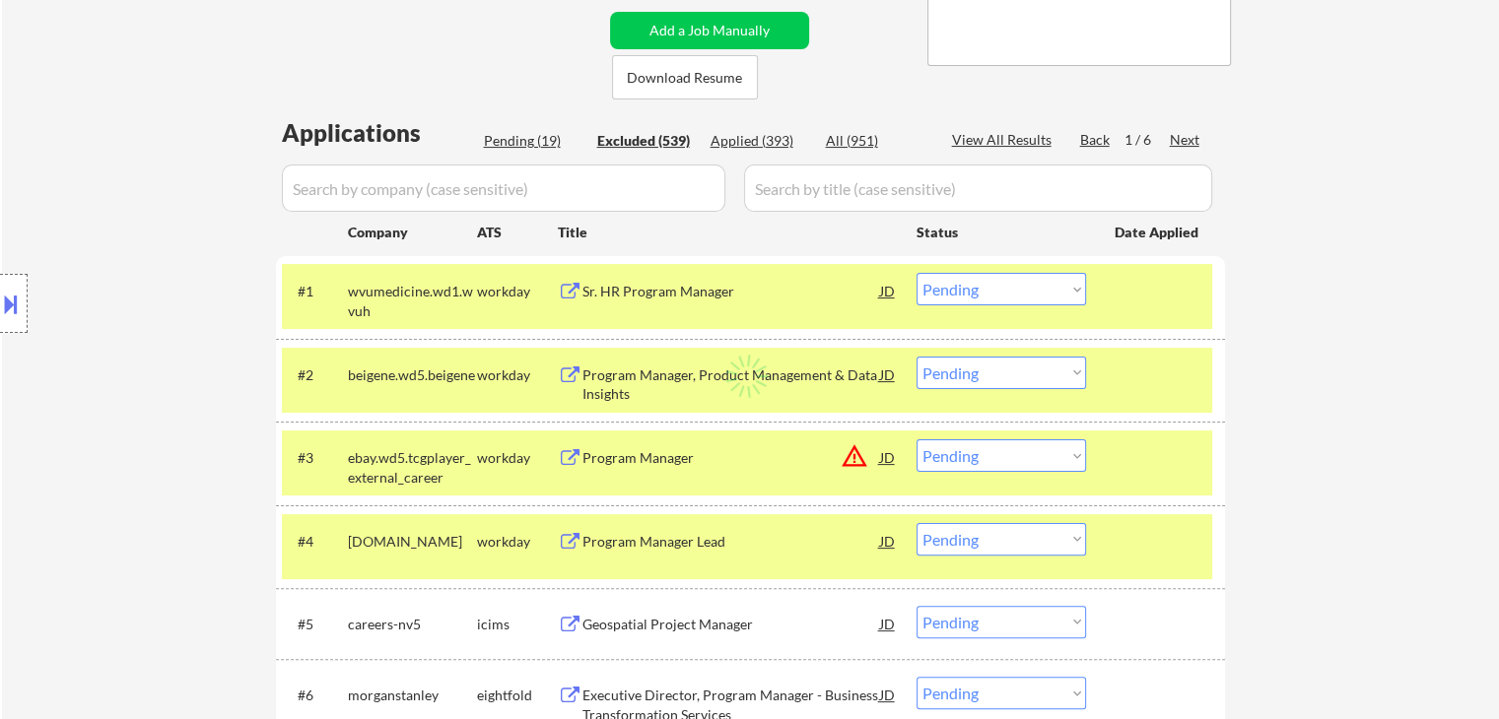
select select ""excluded__expired_""
select select ""excluded__bad_match_""
select select ""excluded__location_""
select select ""excluded__bad_match_""
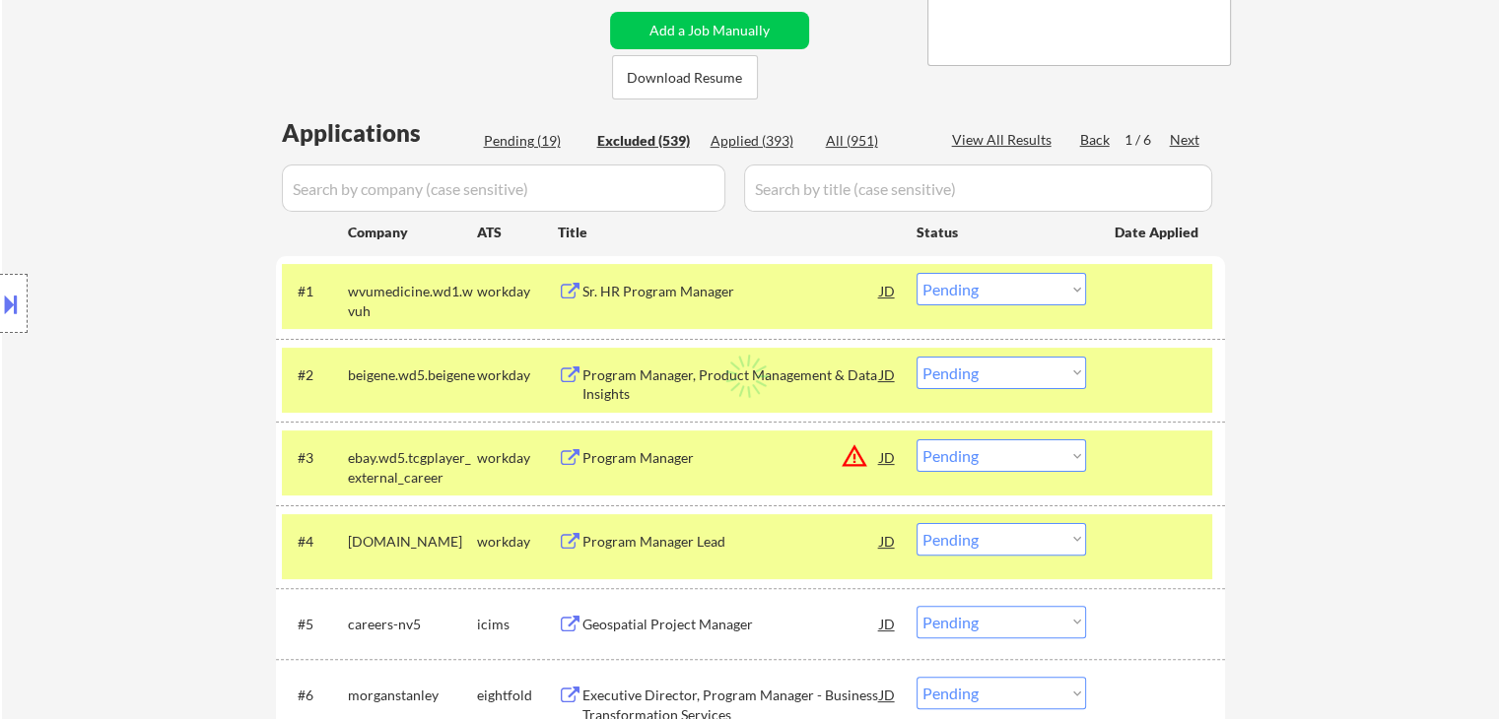
select select ""excluded""
select select ""excluded__expired_""
select select ""excluded__other_""
select select ""excluded__location_""
select select ""excluded__expired_""
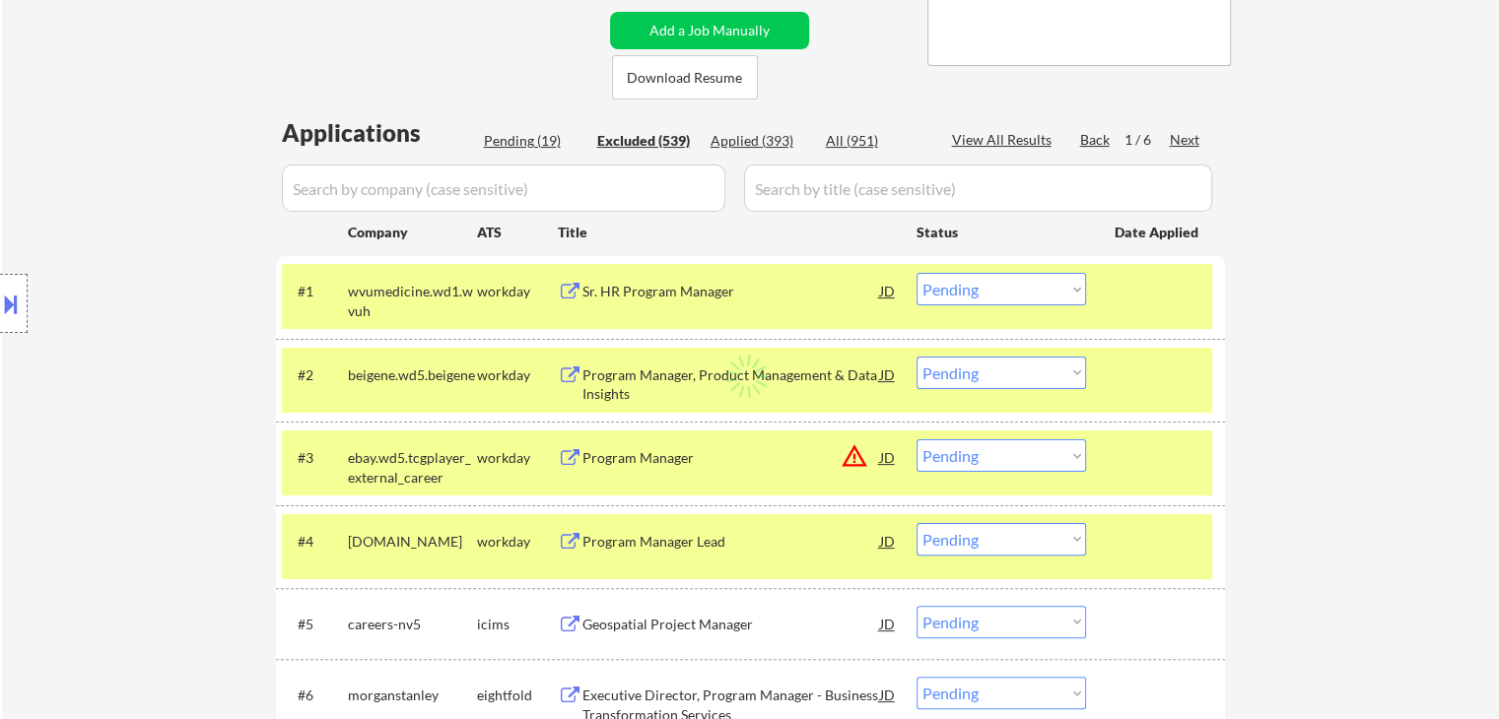
select select ""excluded__other_""
select select ""excluded__location_""
select select ""excluded__bad_match_""
select select ""excluded__location_""
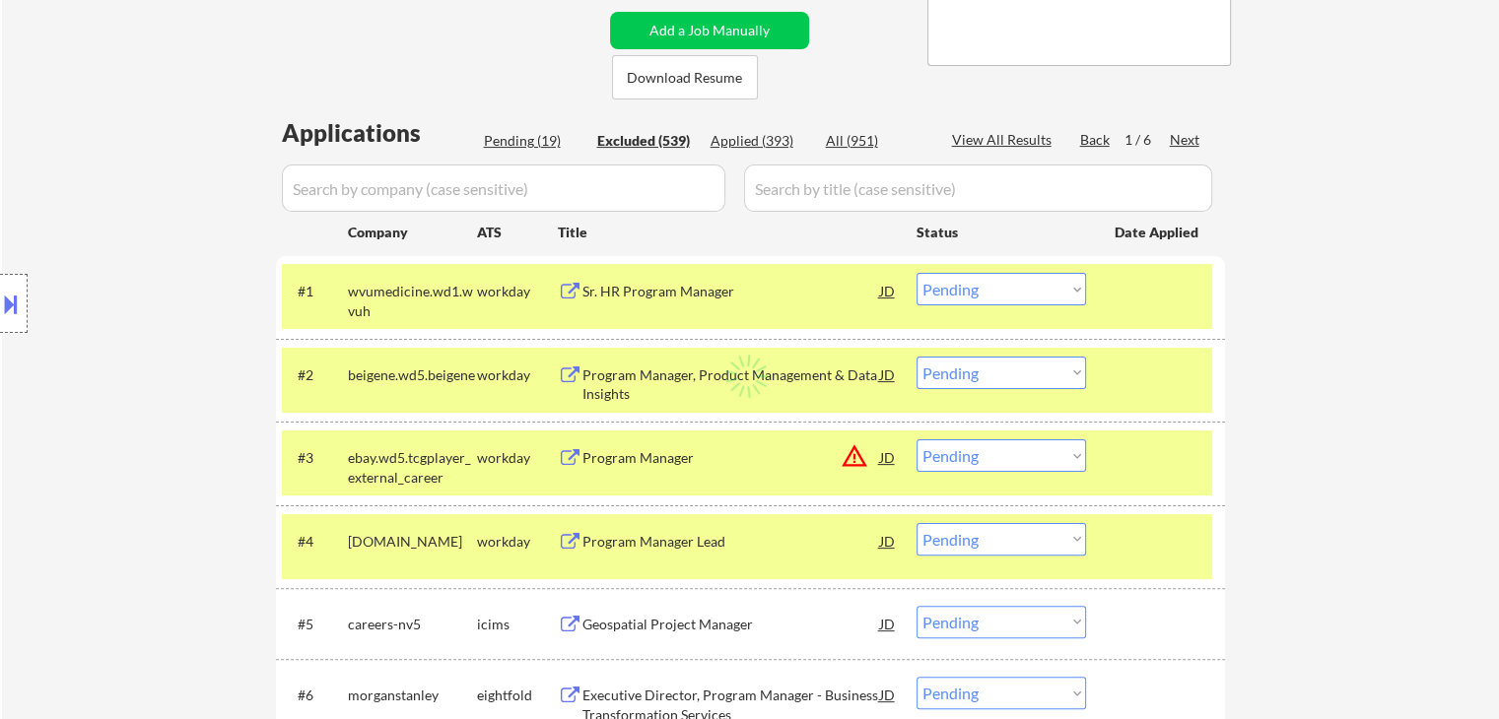
select select ""excluded__other_""
select select ""excluded__expired_""
select select ""excluded__location_""
select select ""excluded__expired_""
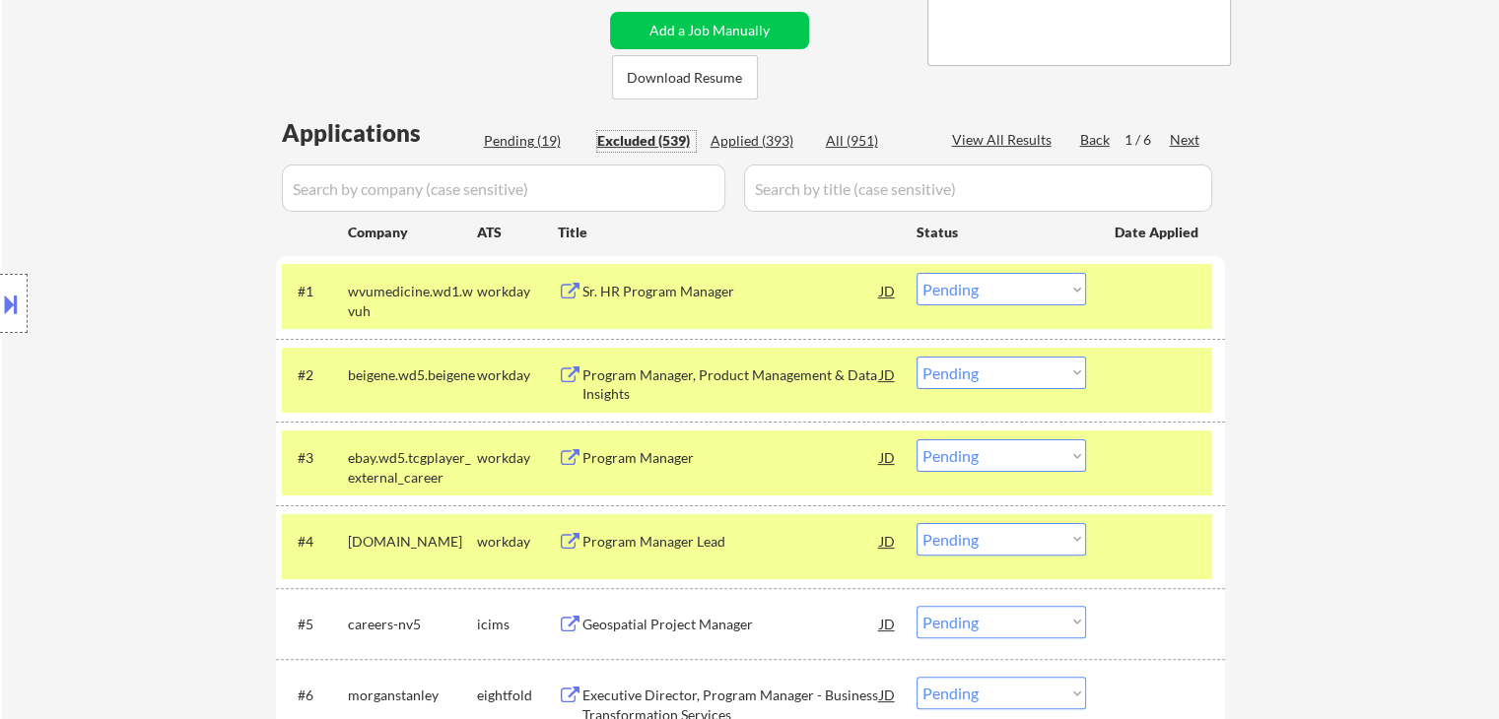
select select ""excluded__expired_""
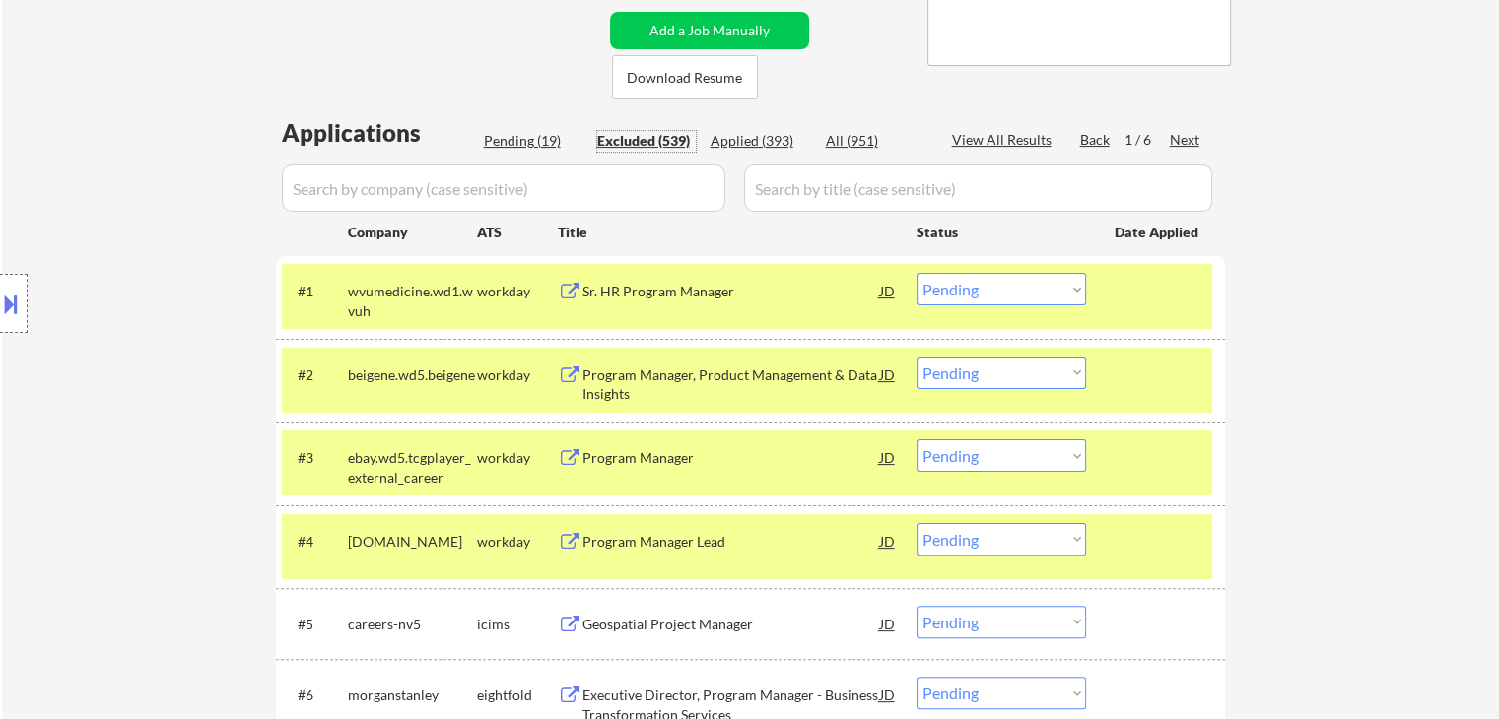
select select ""excluded""
select select ""excluded__other_""
select select ""excluded__expired_""
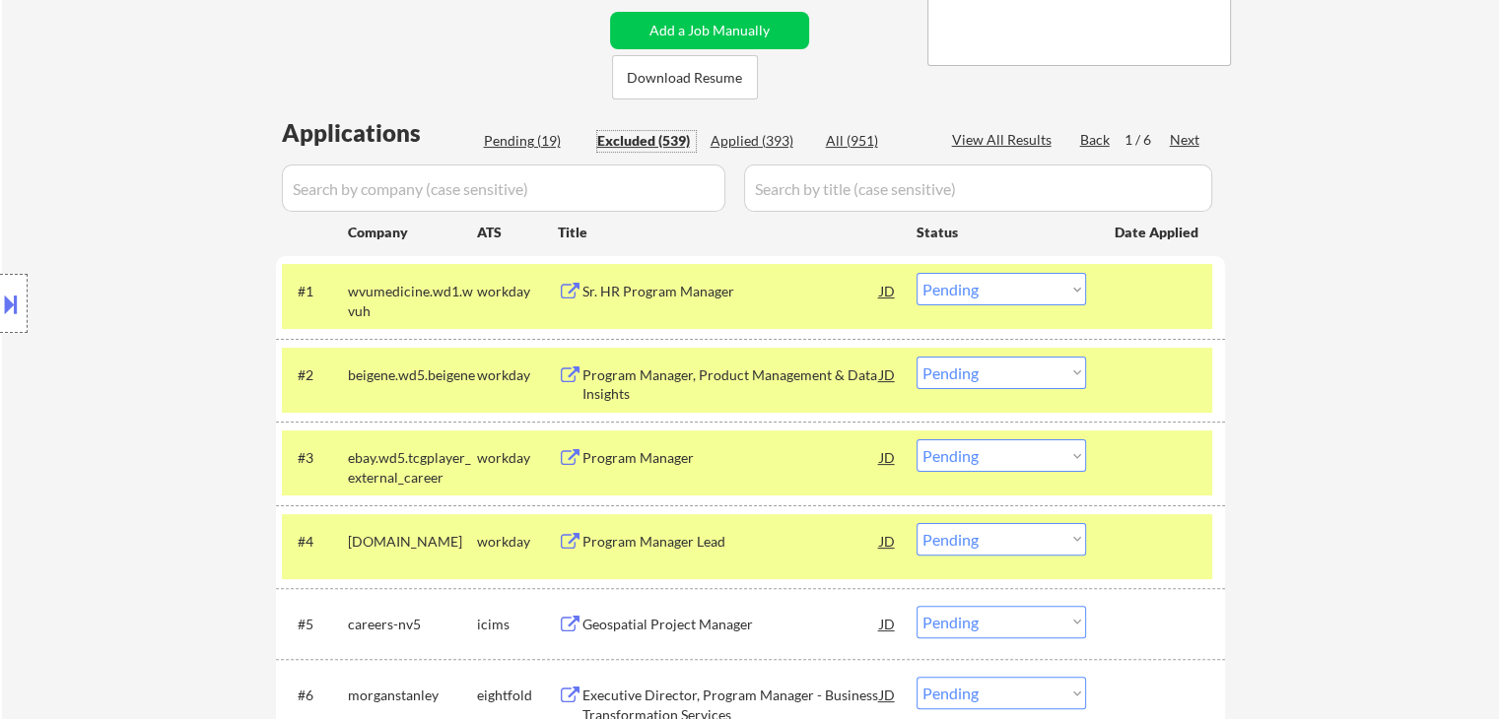
select select ""excluded__other_""
select select ""excluded""
select select ""excluded__location_""
select select ""excluded__other_""
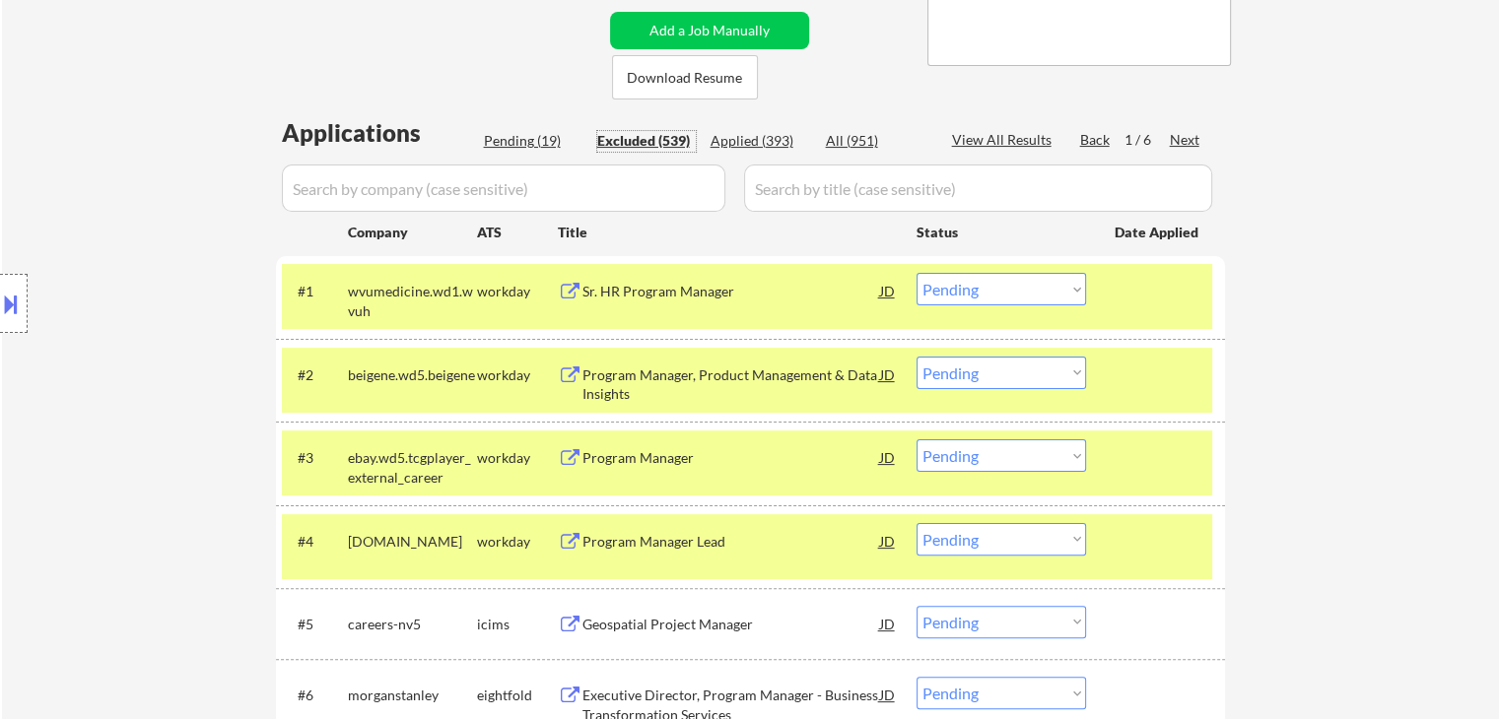
select select ""excluded__location_""
select select ""excluded__other_""
select select ""excluded""
select select ""excluded__expired_""
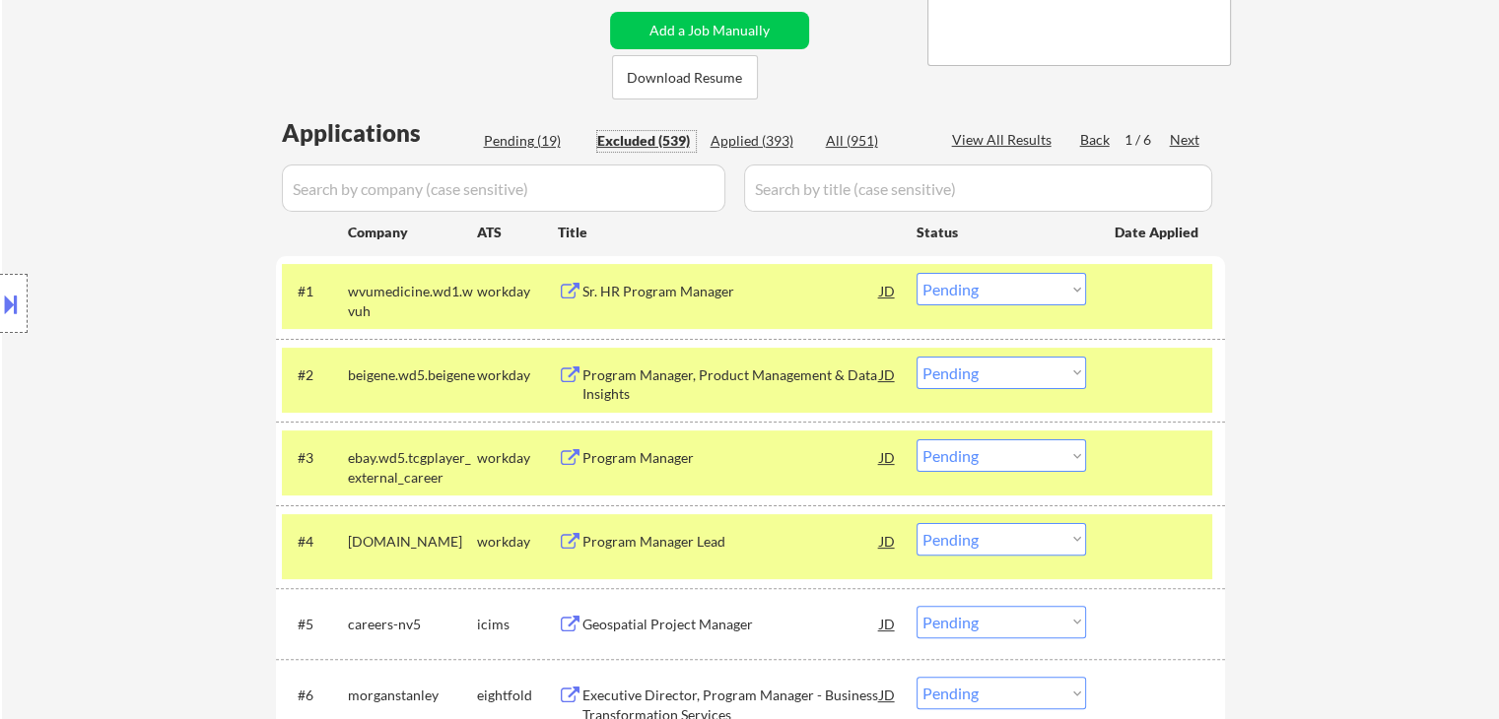
select select ""excluded__expired_""
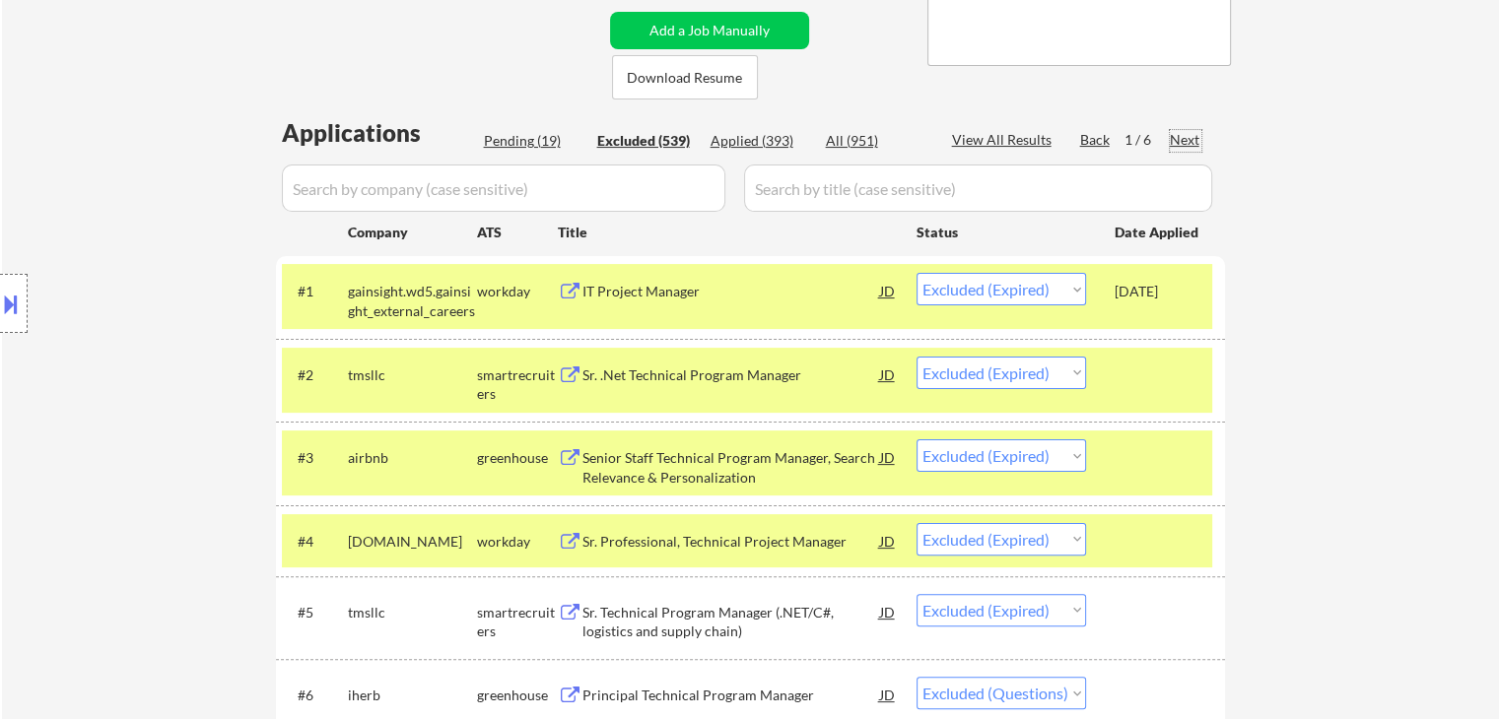
click at [1182, 141] on div "Next" at bounding box center [1186, 140] width 32 height 20
select select ""excluded__other_""
select select ""excluded__location_""
select select ""excluded__other_""
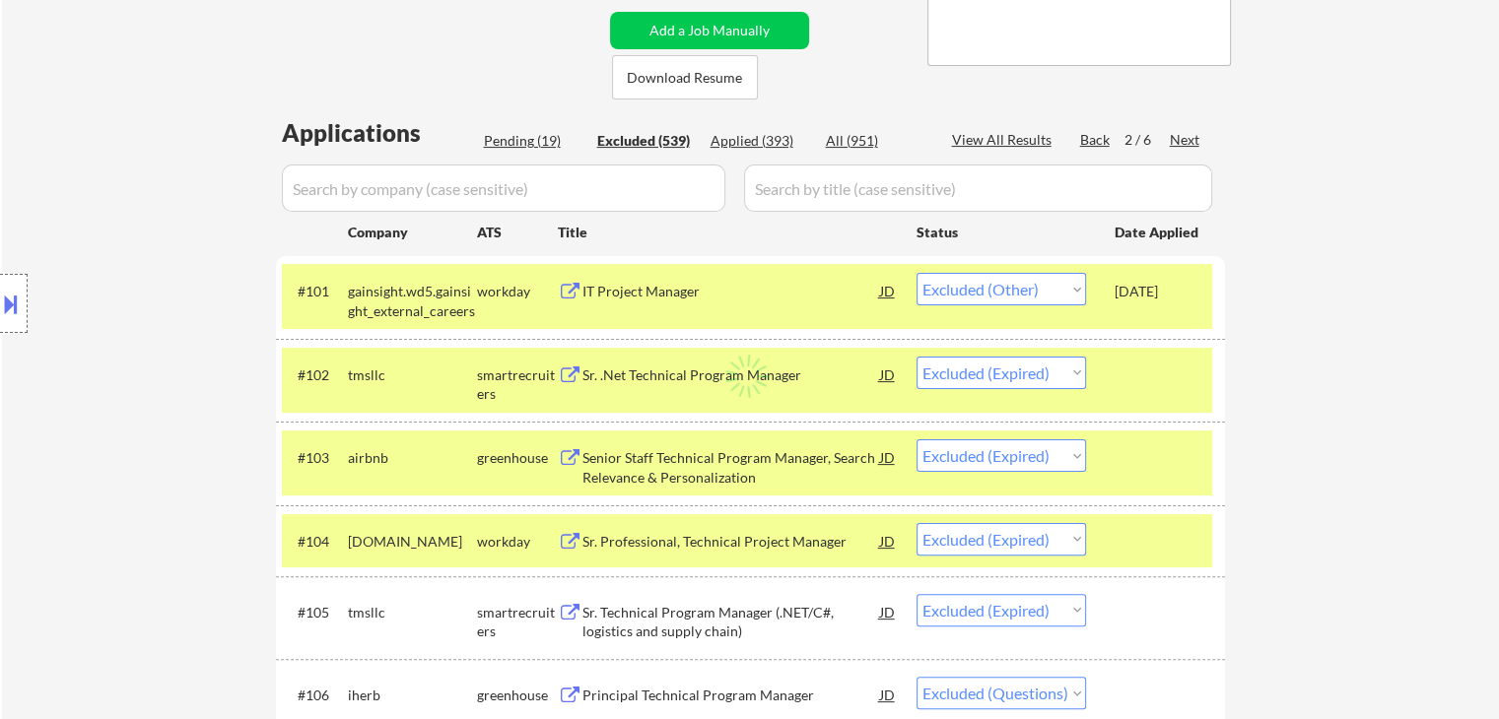
select select ""excluded__location_""
select select ""excluded""
select select ""excluded__location_""
select select ""excluded__expired_""
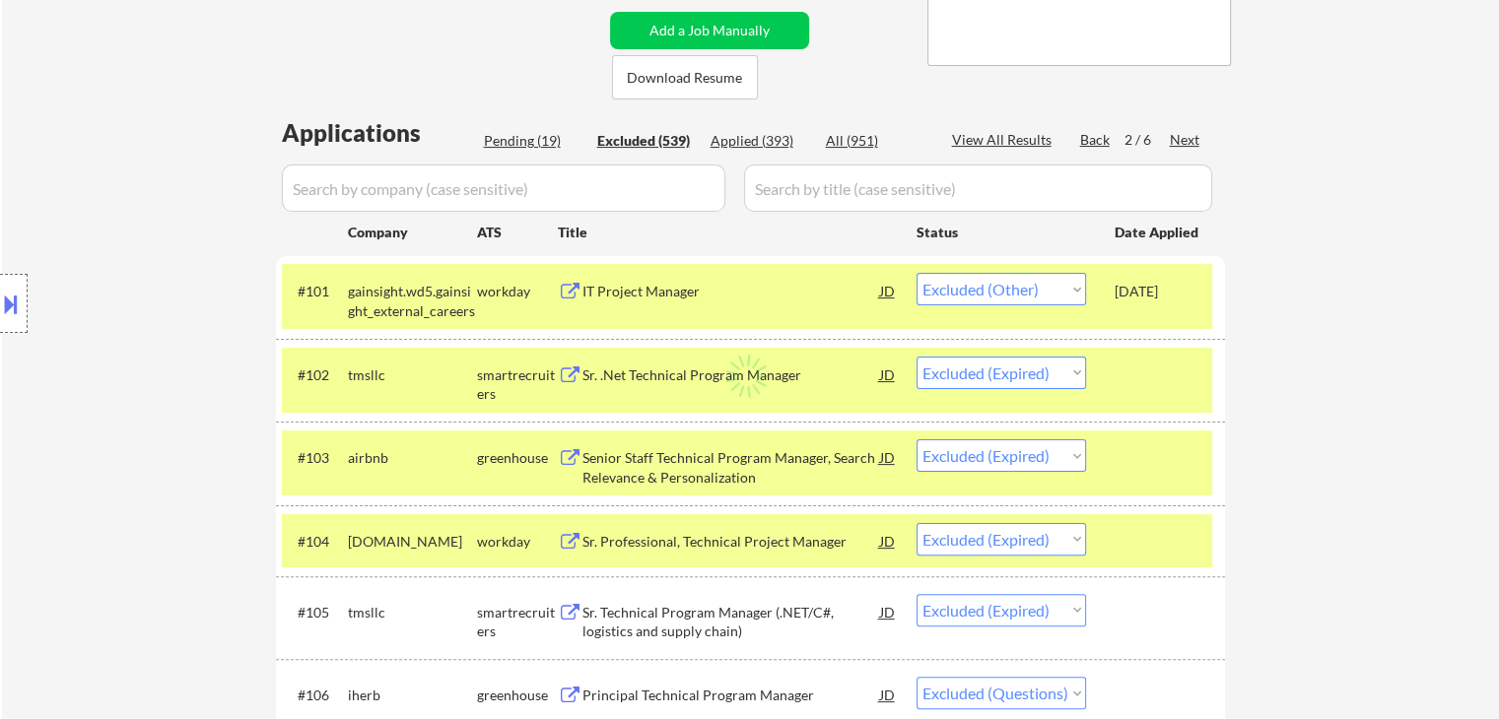
select select ""excluded__expired_""
select select ""excluded__salary_""
select select ""excluded__location_""
select select ""excluded__expired_""
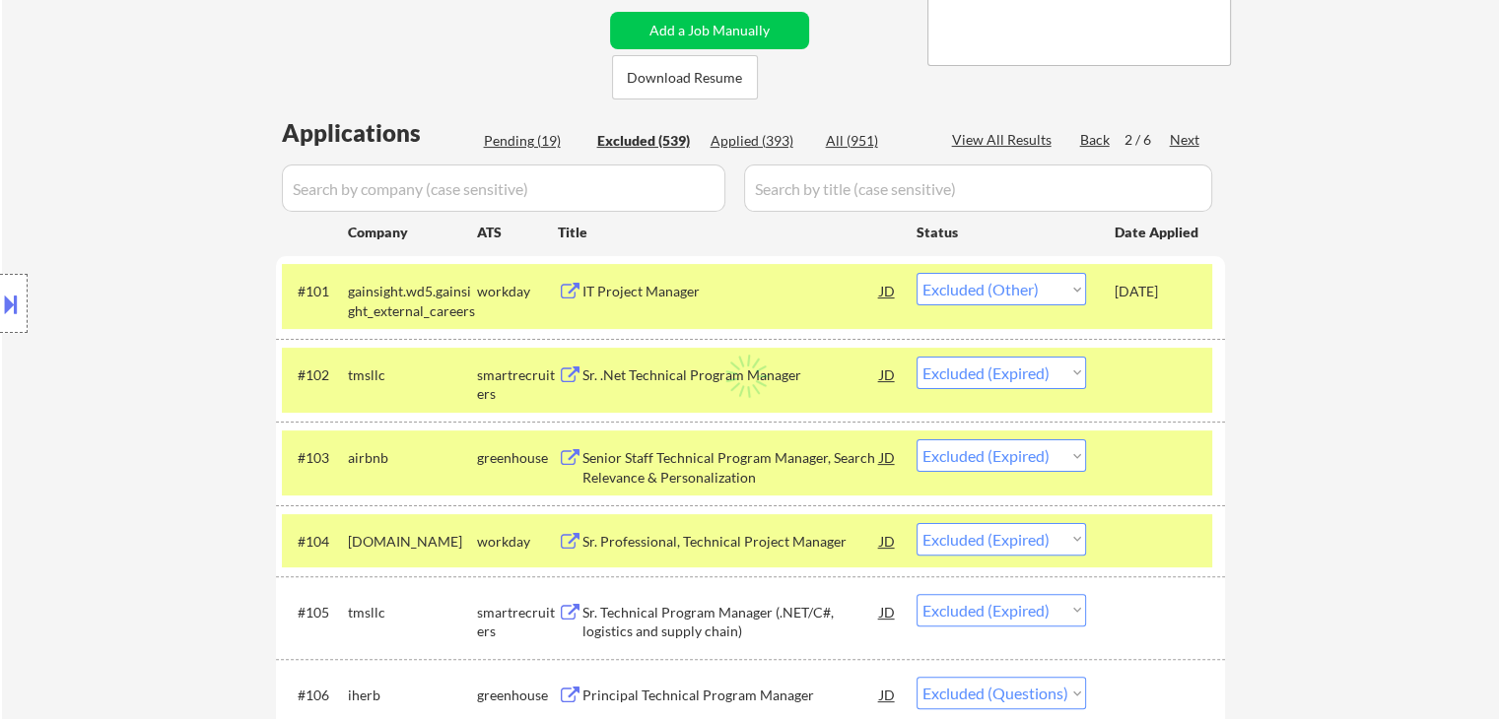
select select ""excluded""
select select ""excluded__bad_match_""
select select ""excluded""
select select ""excluded__bad_match_""
select select ""excluded__location_""
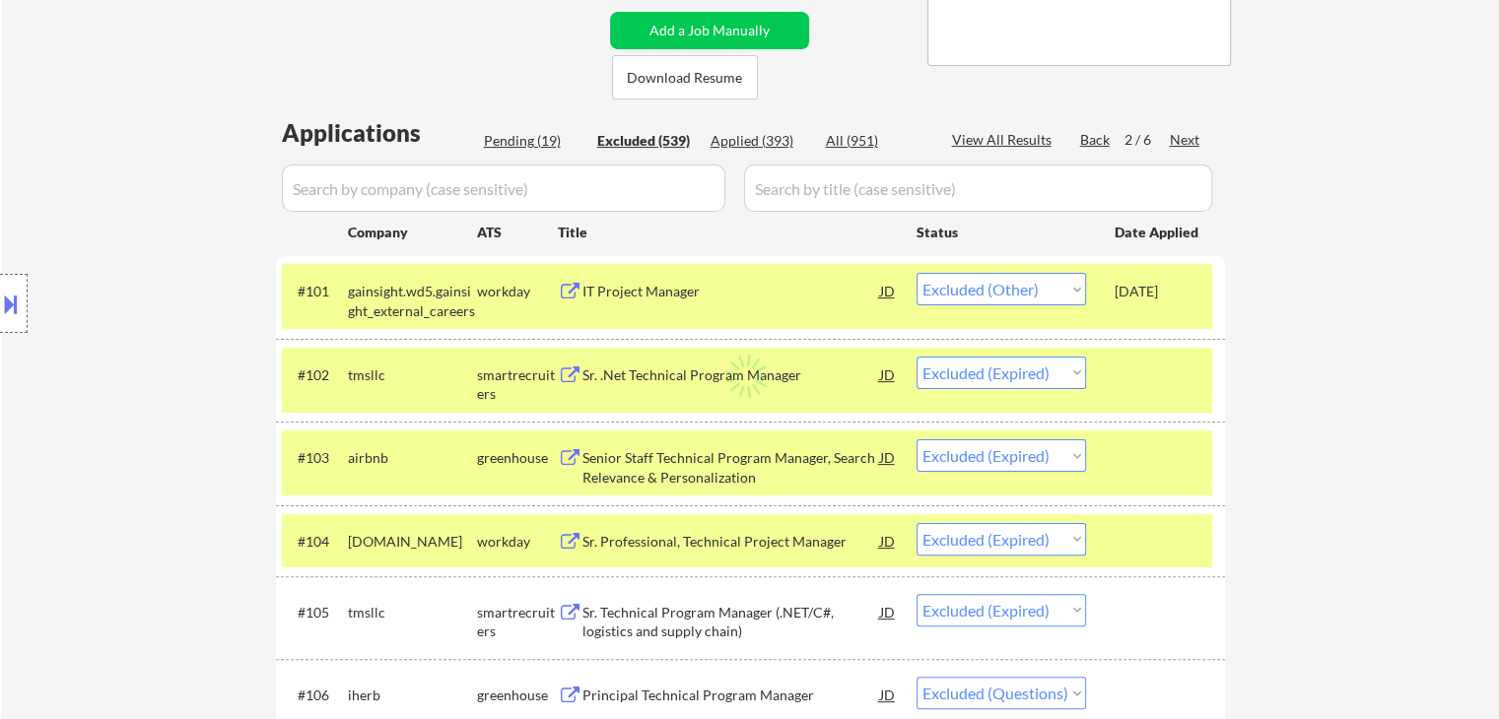
select select ""excluded__location_""
select select ""excluded__expired_""
select select ""excluded__other_""
select select ""excluded__expired_""
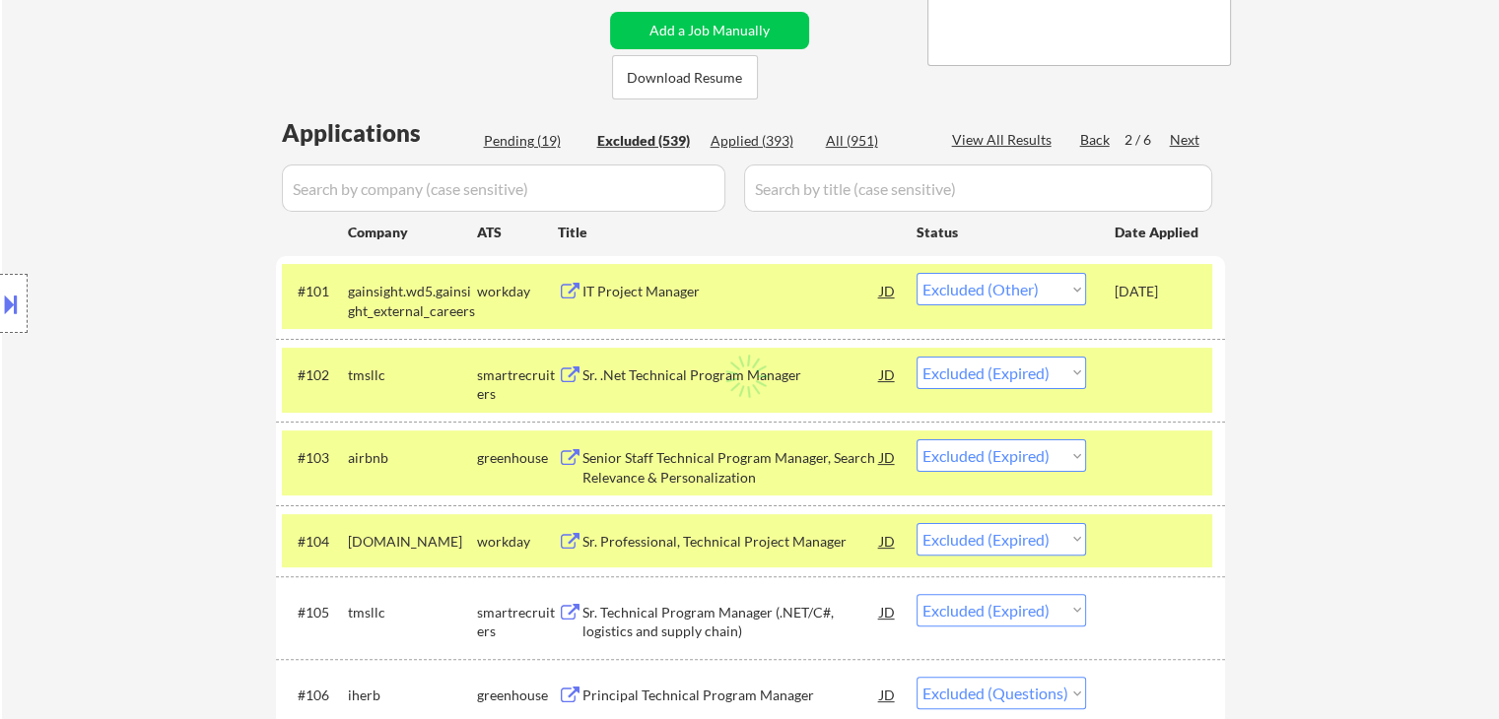
select select ""excluded__expired_""
select select ""excluded__other_""
select select ""excluded__bad_match_""
select select ""excluded__location_""
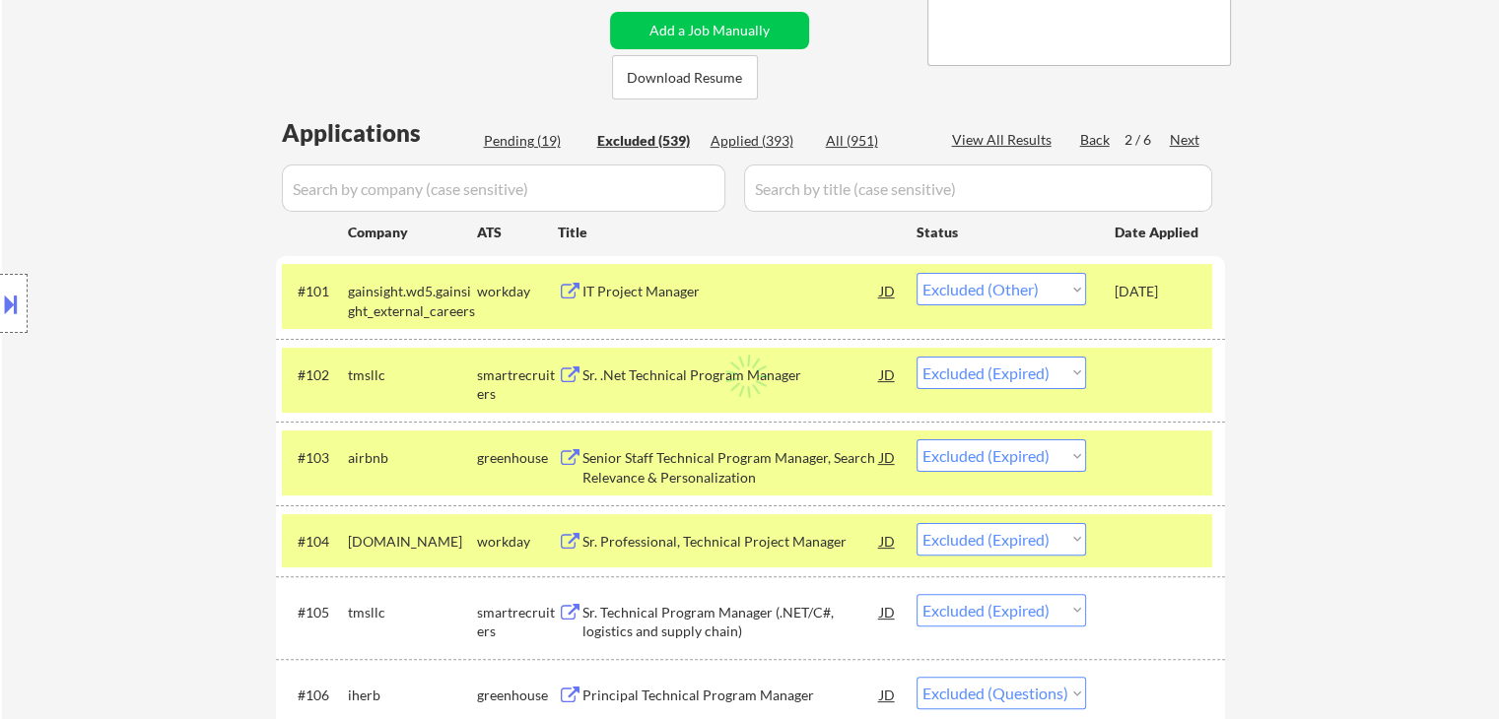
select select ""excluded__other_""
select select ""excluded__location_""
select select ""excluded__expired_""
select select ""excluded__location_""
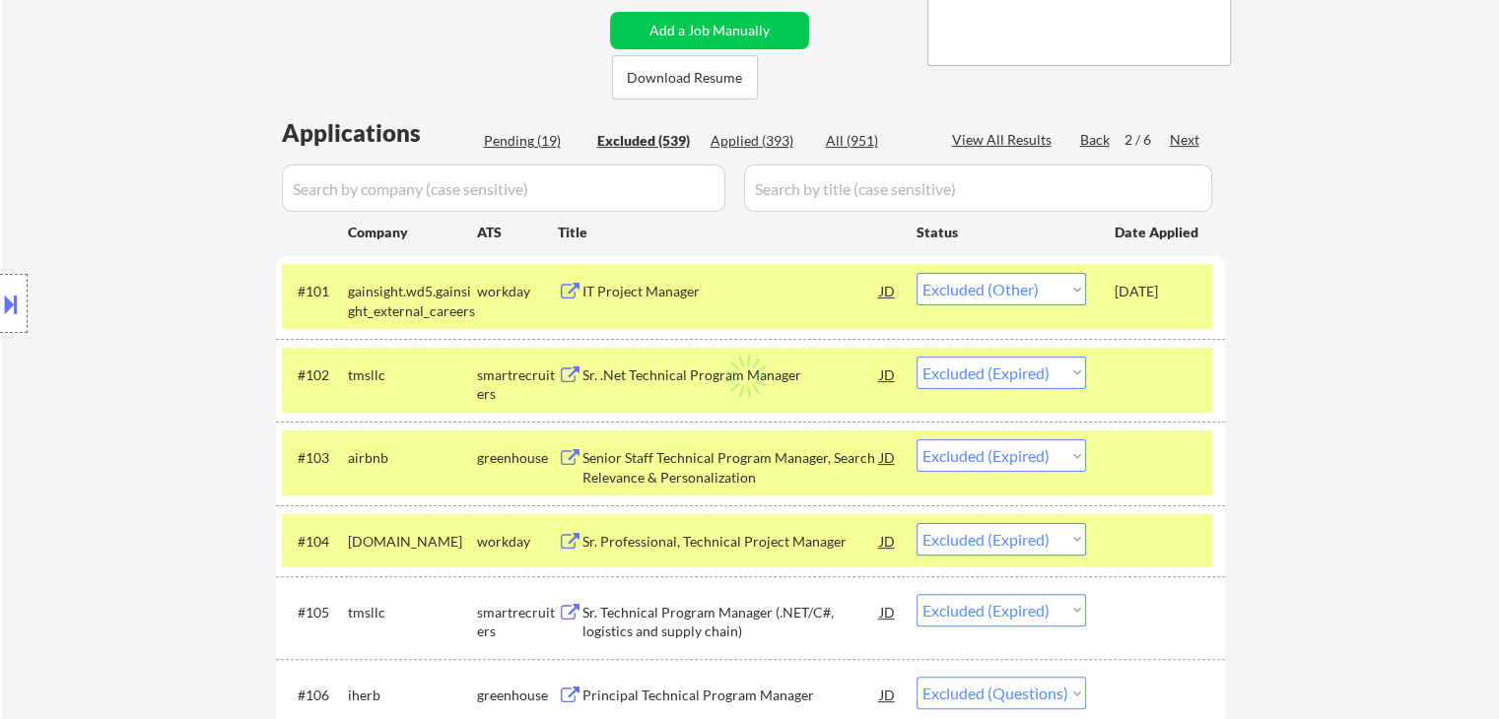
select select ""excluded__salary_""
select select ""excluded""
select select ""excluded__bad_match_""
select select ""excluded__expired_""
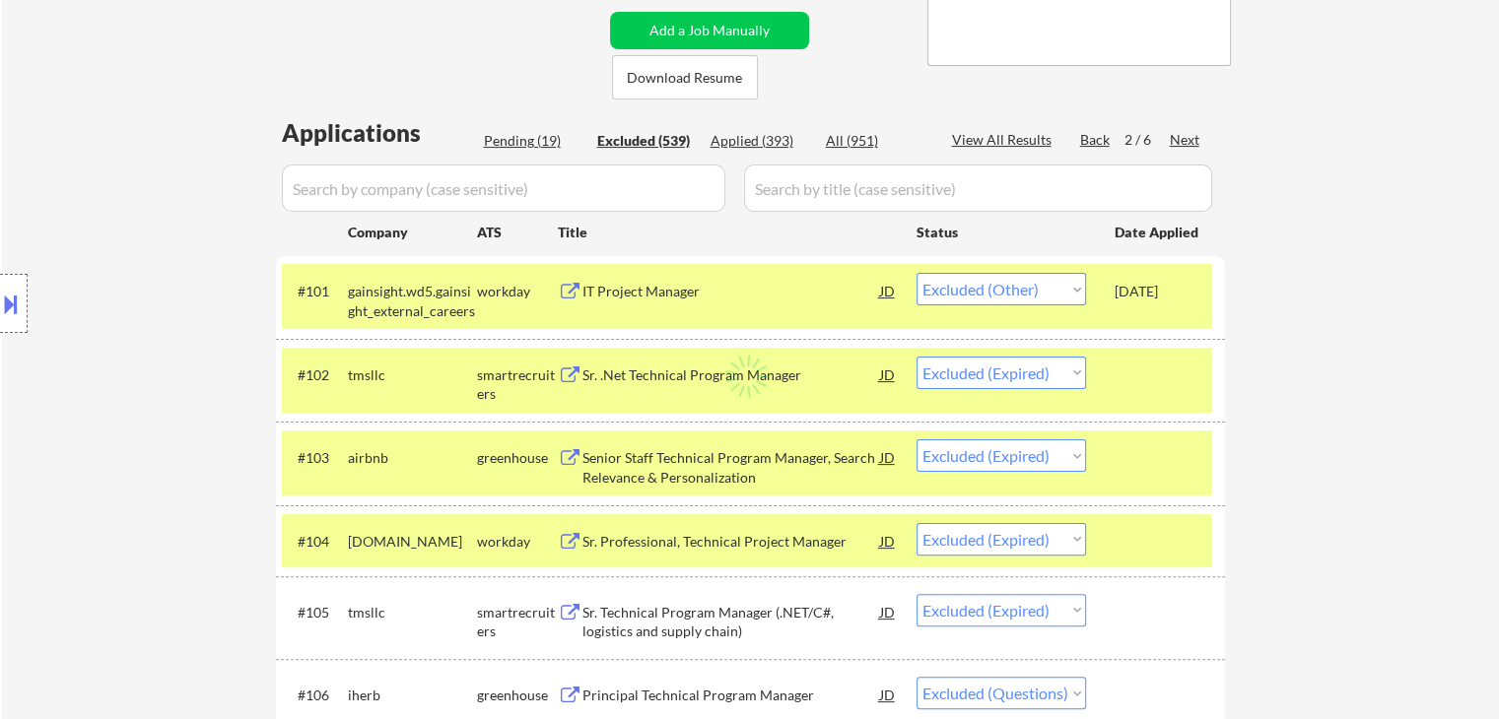
select select ""excluded""
select select ""excluded__expired_""
select select ""excluded__other_""
select select ""excluded__salary_""
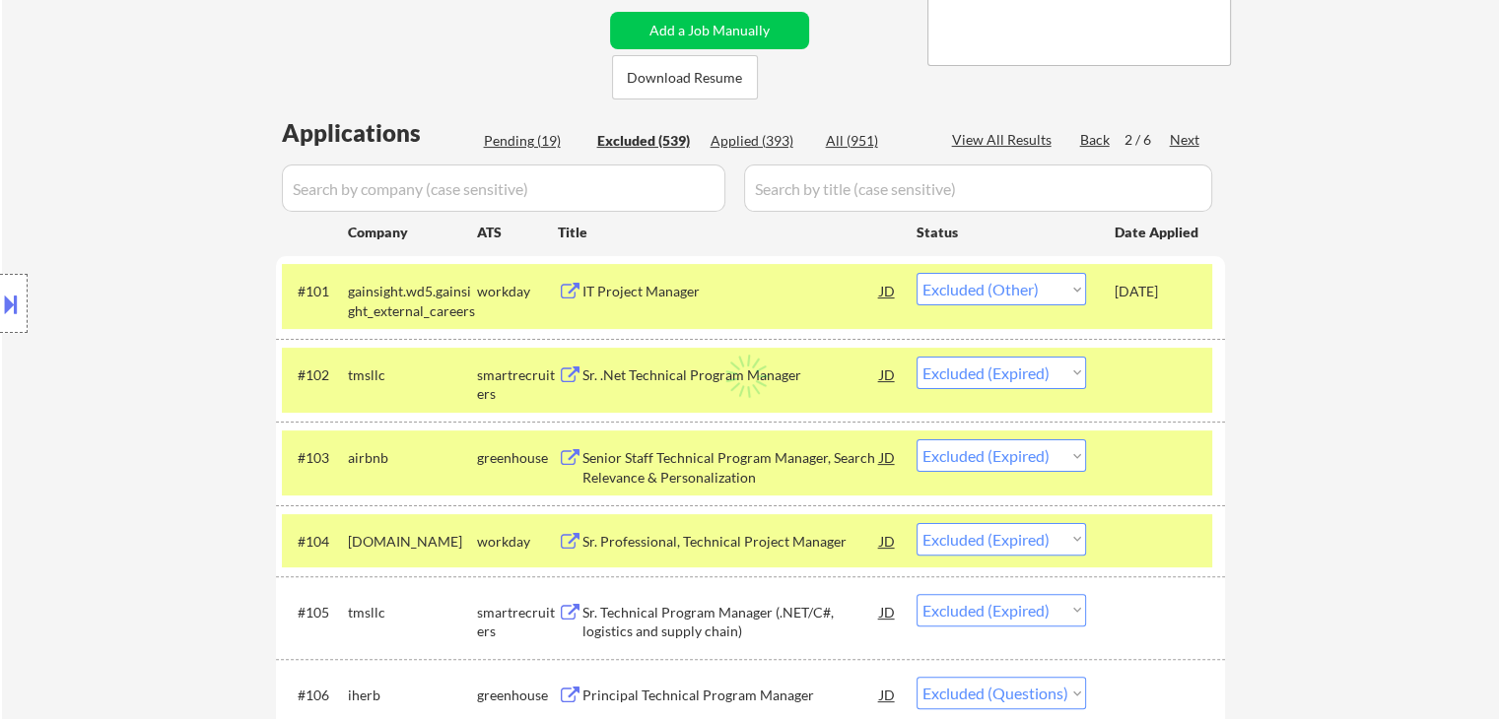
select select ""excluded""
select select ""excluded__bad_match_""
select select ""excluded__salary_""
select select ""excluded__location_""
select select ""excluded__other_""
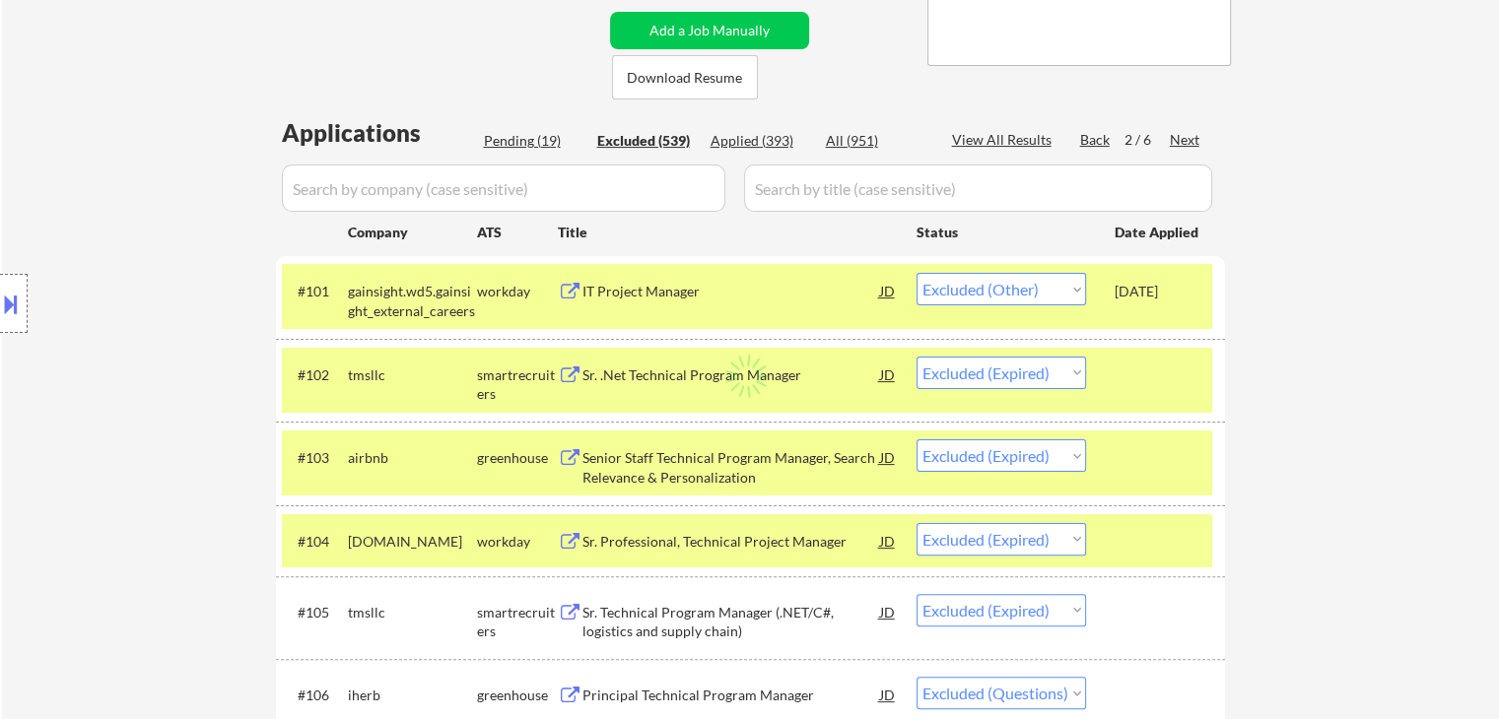
select select ""excluded__location_""
select select ""excluded__other_""
select select ""excluded__bad_match_""
select select ""excluded__other_""
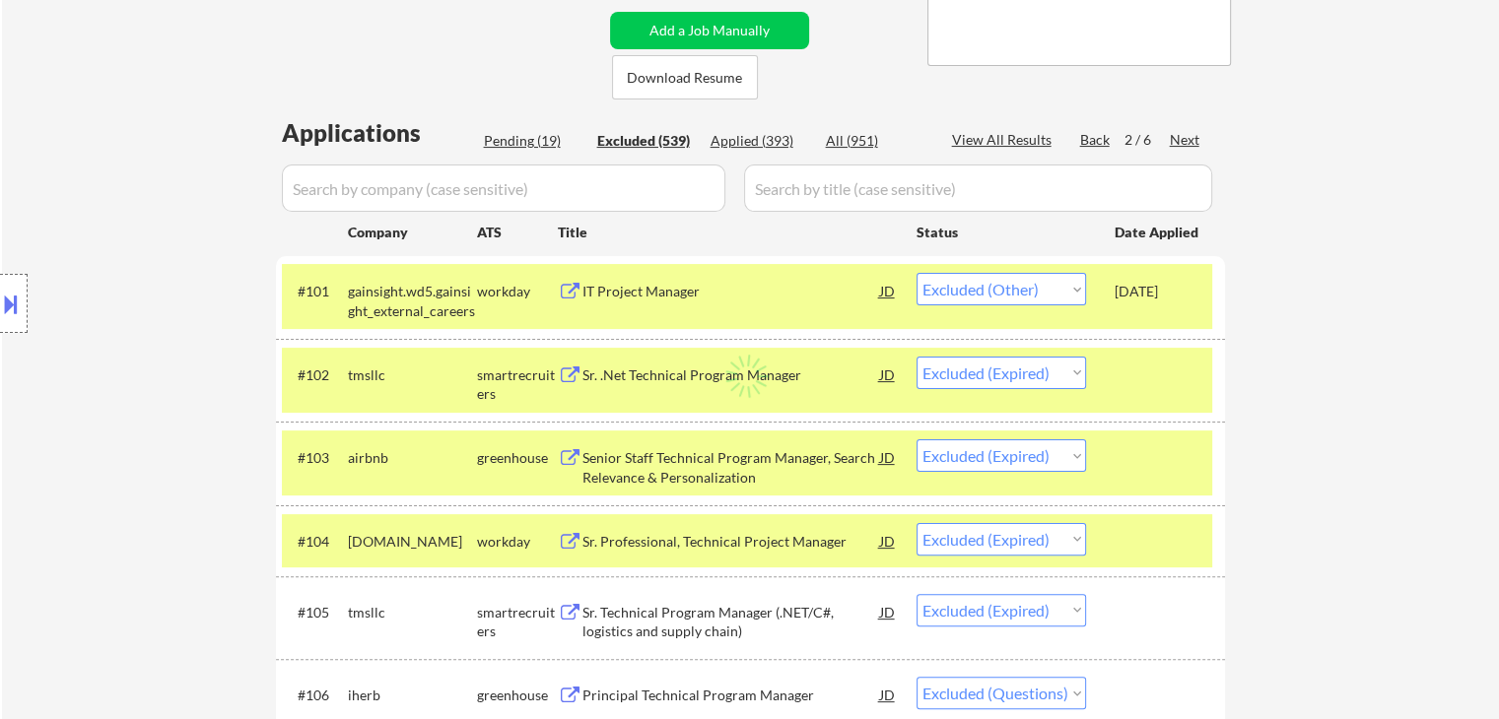
select select ""excluded__expired_""
select select ""excluded__location_""
select select ""excluded__expired_""
select select ""excluded""
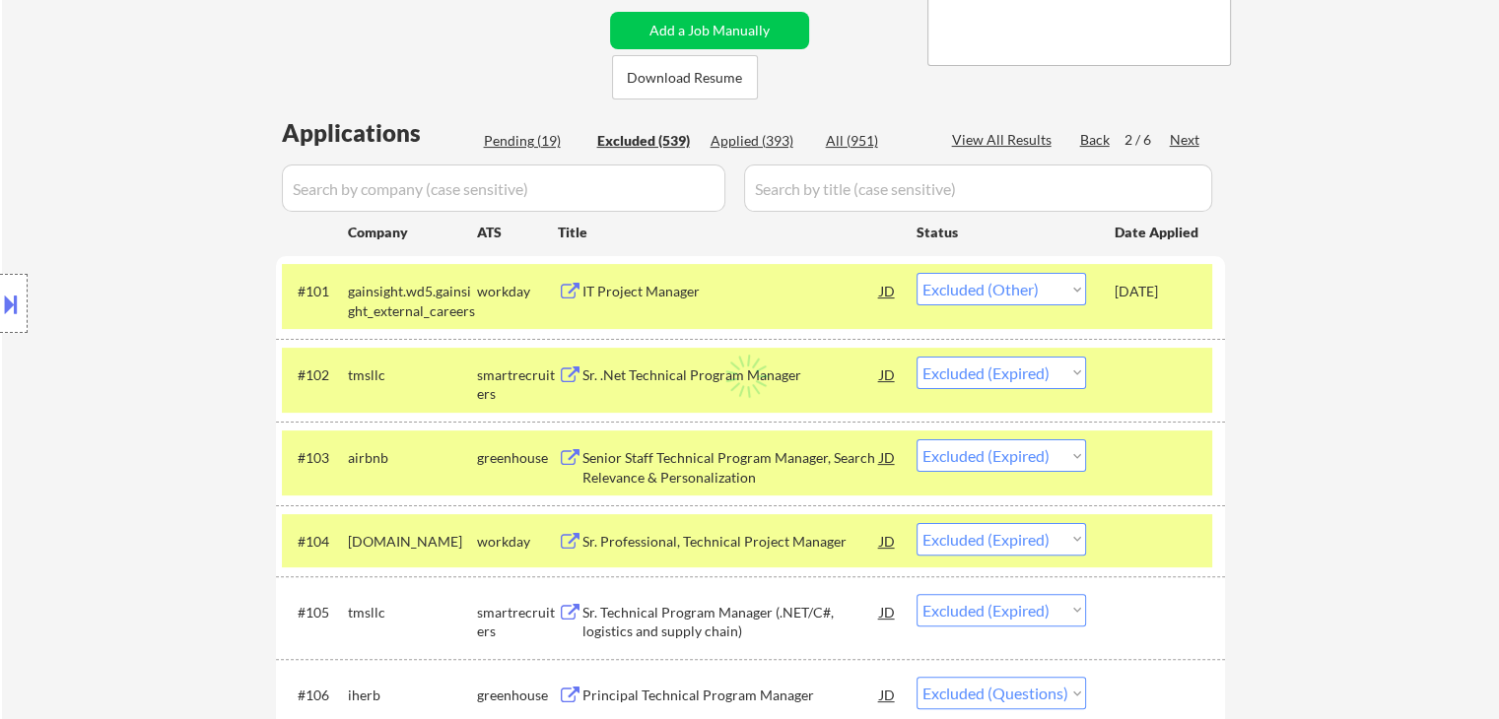
select select ""excluded__expired_""
select select ""excluded__salary_""
select select ""excluded__other_""
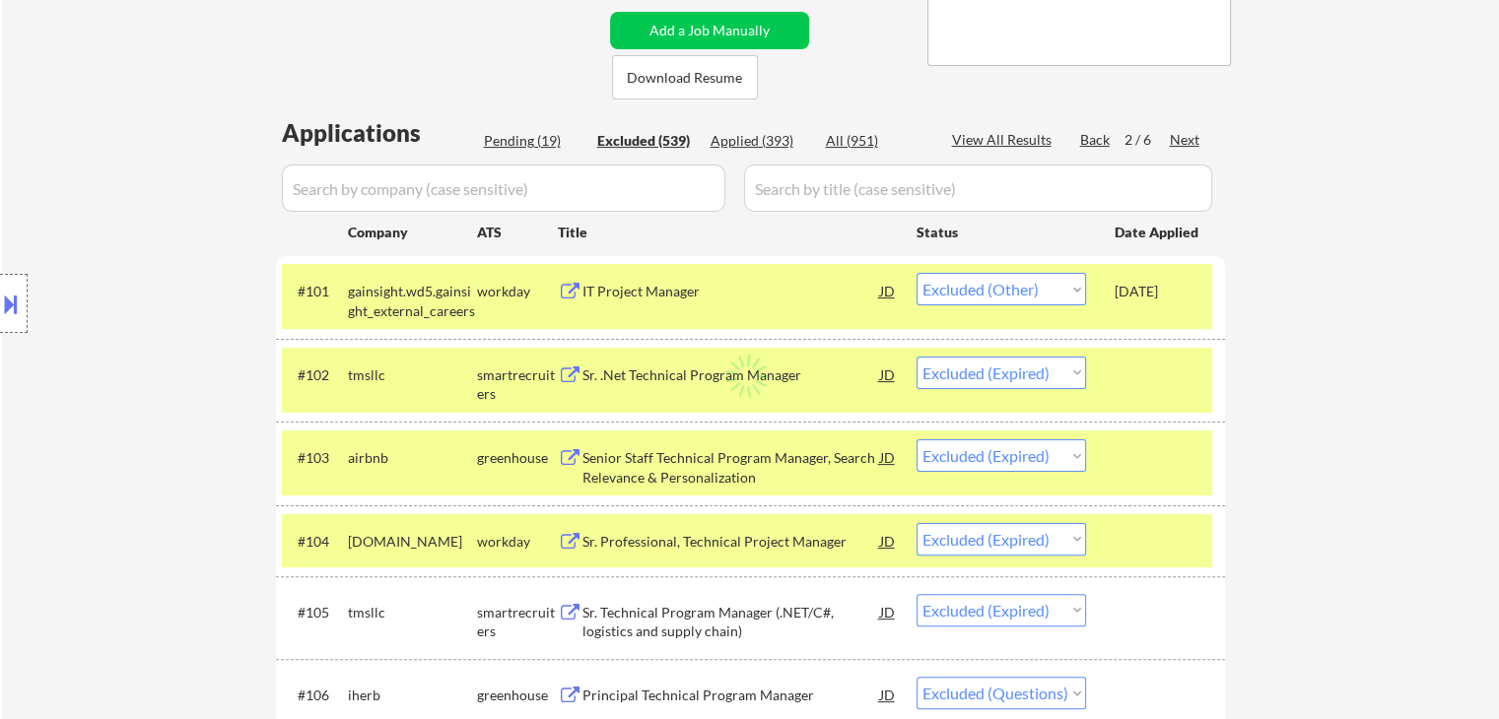
select select ""excluded""
select select ""excluded__expired_""
select select ""excluded__salary_""
select select ""excluded""
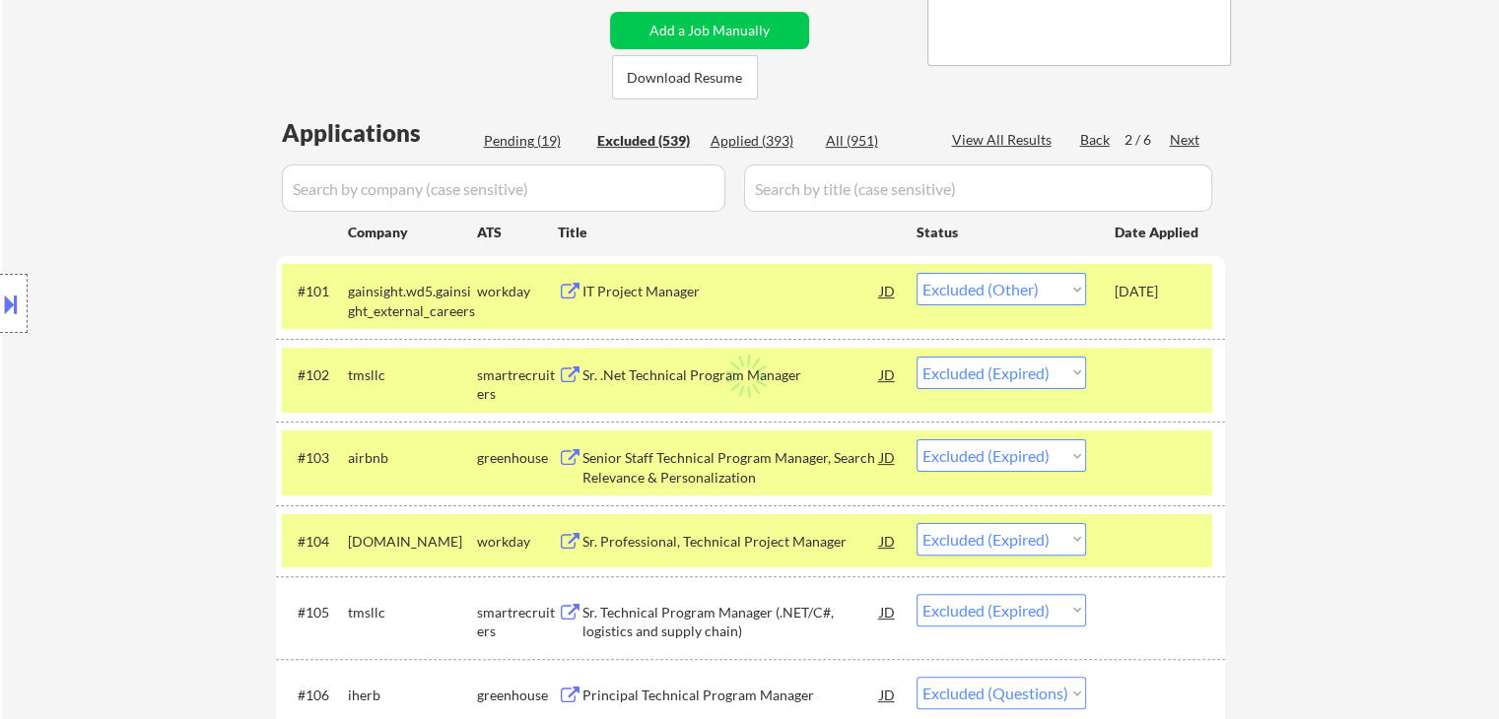
select select ""excluded""
select select ""excluded__expired_""
select select ""excluded__bad_match_""
select select ""excluded__other_""
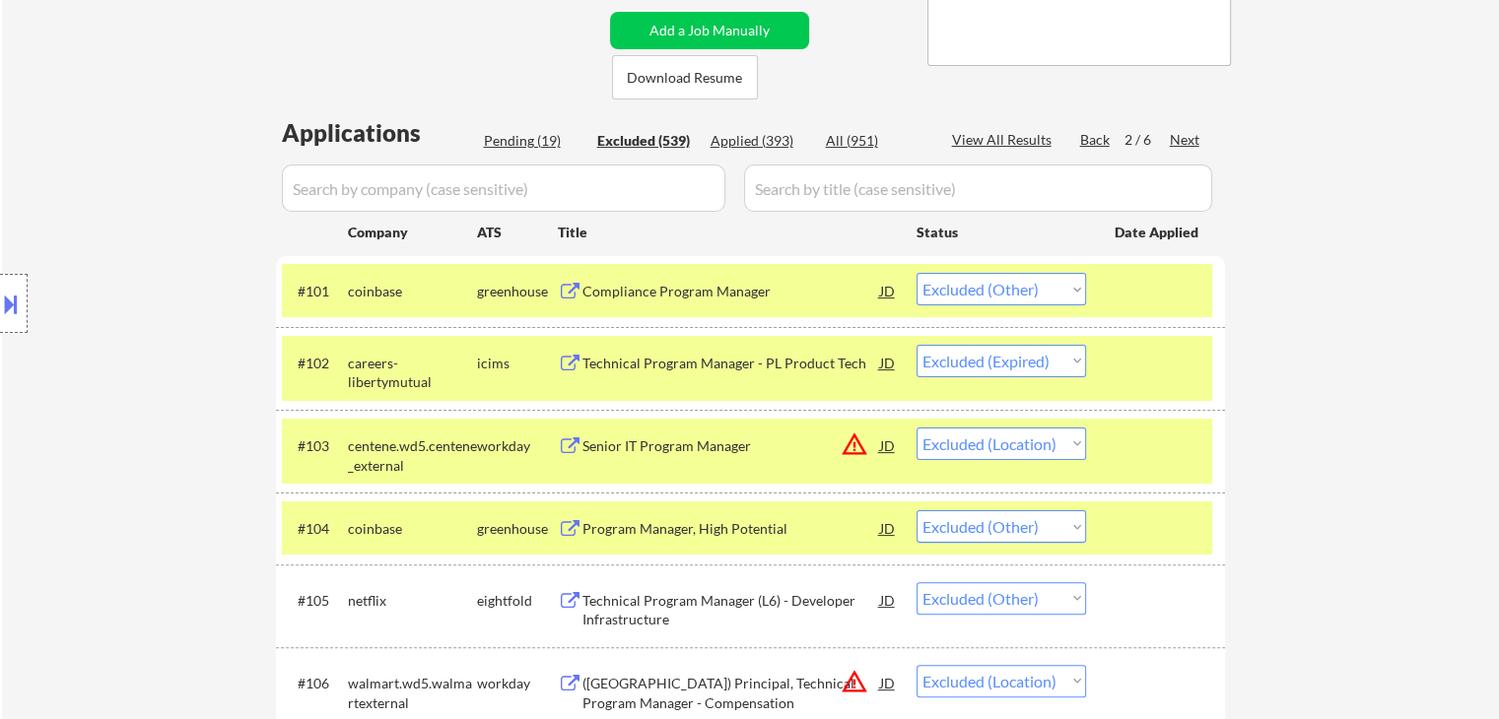
scroll to position [4715, 0]
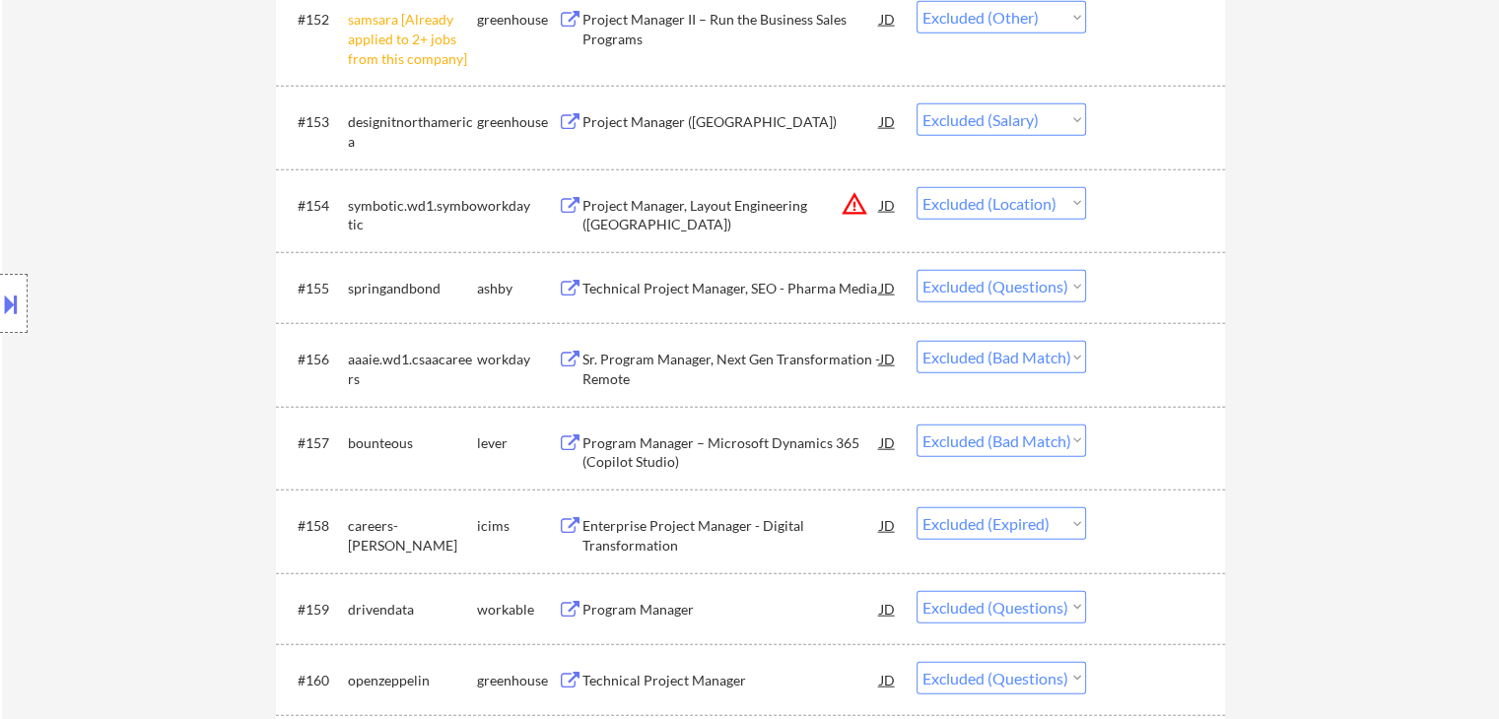
click at [985, 362] on select "Choose an option... Pending Applied Excluded (Questions) Excluded (Expired) Exc…" at bounding box center [1000, 357] width 169 height 33
click at [916, 341] on select "Choose an option... Pending Applied Excluded (Questions) Excluded (Expired) Exc…" at bounding box center [1000, 357] width 169 height 33
select select ""excluded__bad_match_""
select select ""excluded__expired_""
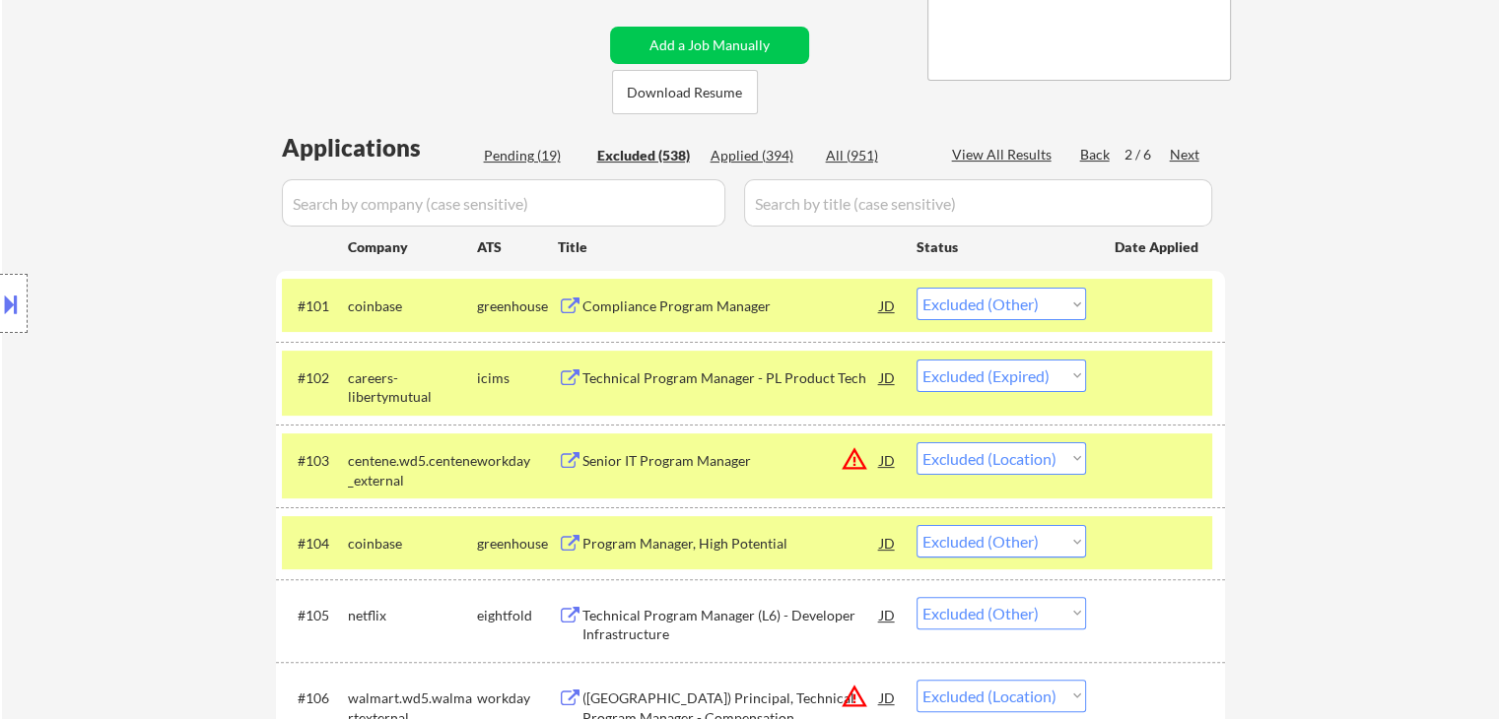
scroll to position [0, 0]
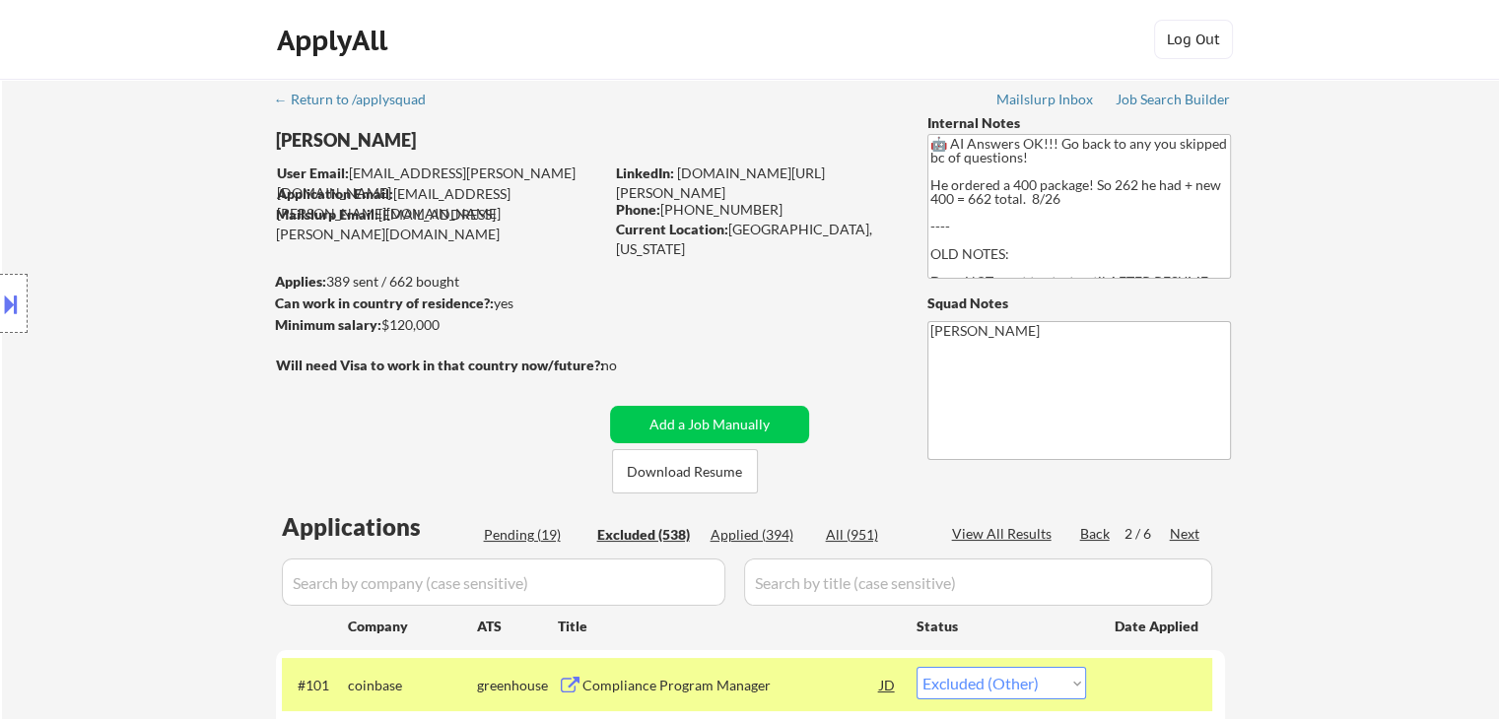
click at [536, 533] on div "Pending (19)" at bounding box center [533, 535] width 99 height 20
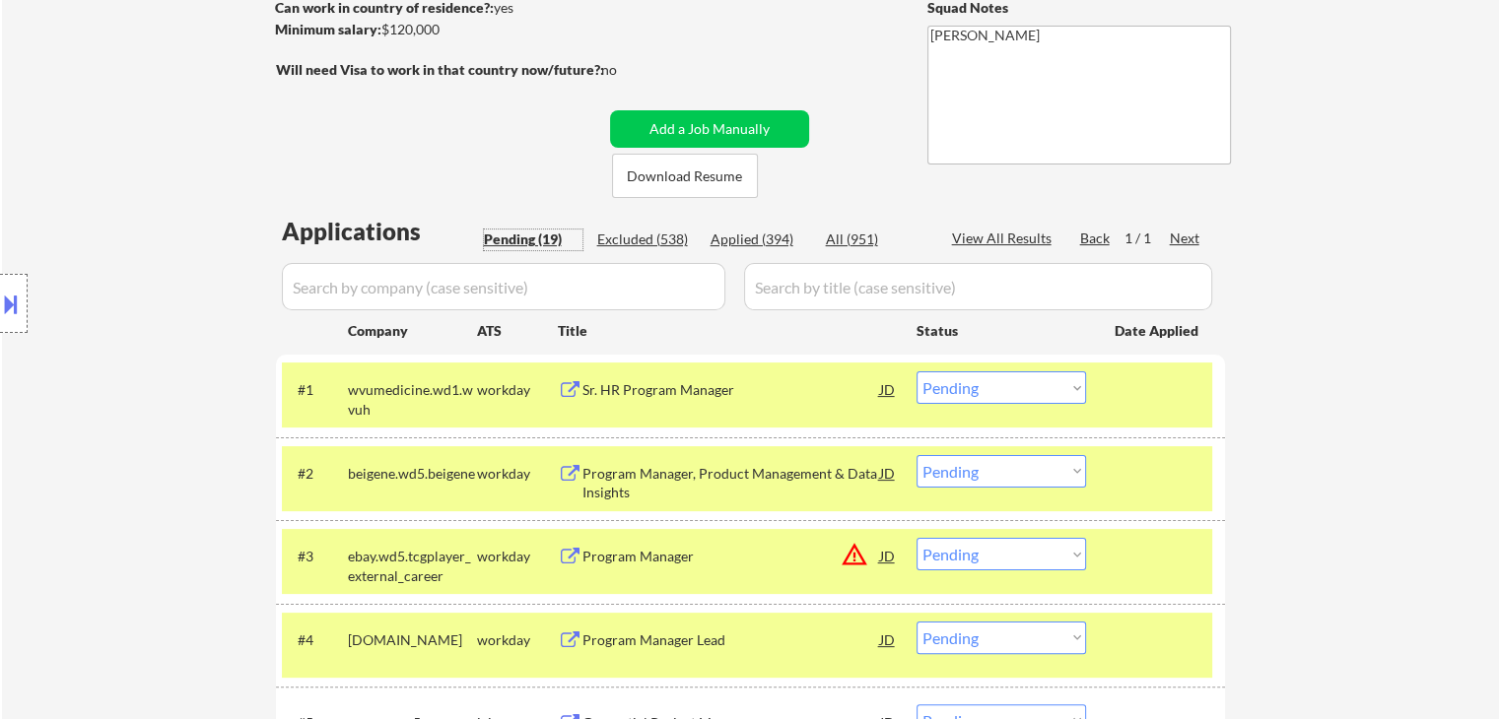
scroll to position [591, 0]
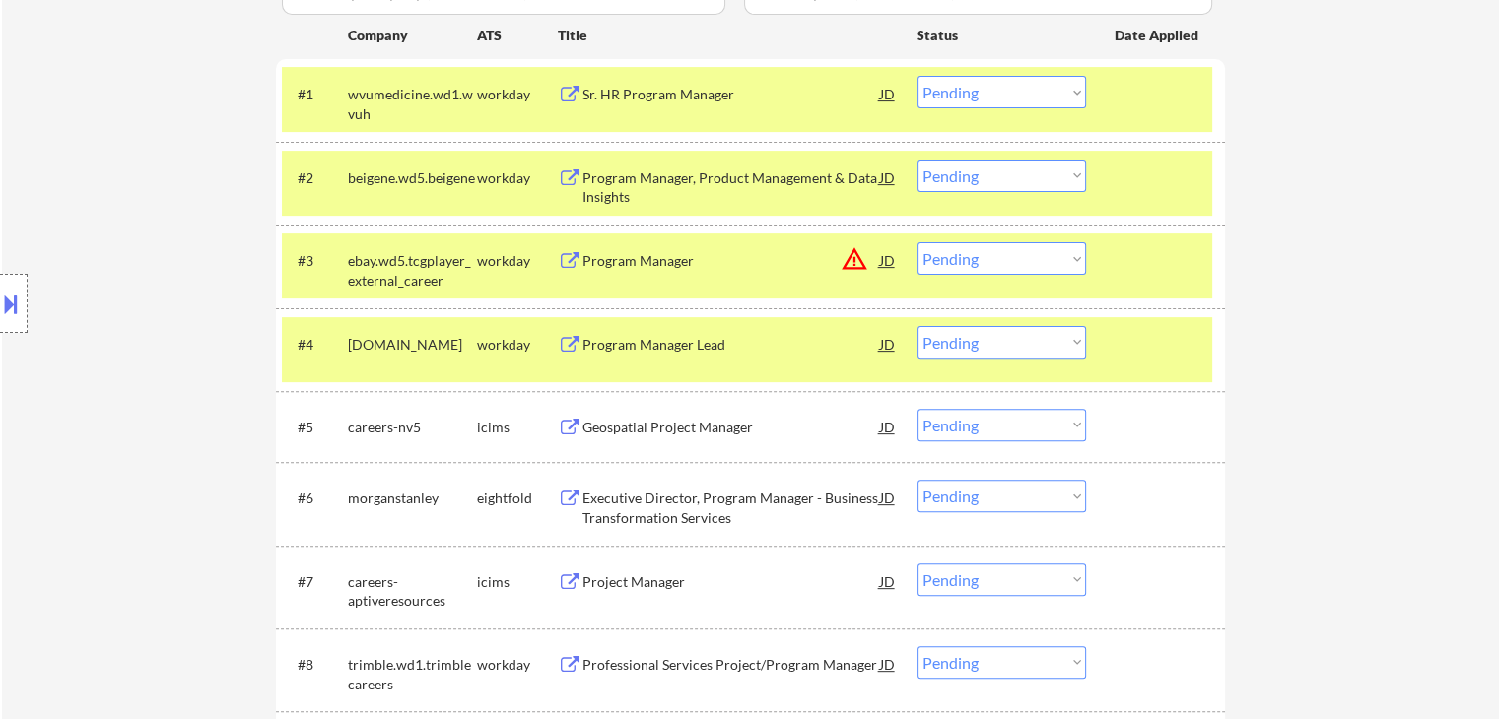
click at [984, 176] on select "Choose an option... Pending Applied Excluded (Questions) Excluded (Expired) Exc…" at bounding box center [1000, 176] width 169 height 33
click at [916, 160] on select "Choose an option... Pending Applied Excluded (Questions) Excluded (Expired) Exc…" at bounding box center [1000, 176] width 169 height 33
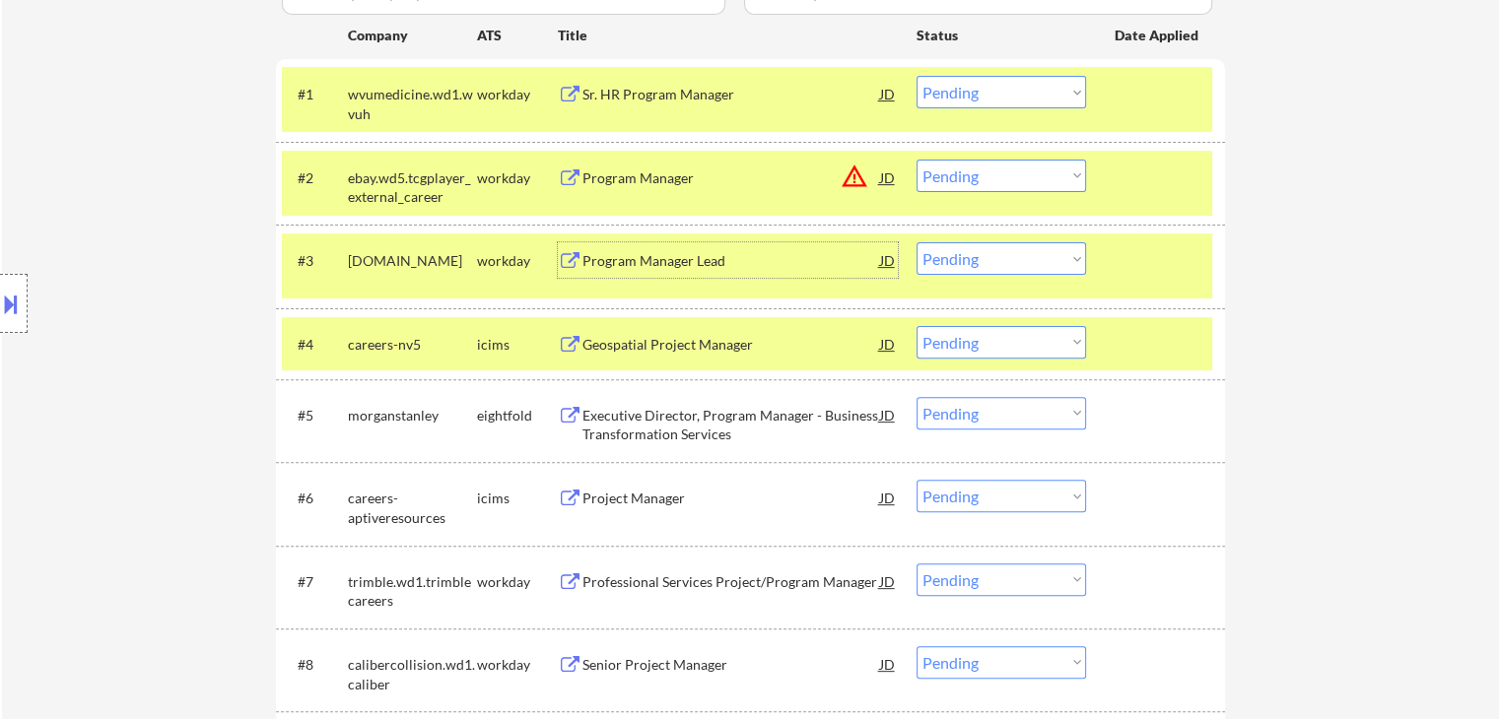
click at [636, 257] on div "Program Manager Lead" at bounding box center [731, 261] width 298 height 20
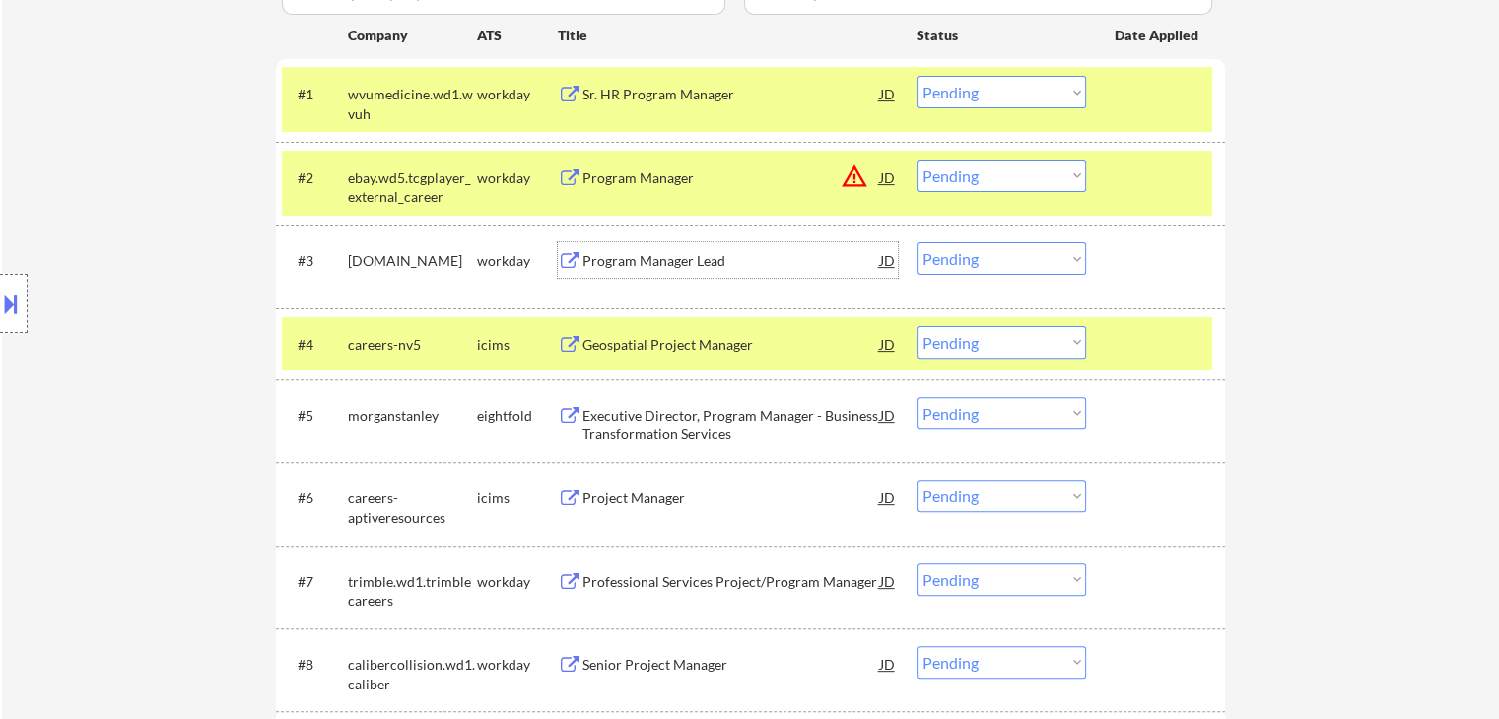
drag, startPoint x: 1029, startPoint y: 260, endPoint x: 1037, endPoint y: 273, distance: 15.0
click at [1033, 261] on select "Choose an option... Pending Applied Excluded (Questions) Excluded (Expired) Exc…" at bounding box center [1000, 258] width 169 height 33
click at [916, 242] on select "Choose an option... Pending Applied Excluded (Questions) Excluded (Expired) Exc…" at bounding box center [1000, 258] width 169 height 33
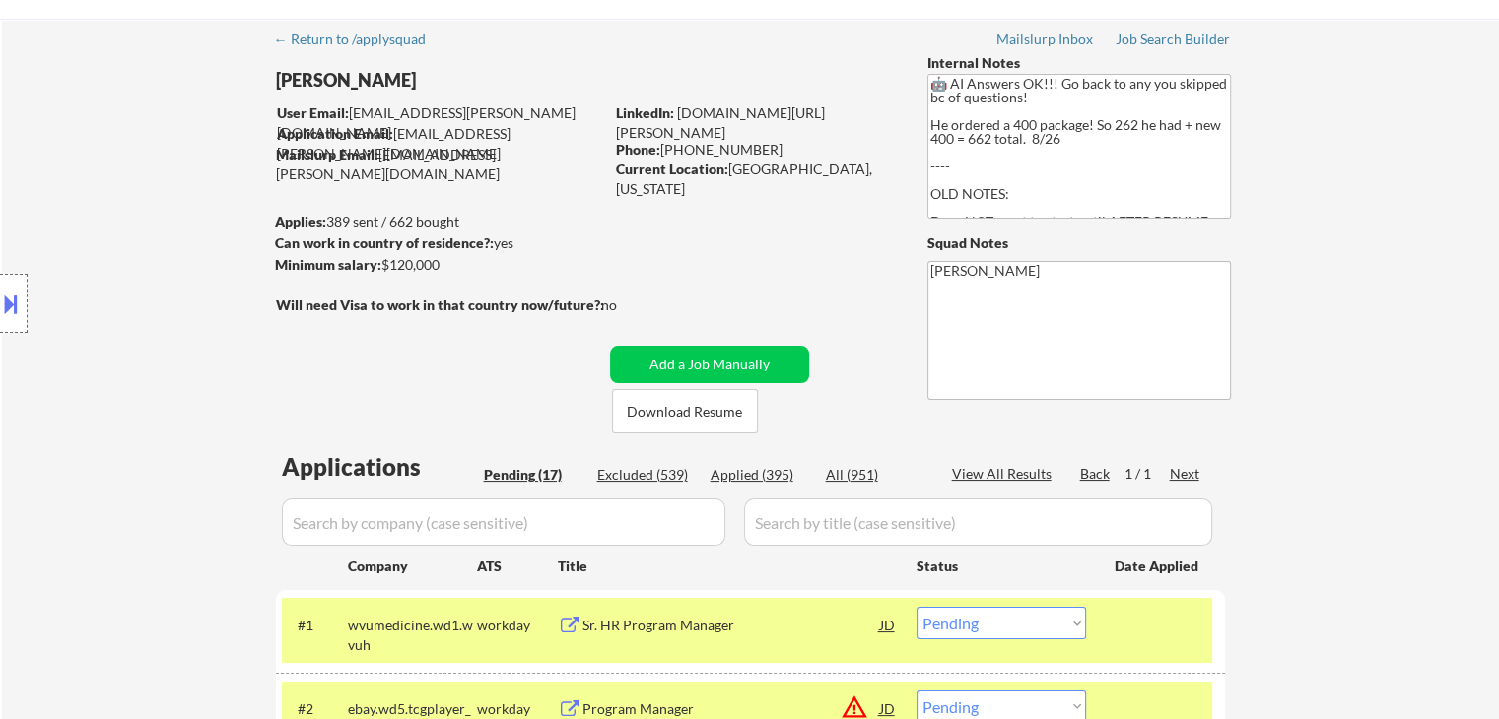
scroll to position [0, 0]
